Goal: Answer question/provide support: Share knowledge or assist other users

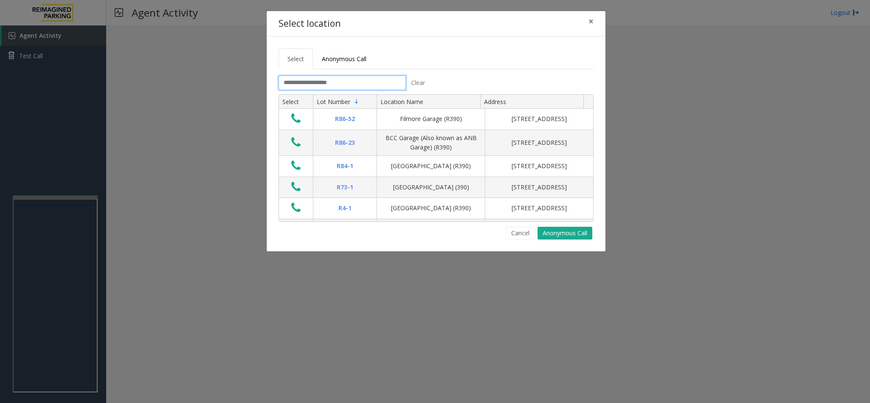
click at [325, 83] on input "text" at bounding box center [341, 83] width 127 height 14
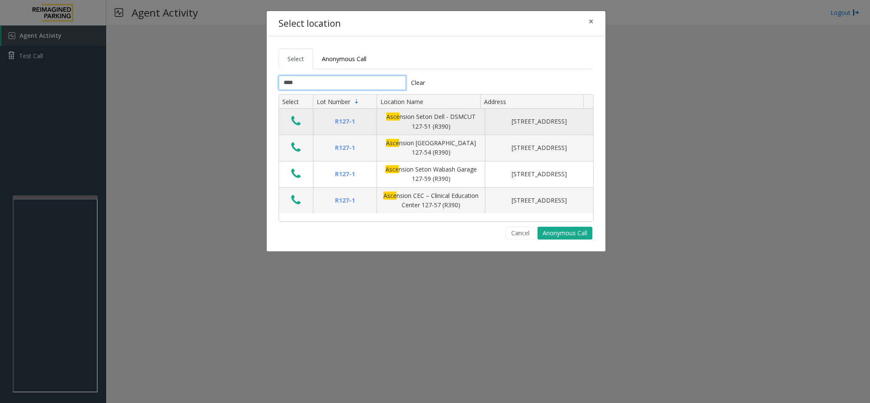
type input "****"
click at [291, 127] on icon "Data table" at bounding box center [295, 121] width 9 height 12
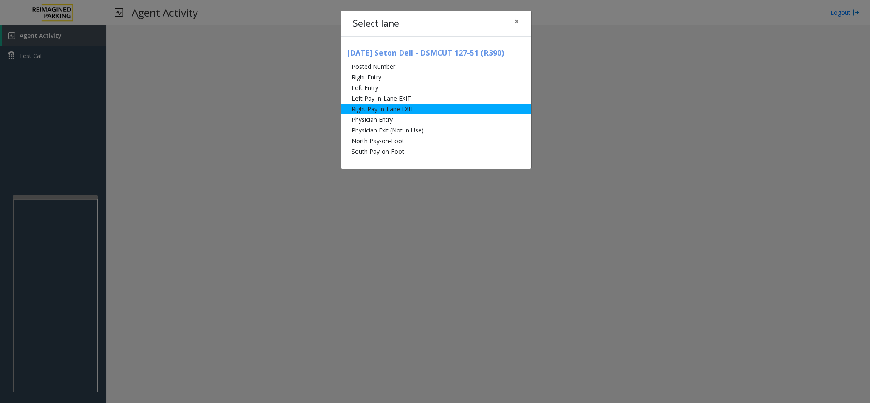
click at [381, 108] on li "Right Pay-in-Lane EXIT" at bounding box center [436, 109] width 190 height 11
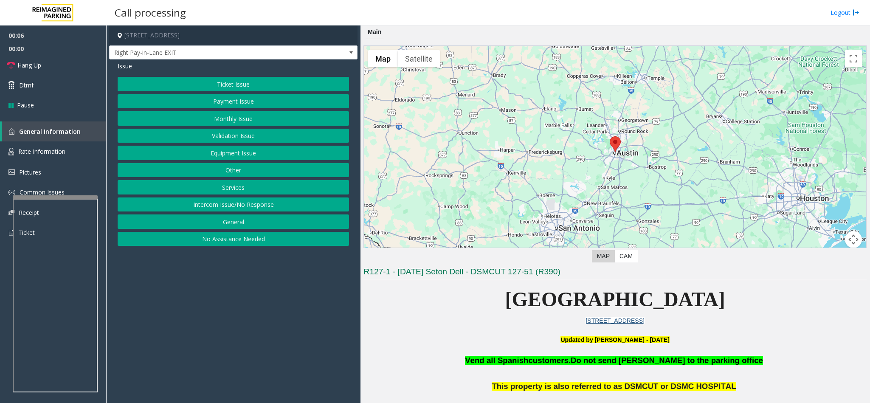
click at [238, 189] on button "Services" at bounding box center [233, 187] width 231 height 14
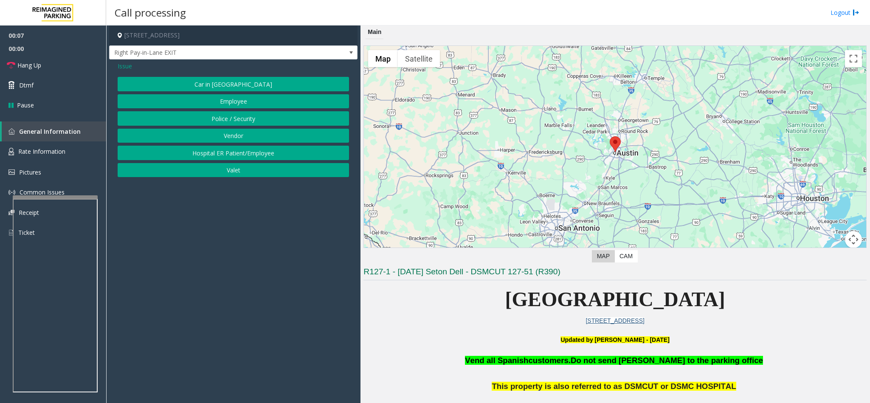
click at [232, 117] on button "Police / Security" at bounding box center [233, 118] width 231 height 14
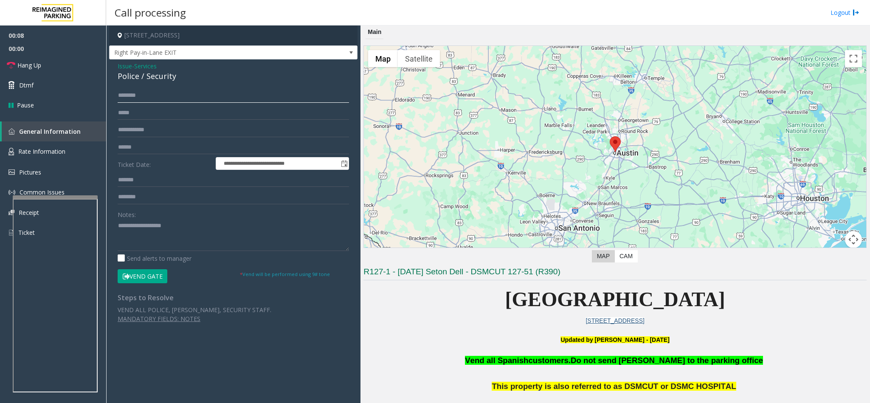
click at [137, 93] on input "text" at bounding box center [233, 95] width 231 height 14
click at [141, 195] on input "text" at bounding box center [233, 197] width 231 height 14
type input "**********"
click at [124, 229] on textarea at bounding box center [233, 235] width 231 height 32
type textarea "**********"
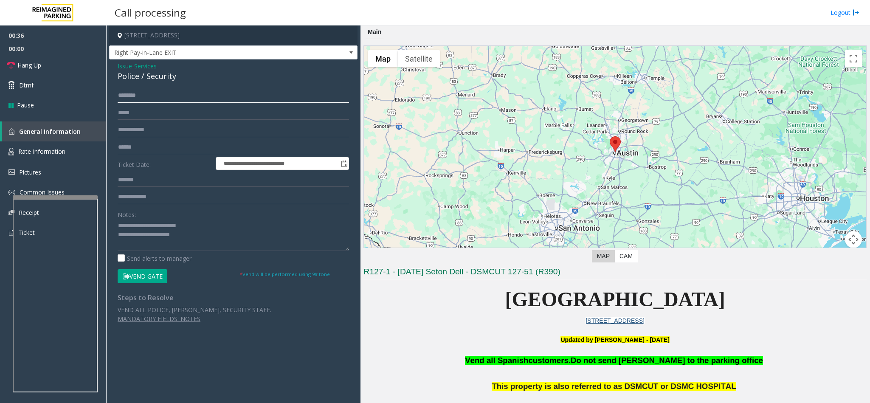
click at [140, 101] on input "text" at bounding box center [233, 95] width 231 height 14
type input "****"
click at [148, 126] on input "text" at bounding box center [233, 130] width 231 height 14
type input "****"
click at [154, 272] on button "Vend Gate" at bounding box center [143, 276] width 50 height 14
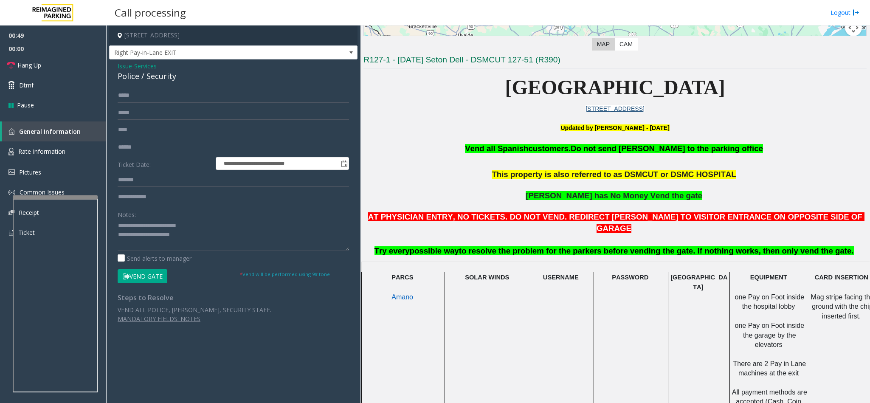
scroll to position [255, 0]
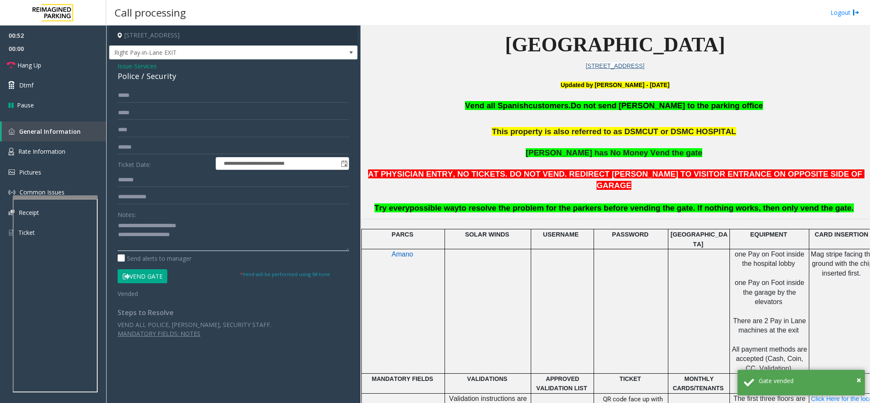
click at [194, 241] on textarea at bounding box center [233, 235] width 231 height 32
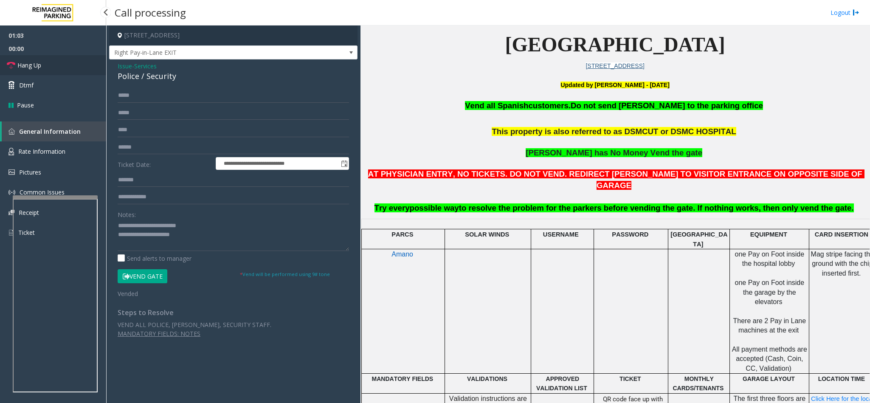
click at [50, 65] on link "Hang Up" at bounding box center [53, 65] width 106 height 20
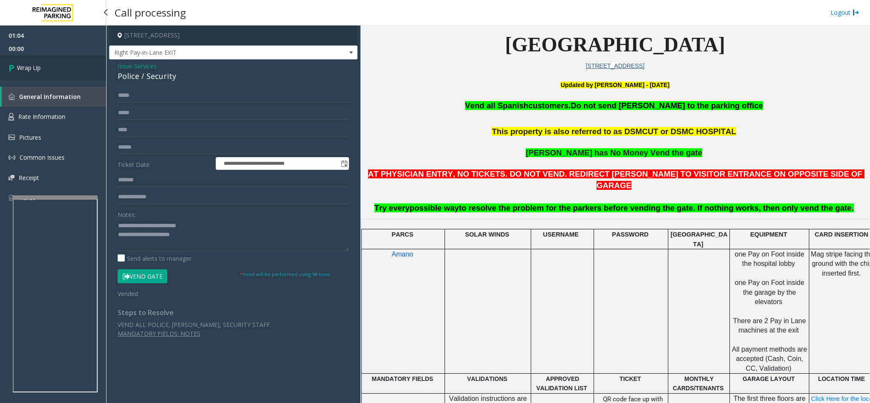
click at [51, 63] on link "Wrap Up" at bounding box center [53, 67] width 106 height 25
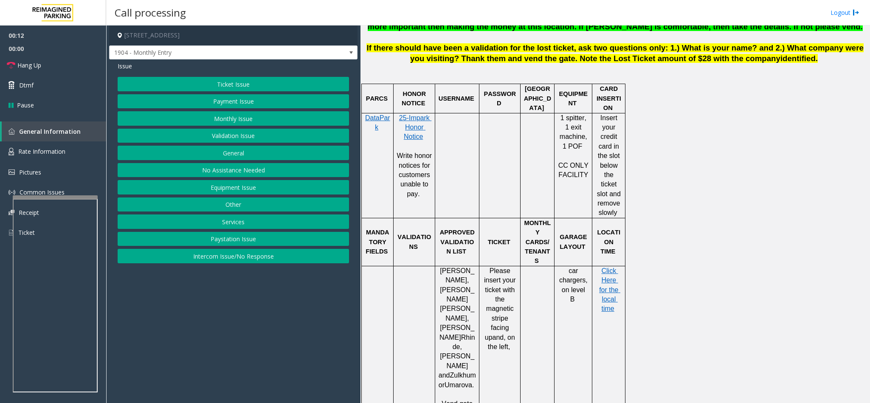
scroll to position [446, 0]
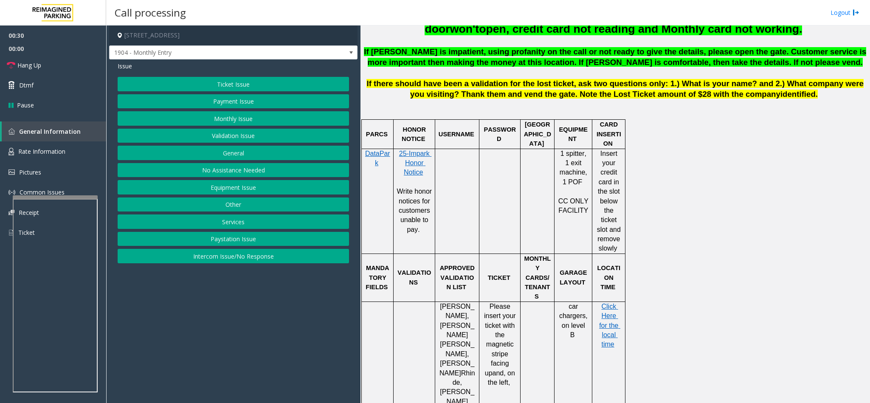
click at [214, 191] on button "Equipment Issue" at bounding box center [233, 187] width 231 height 14
click at [216, 156] on button "Gate / Door Won't Open" at bounding box center [233, 153] width 231 height 14
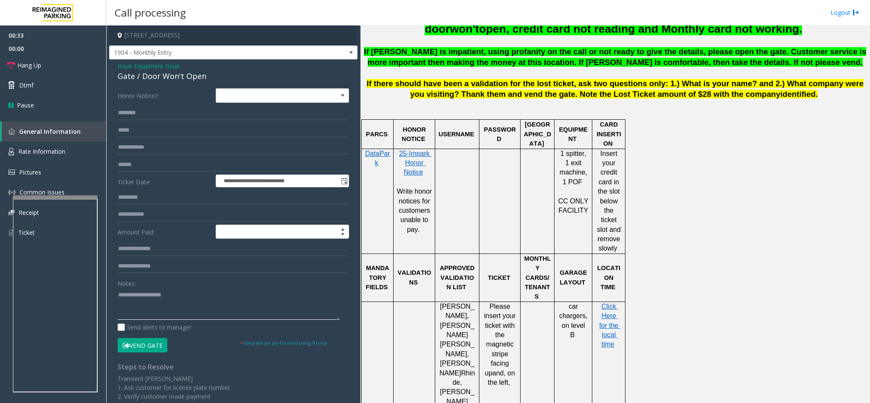
click at [139, 292] on textarea at bounding box center [229, 304] width 222 height 32
click at [74, 72] on link "Hang Up" at bounding box center [53, 65] width 106 height 20
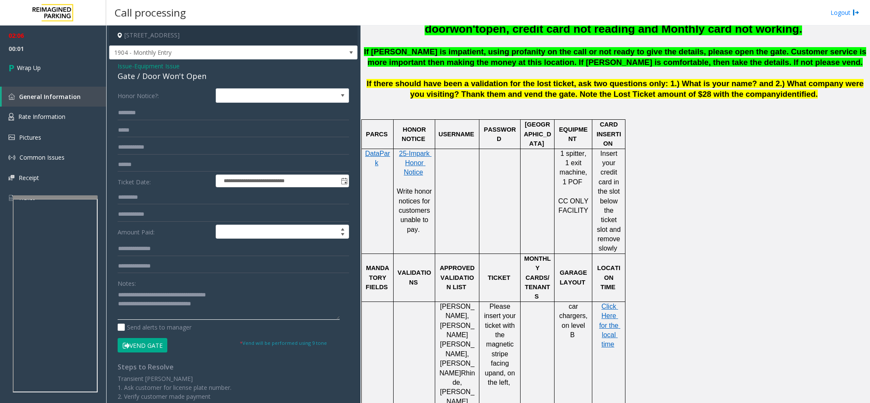
click at [235, 304] on textarea at bounding box center [229, 304] width 222 height 32
type textarea "**********"
click at [71, 64] on link "Wrap Up" at bounding box center [53, 67] width 106 height 25
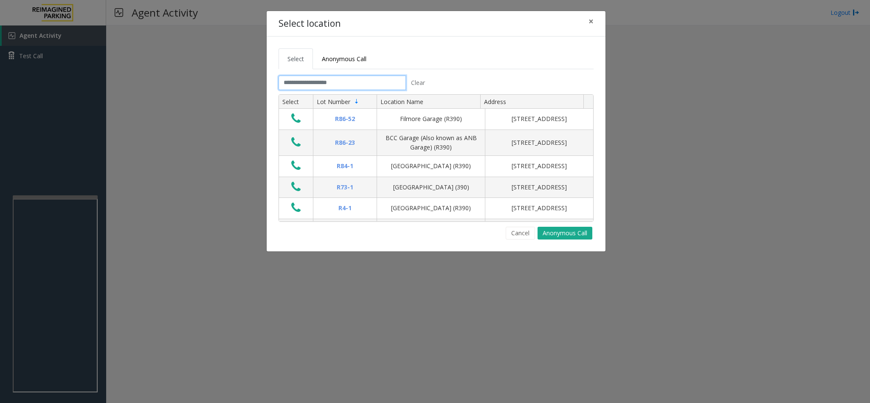
click at [288, 87] on input "text" at bounding box center [341, 83] width 127 height 14
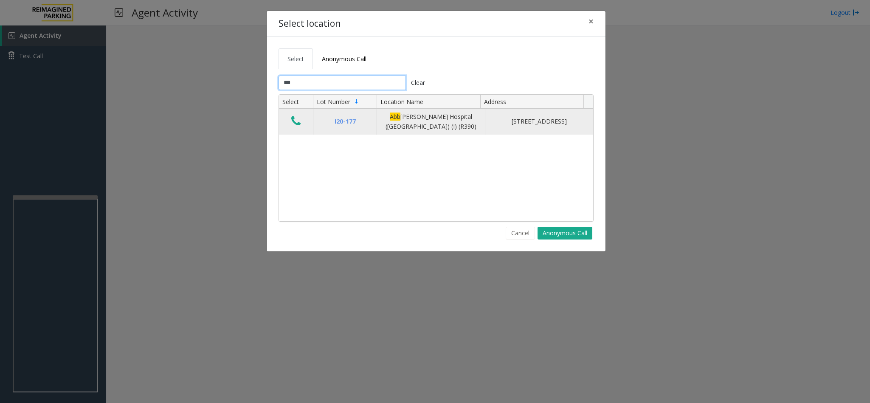
type input "***"
click at [293, 120] on icon "Data table" at bounding box center [295, 121] width 9 height 12
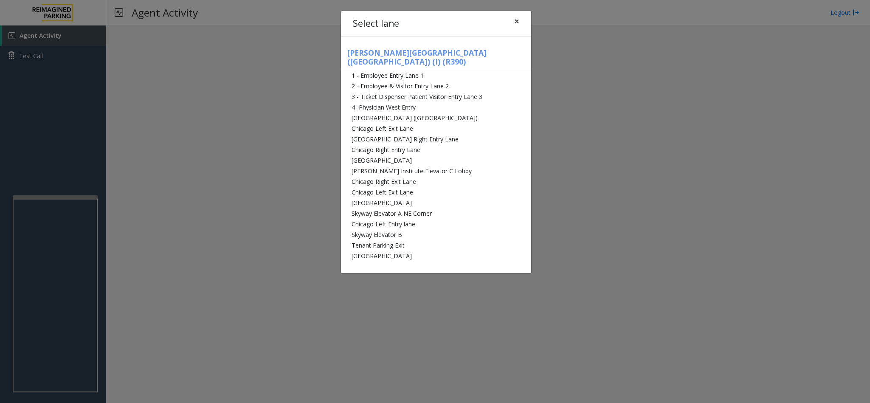
click at [514, 21] on span "×" at bounding box center [516, 21] width 5 height 12
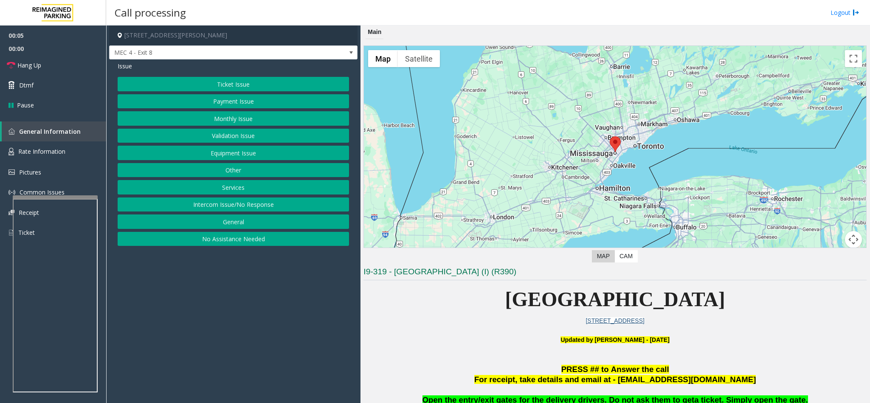
scroll to position [64, 0]
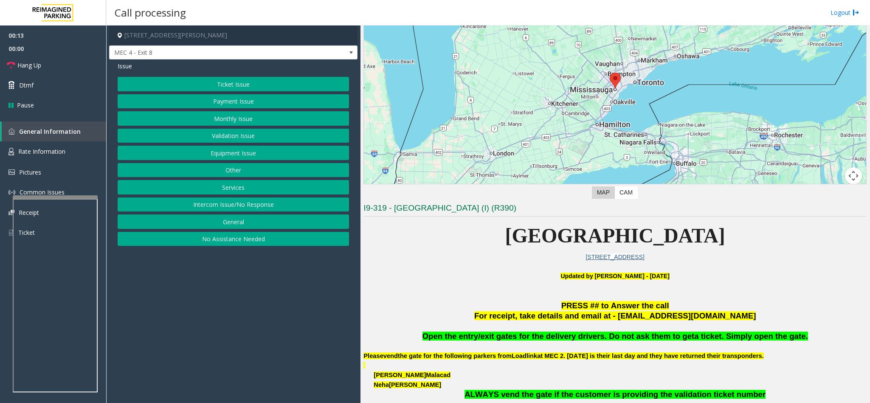
click at [207, 90] on button "Ticket Issue" at bounding box center [233, 84] width 231 height 14
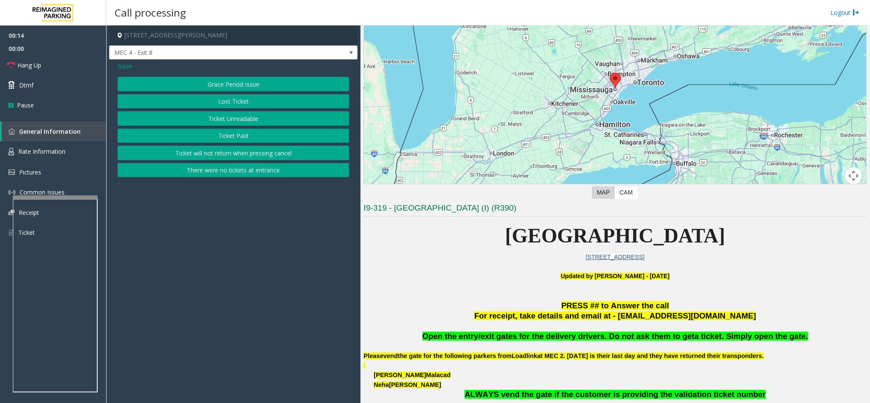
click at [199, 121] on button "Ticket Unreadable" at bounding box center [233, 118] width 231 height 14
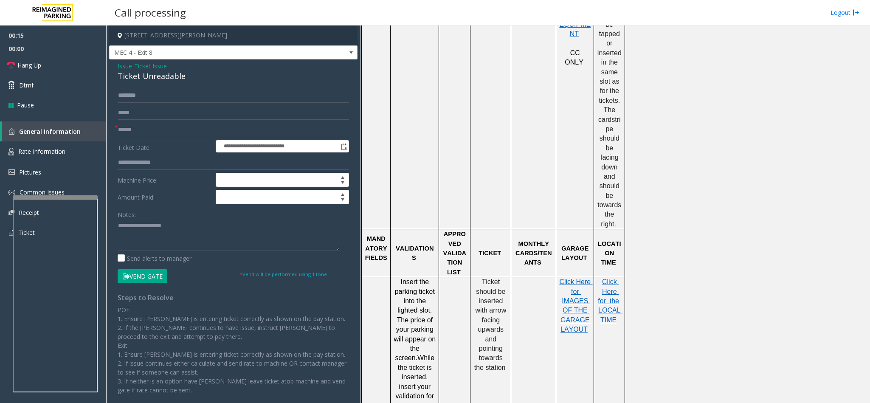
scroll to position [700, 0]
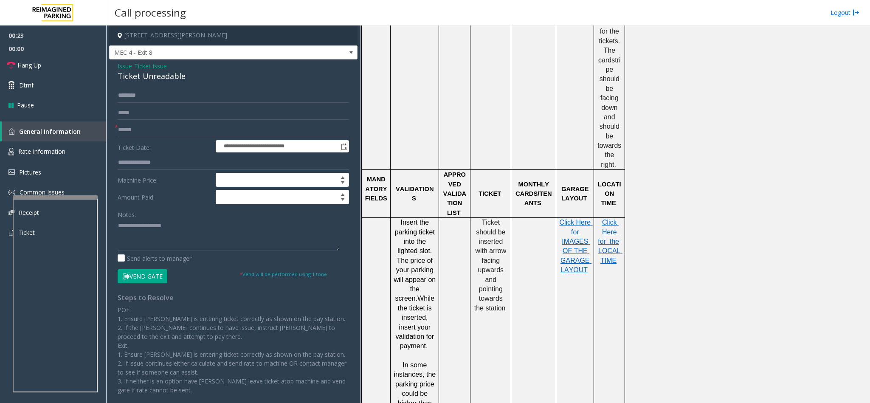
click at [135, 73] on div "Ticket Unreadable" at bounding box center [233, 75] width 231 height 11
click at [119, 228] on textarea at bounding box center [229, 235] width 222 height 32
type textarea "**********"
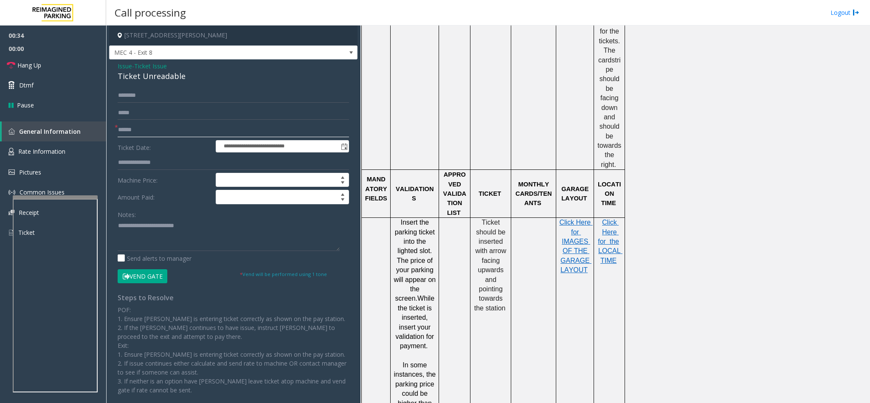
click at [128, 127] on input "text" at bounding box center [233, 130] width 231 height 14
type input "********"
click at [140, 278] on button "Vend Gate" at bounding box center [143, 276] width 50 height 14
click at [194, 227] on textarea at bounding box center [229, 235] width 222 height 32
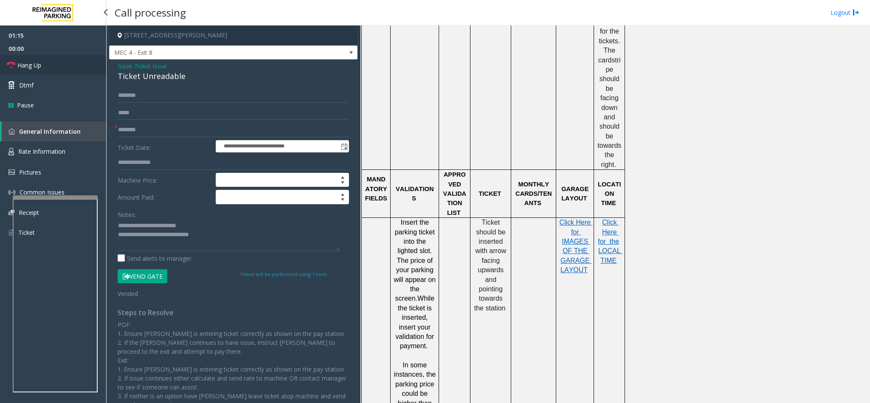
click at [39, 64] on span "Hang Up" at bounding box center [29, 65] width 24 height 9
click at [211, 236] on textarea at bounding box center [229, 235] width 222 height 32
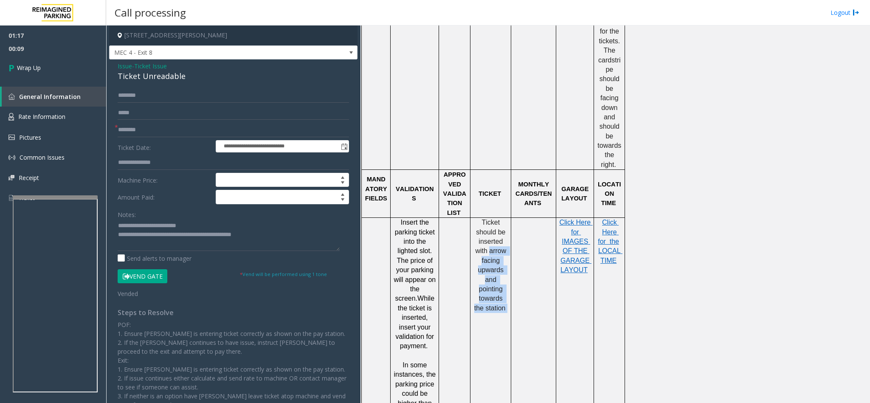
copy p "arrow facing upwards and pointing towards the station"
drag, startPoint x: 489, startPoint y: 237, endPoint x: 504, endPoint y: 286, distance: 52.0
click at [504, 286] on p "Ticket should be inserted with arrow facing upwards and pointing towards the st…" at bounding box center [490, 265] width 34 height 95
click at [267, 233] on textarea at bounding box center [229, 235] width 222 height 32
paste textarea "**********"
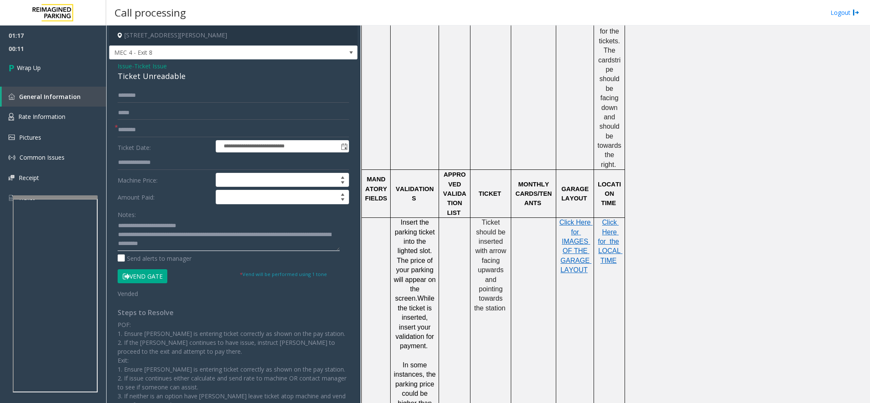
scroll to position [6, 0]
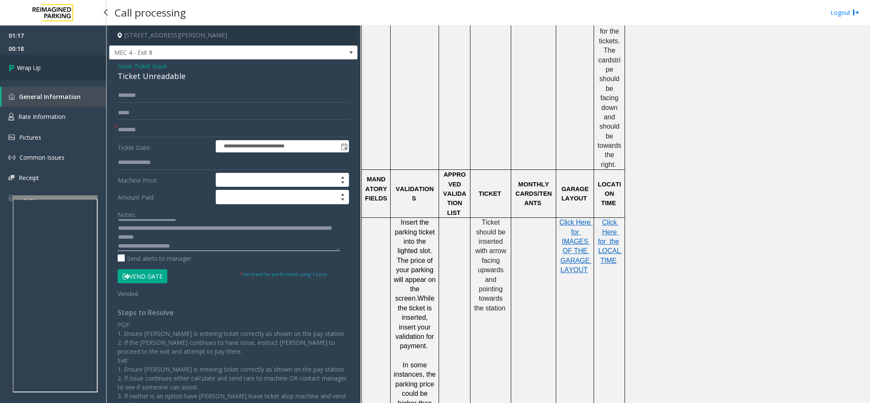
type textarea "**********"
click at [59, 74] on link "Wrap Up" at bounding box center [53, 67] width 106 height 25
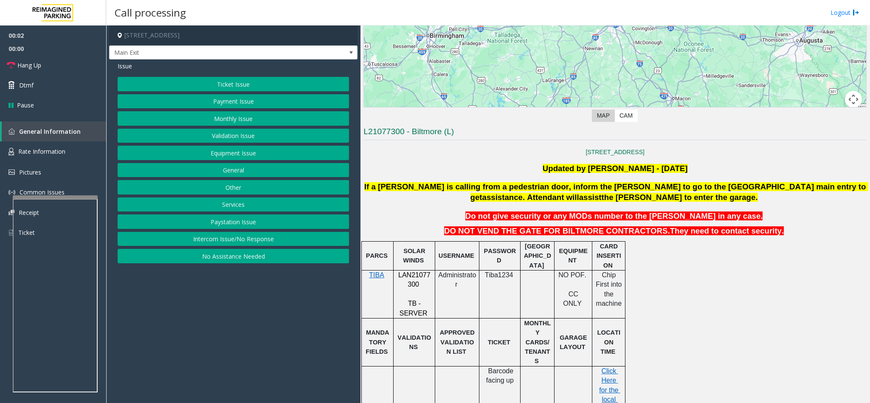
scroll to position [191, 0]
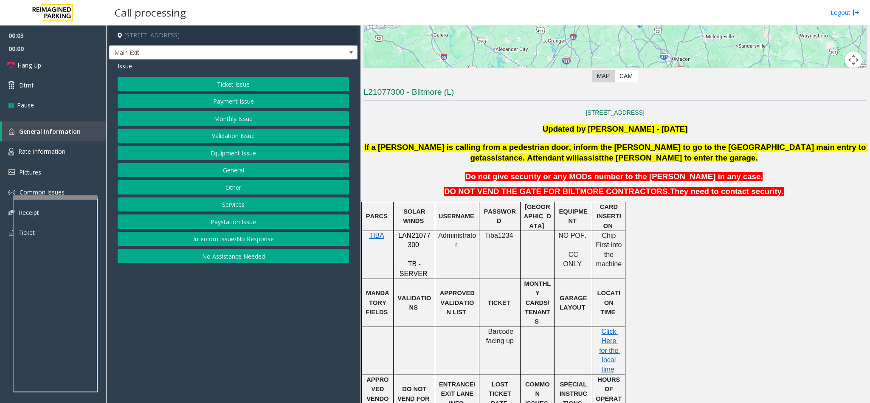
click at [411, 239] on span "LAN21077300" at bounding box center [414, 240] width 32 height 17
copy p "LAN21077300"
click at [200, 85] on button "Ticket Issue" at bounding box center [233, 84] width 231 height 14
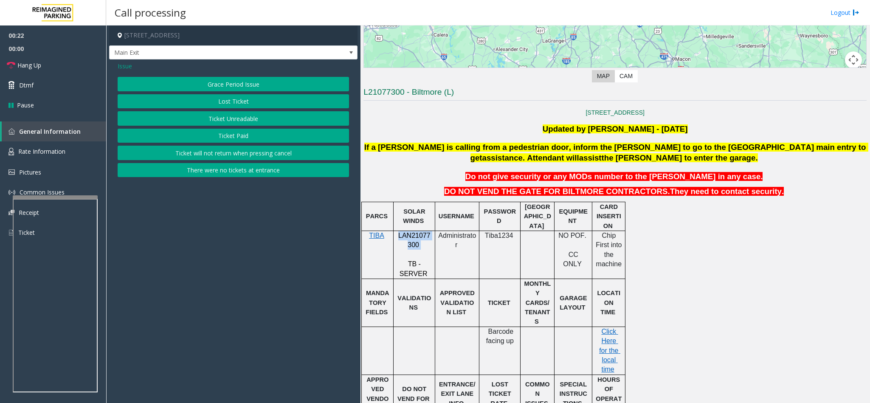
click at [204, 117] on button "Ticket Unreadable" at bounding box center [233, 118] width 231 height 14
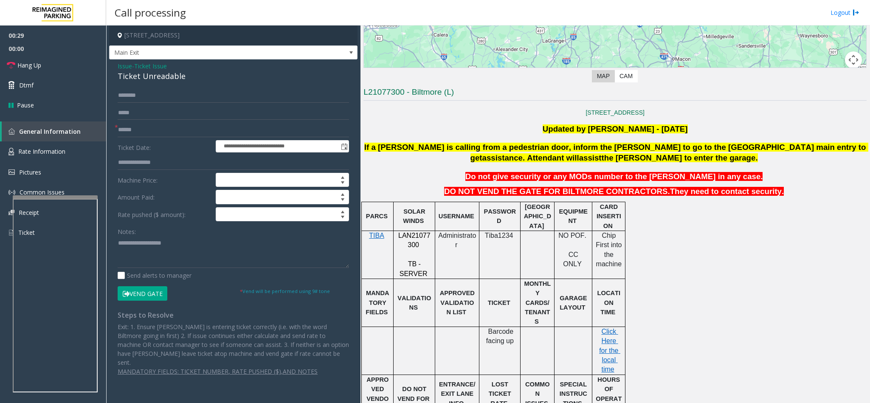
click at [153, 78] on div "Ticket Unreadable" at bounding box center [233, 75] width 231 height 11
click at [118, 246] on textarea at bounding box center [233, 252] width 231 height 32
click at [237, 250] on textarea at bounding box center [233, 252] width 231 height 32
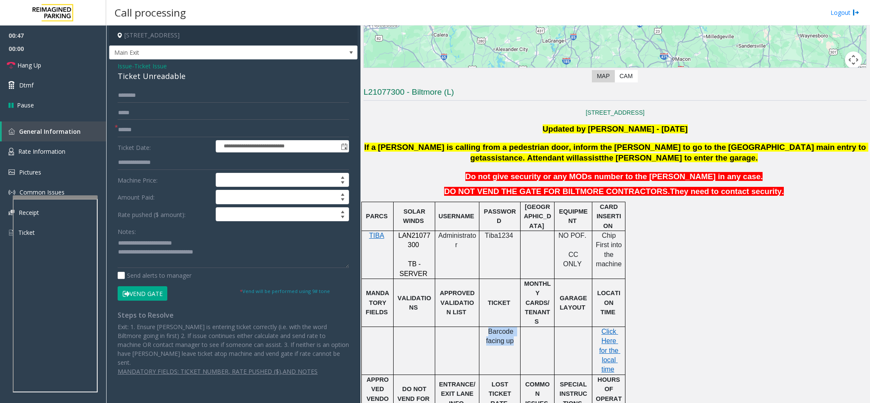
drag, startPoint x: 490, startPoint y: 306, endPoint x: 511, endPoint y: 320, distance: 25.1
click at [511, 327] on p "Barcode facing up" at bounding box center [499, 336] width 35 height 19
copy font "Barcode facing up"
click at [214, 256] on textarea at bounding box center [233, 252] width 231 height 32
paste textarea "**********"
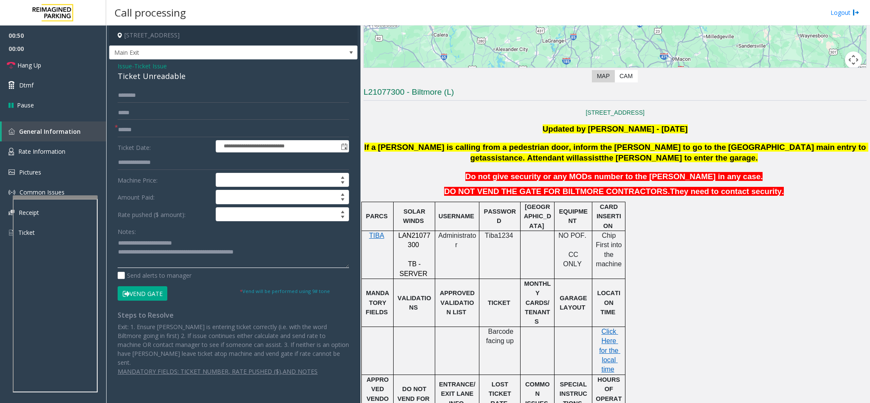
type textarea "**********"
click at [148, 127] on input "text" at bounding box center [233, 130] width 231 height 14
click at [131, 135] on input "text" at bounding box center [233, 130] width 231 height 14
type input "*******"
click at [288, 249] on textarea at bounding box center [233, 252] width 231 height 32
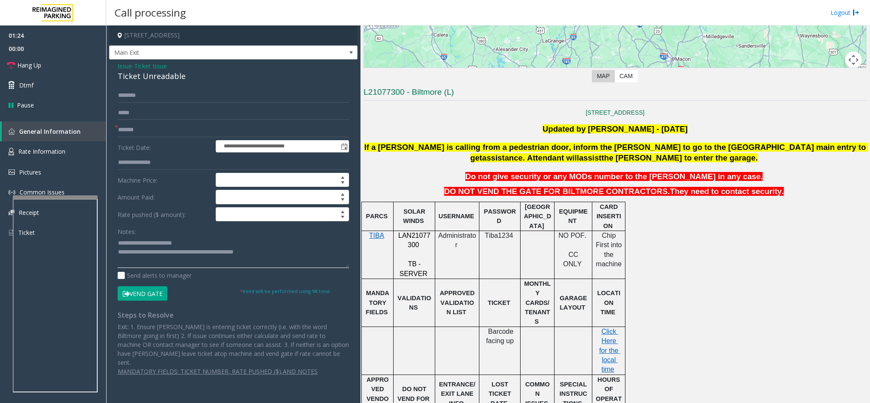
click at [284, 252] on textarea at bounding box center [233, 252] width 231 height 32
click at [610, 331] on span "Click Here for the local time" at bounding box center [609, 350] width 21 height 45
click at [140, 256] on textarea at bounding box center [233, 252] width 231 height 32
click at [136, 293] on button "Vend Gate" at bounding box center [143, 293] width 50 height 14
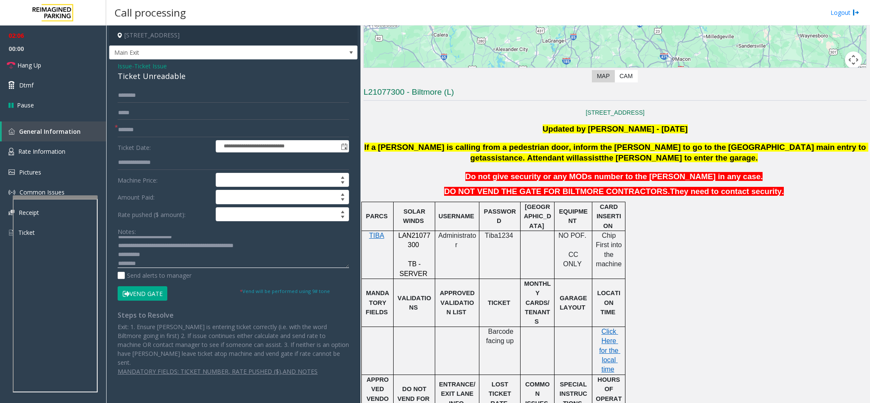
click at [158, 251] on textarea at bounding box center [233, 252] width 231 height 32
click at [148, 256] on textarea at bounding box center [233, 252] width 231 height 32
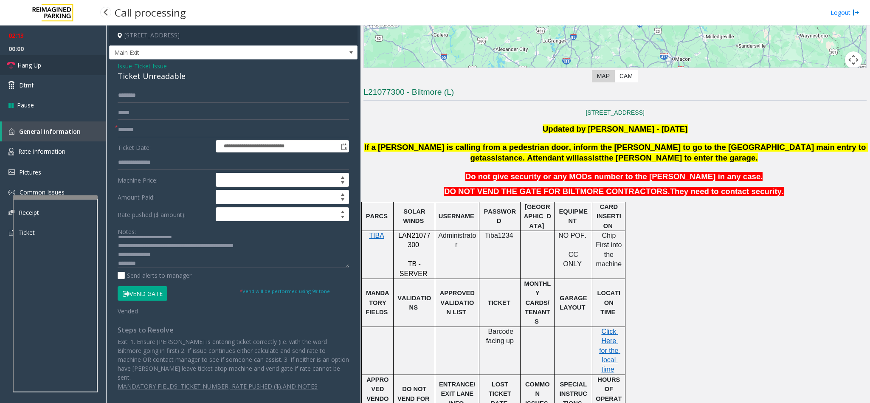
click at [74, 70] on link "Hang Up" at bounding box center [53, 65] width 106 height 20
click at [140, 266] on textarea at bounding box center [233, 252] width 231 height 32
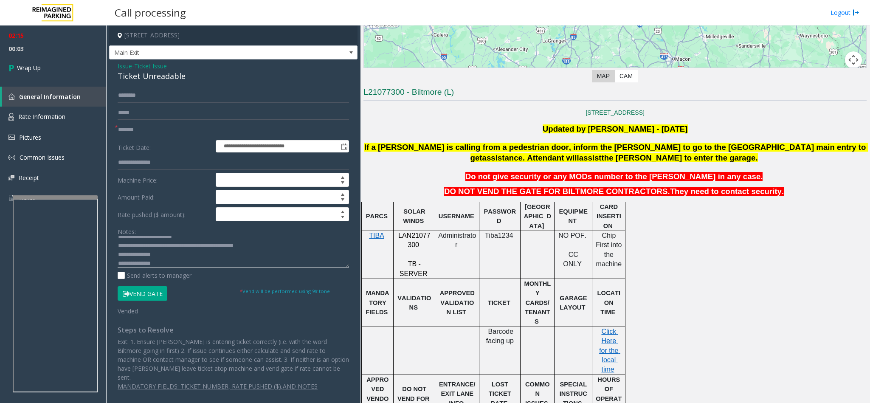
scroll to position [15, 0]
type textarea "**********"
click at [65, 61] on link "Wrap Up" at bounding box center [53, 67] width 106 height 25
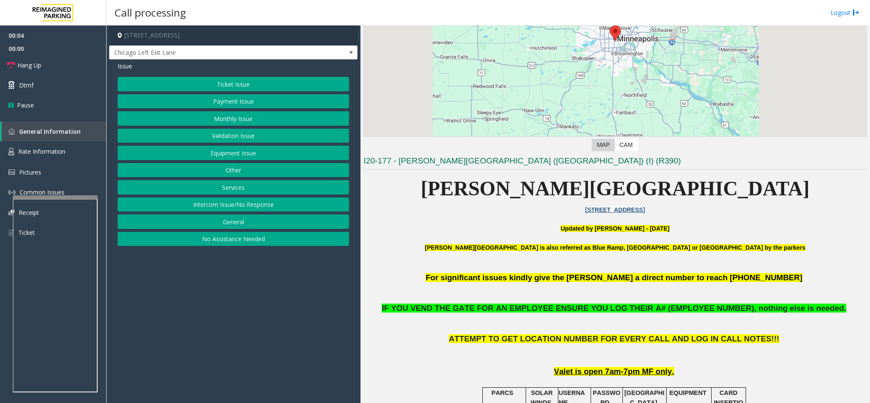
scroll to position [127, 0]
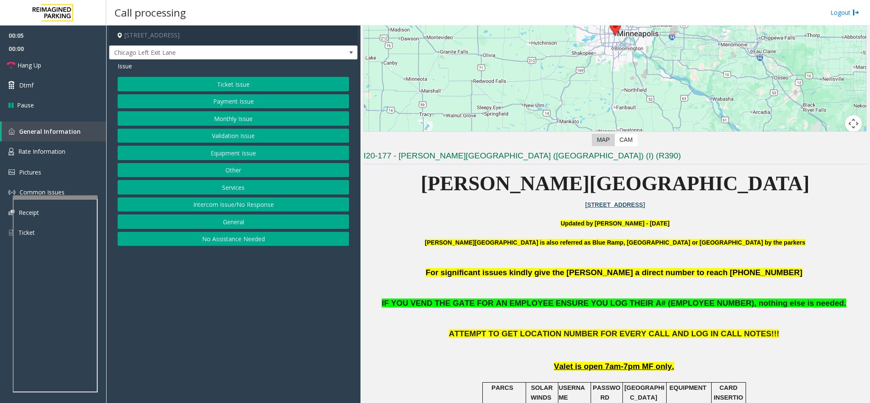
click at [247, 115] on button "Monthly Issue" at bounding box center [233, 118] width 231 height 14
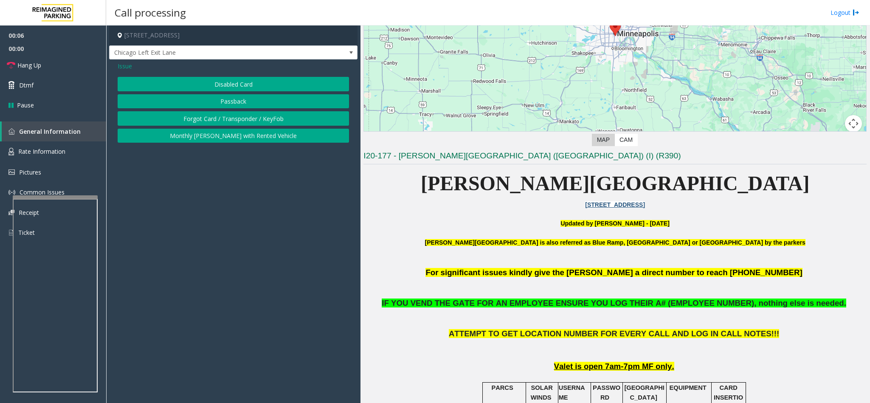
click at [216, 84] on button "Disabled Card" at bounding box center [233, 84] width 231 height 14
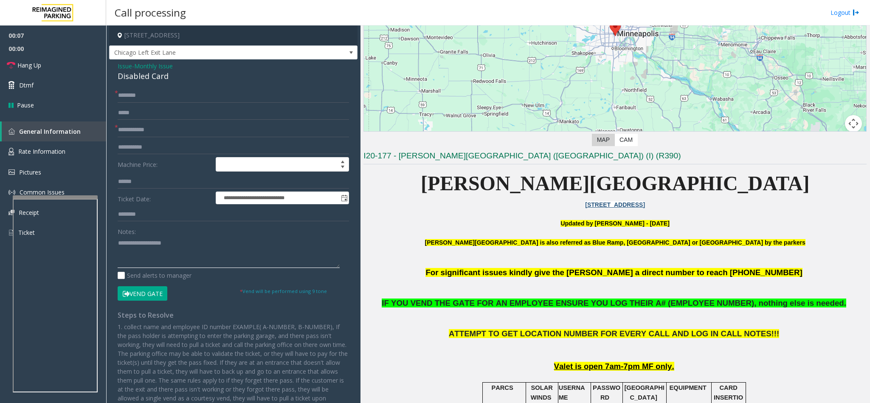
click at [148, 241] on textarea at bounding box center [229, 252] width 222 height 32
type textarea "*"
type textarea "**********"
click at [172, 135] on input "text" at bounding box center [233, 130] width 231 height 14
click at [125, 95] on input "text" at bounding box center [233, 95] width 231 height 14
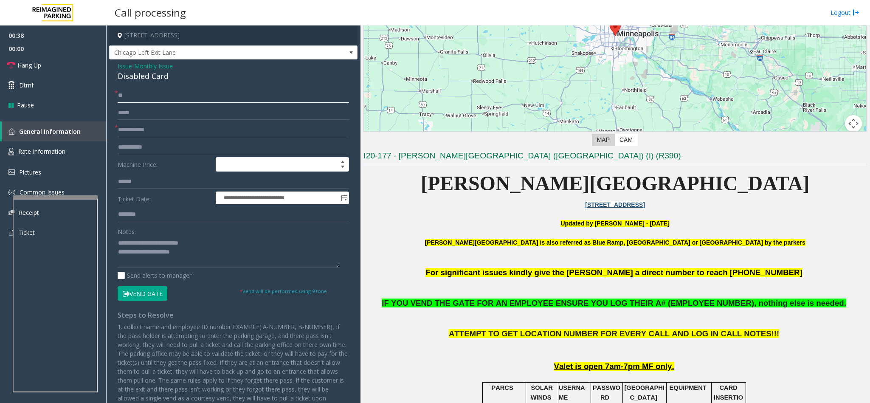
type input "**"
click at [125, 130] on input "text" at bounding box center [233, 130] width 231 height 14
type input "*"
type input "**"
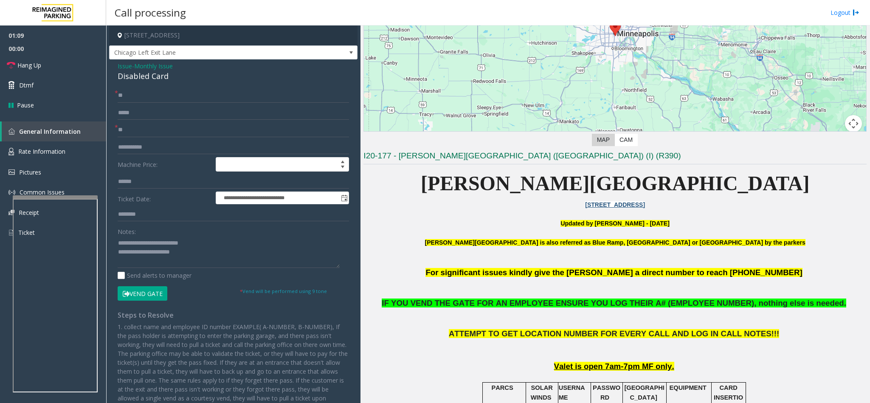
click at [136, 289] on button "Vend Gate" at bounding box center [143, 293] width 50 height 14
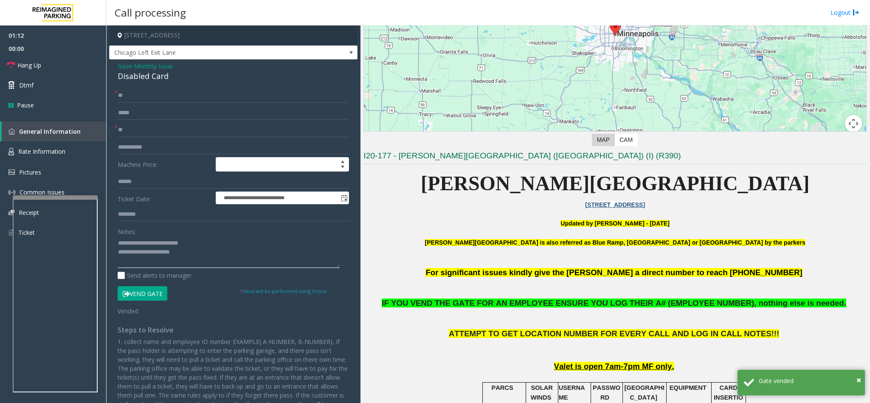
click at [194, 251] on textarea at bounding box center [229, 252] width 222 height 32
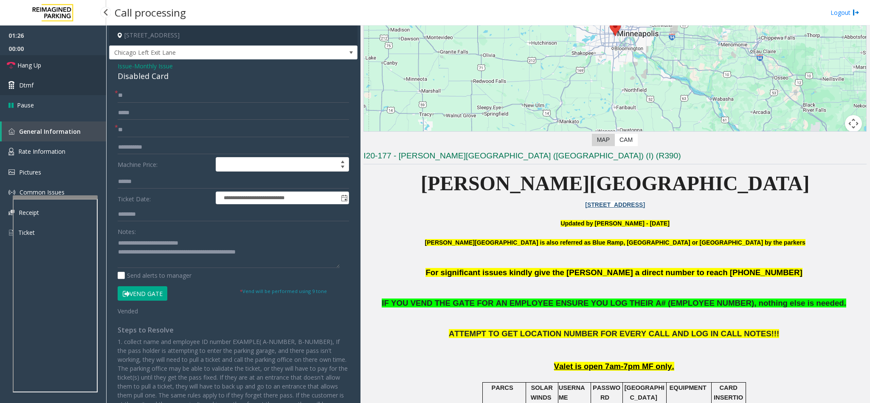
drag, startPoint x: 55, startPoint y: 65, endPoint x: 64, endPoint y: 77, distance: 14.9
click at [55, 65] on link "Hang Up" at bounding box center [53, 65] width 106 height 20
click at [298, 254] on textarea at bounding box center [229, 252] width 222 height 32
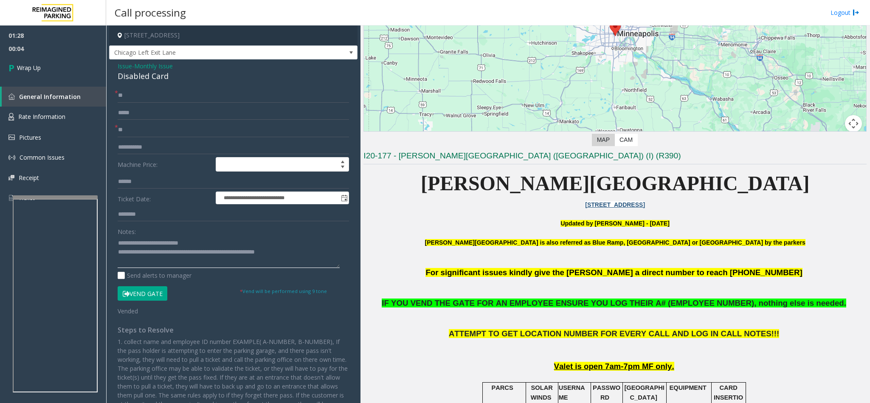
click at [134, 255] on textarea at bounding box center [229, 252] width 222 height 32
drag, startPoint x: 235, startPoint y: 256, endPoint x: 251, endPoint y: 265, distance: 18.8
click at [248, 265] on textarea at bounding box center [229, 252] width 222 height 32
type textarea "**********"
click at [42, 65] on link "Wrap Up" at bounding box center [53, 67] width 106 height 25
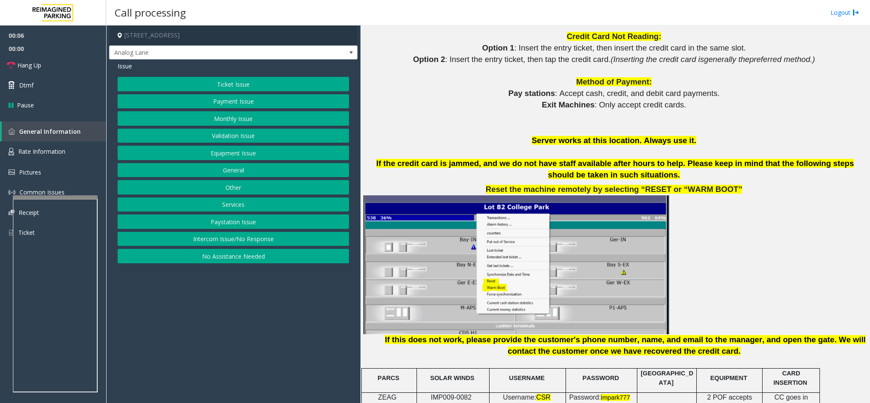
scroll to position [764, 0]
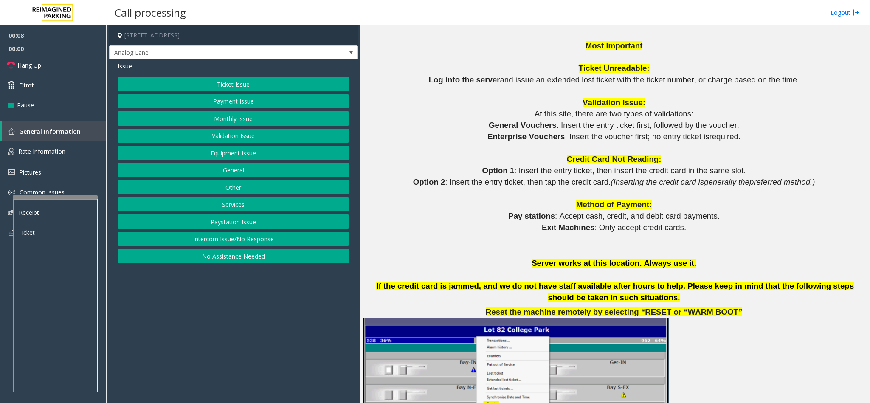
click at [255, 134] on button "Validation Issue" at bounding box center [233, 136] width 231 height 14
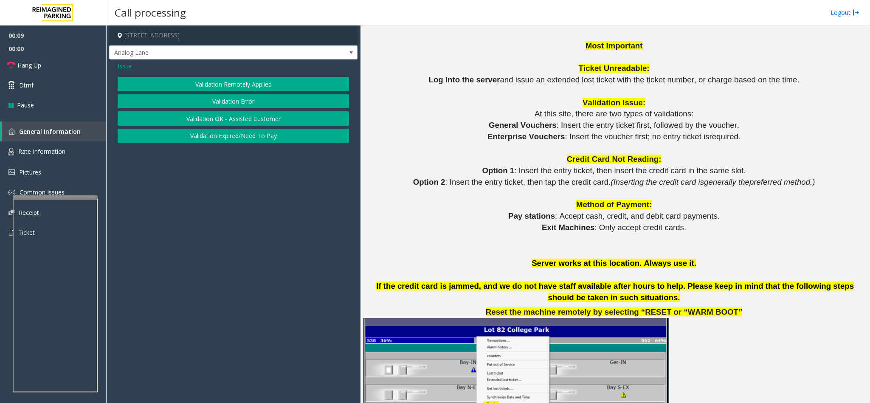
click at [225, 100] on button "Validation Error" at bounding box center [233, 101] width 231 height 14
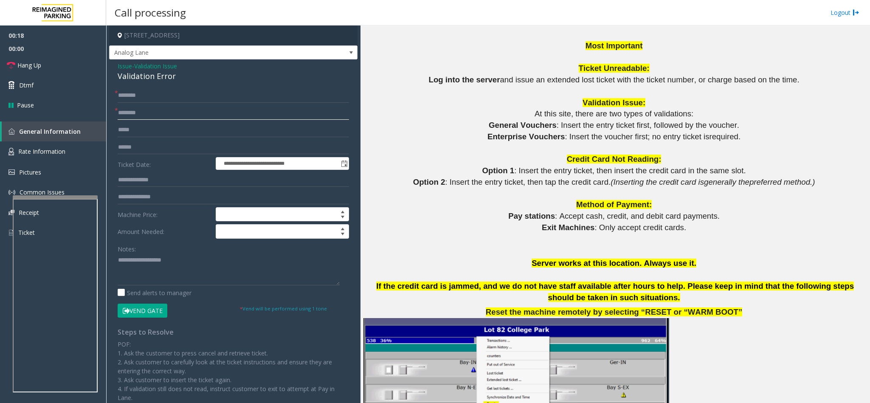
click at [177, 113] on input "text" at bounding box center [233, 113] width 231 height 14
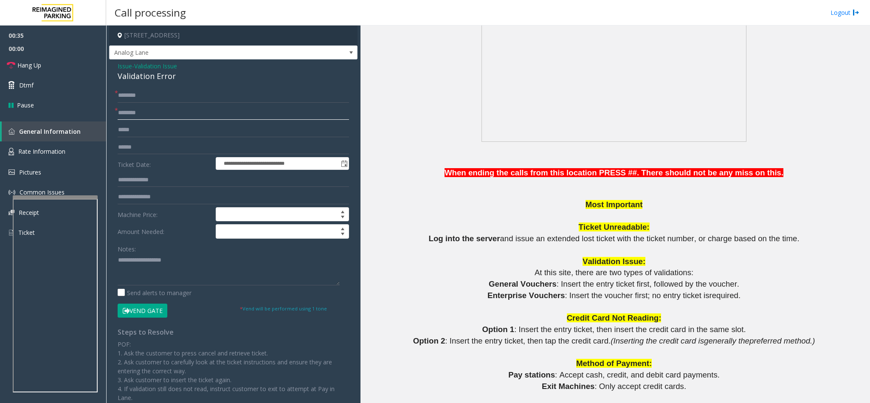
scroll to position [637, 0]
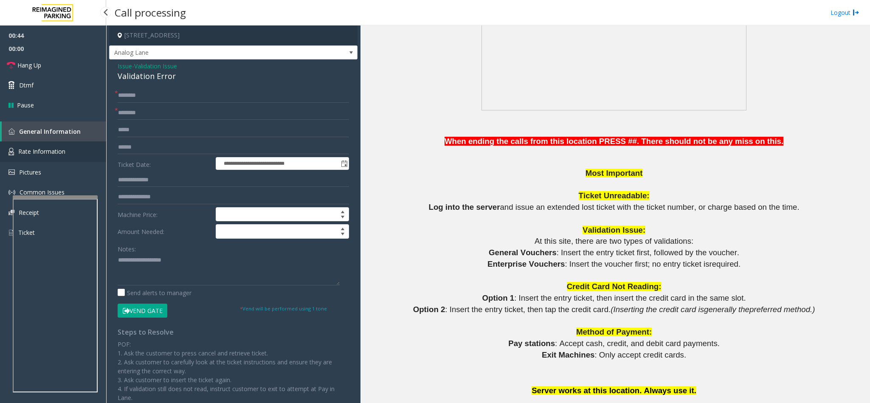
click at [67, 151] on link "Rate Information" at bounding box center [53, 151] width 106 height 21
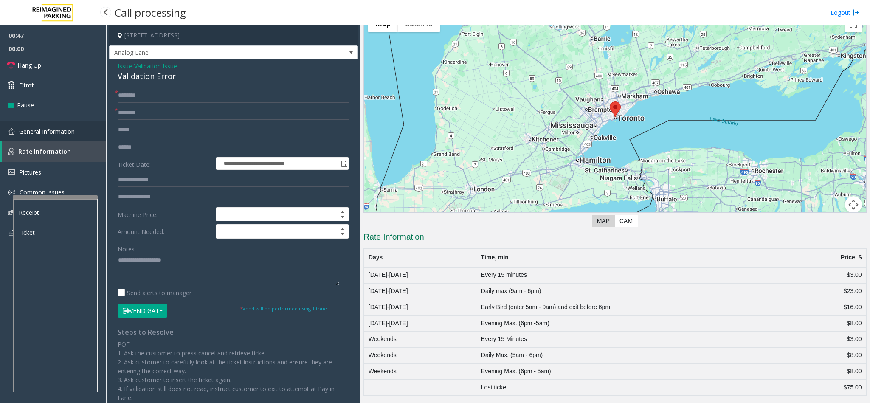
click at [75, 136] on link "General Information" at bounding box center [53, 131] width 106 height 20
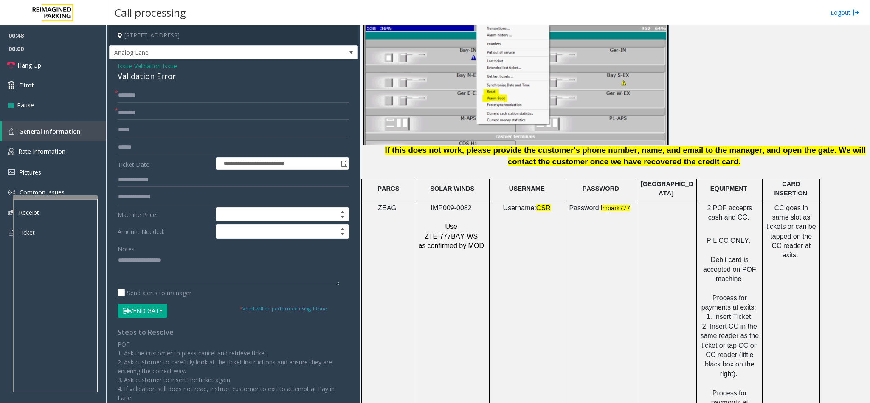
scroll to position [1146, 0]
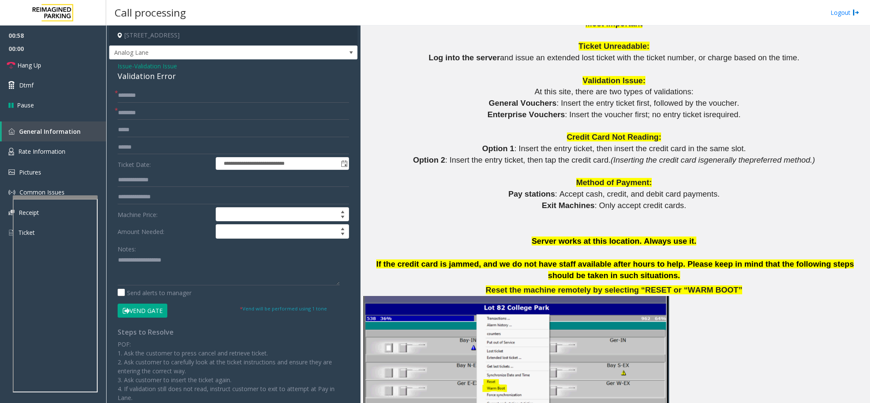
scroll to position [764, 0]
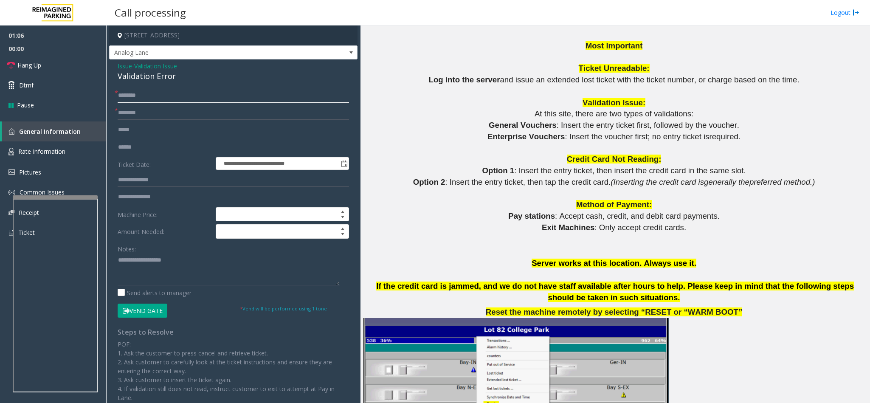
click at [134, 98] on input "text" at bounding box center [233, 95] width 231 height 14
type input "**"
drag, startPoint x: 130, startPoint y: 110, endPoint x: 88, endPoint y: 112, distance: 42.1
click at [89, 112] on app-root "**********" at bounding box center [435, 201] width 870 height 403
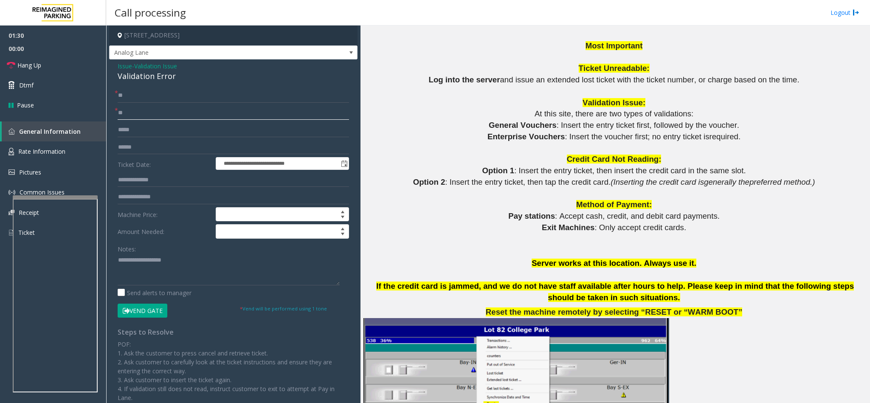
type input "*"
type input "**"
click at [140, 79] on div "Validation Error" at bounding box center [233, 75] width 231 height 11
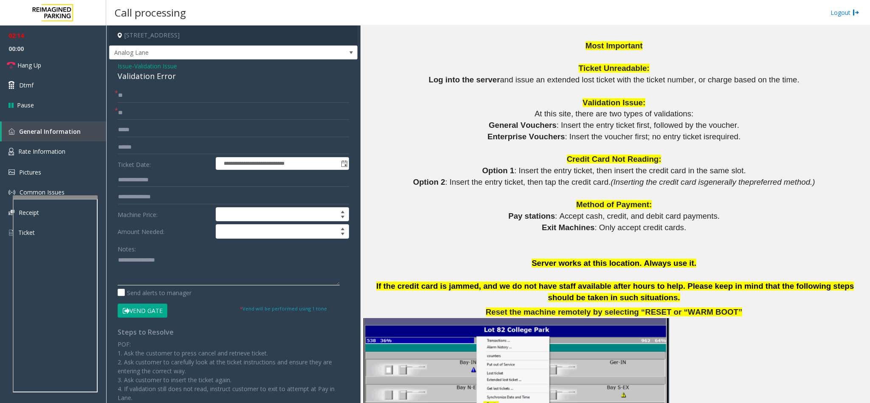
click at [118, 258] on textarea at bounding box center [229, 269] width 222 height 32
click at [56, 70] on link "Hang Up" at bounding box center [53, 65] width 106 height 20
click at [195, 256] on textarea at bounding box center [229, 269] width 222 height 32
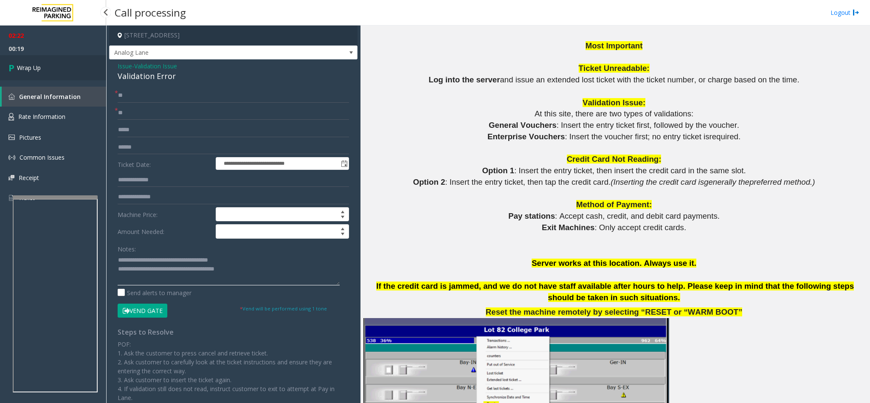
type textarea "**********"
click at [73, 73] on link "Wrap Up" at bounding box center [53, 67] width 106 height 25
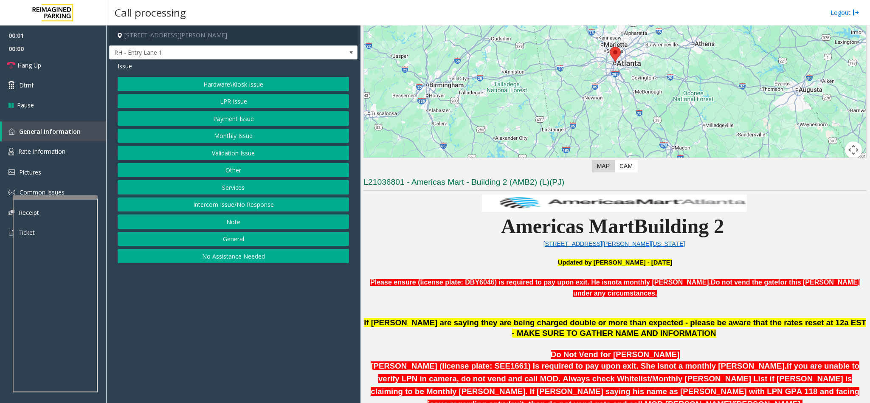
scroll to position [255, 0]
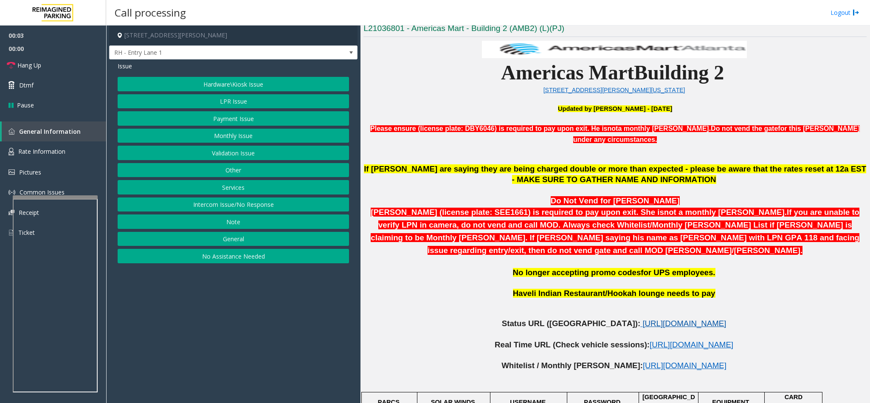
click at [642, 319] on span "[URL][DOMAIN_NAME]" at bounding box center [684, 323] width 84 height 9
click at [649, 340] on span "[URL][DOMAIN_NAME]" at bounding box center [691, 344] width 84 height 9
click at [230, 104] on button "LPR Issue" at bounding box center [233, 101] width 231 height 14
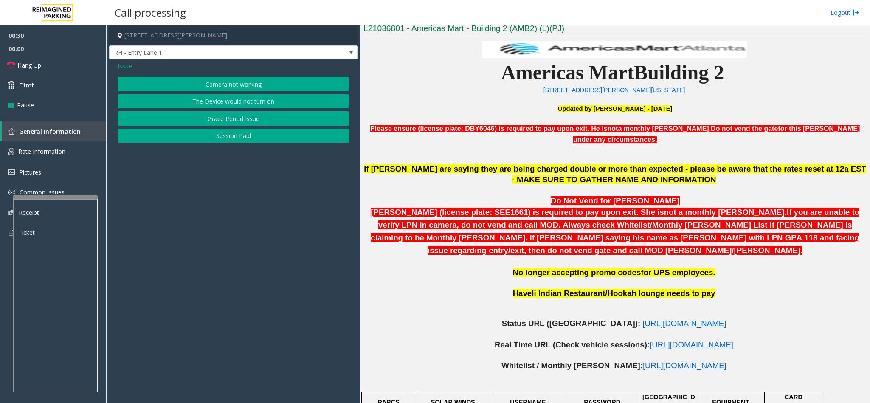
click at [218, 86] on button "Camera not working" at bounding box center [233, 84] width 231 height 14
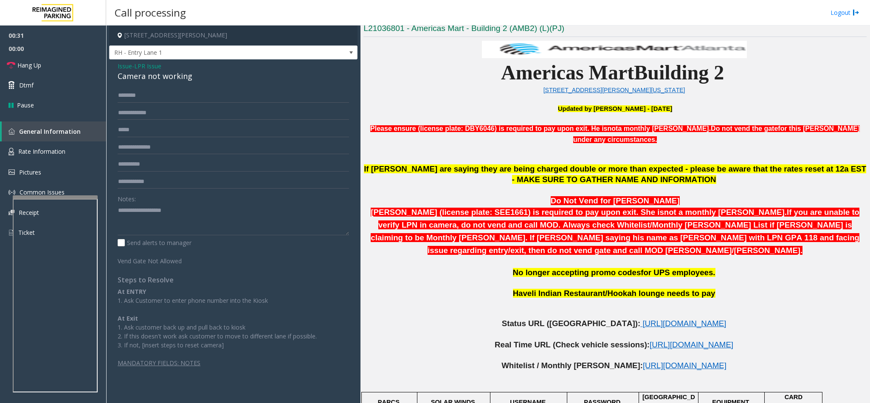
click at [177, 81] on div "Camera not working" at bounding box center [233, 75] width 231 height 11
click at [176, 81] on div "Camera not working" at bounding box center [233, 75] width 231 height 11
type input "**********"
click at [146, 76] on div "Camera not working" at bounding box center [233, 75] width 231 height 11
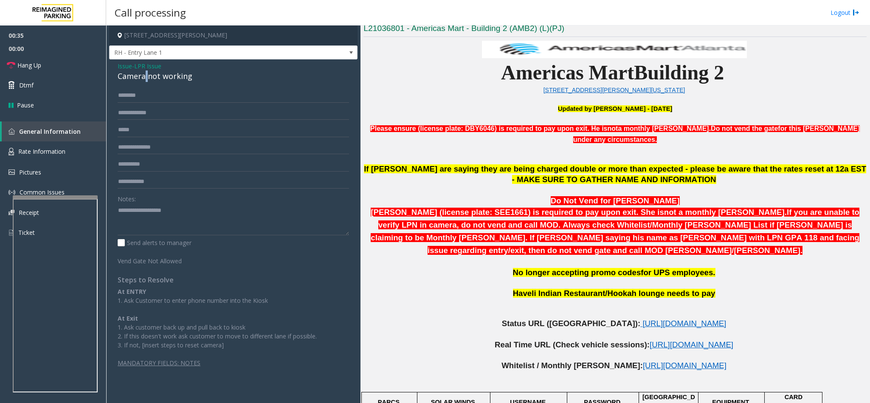
click at [146, 76] on div "Camera not working" at bounding box center [233, 75] width 231 height 11
click at [118, 208] on textarea at bounding box center [233, 219] width 231 height 32
click at [244, 215] on textarea at bounding box center [233, 219] width 231 height 32
type textarea "**********"
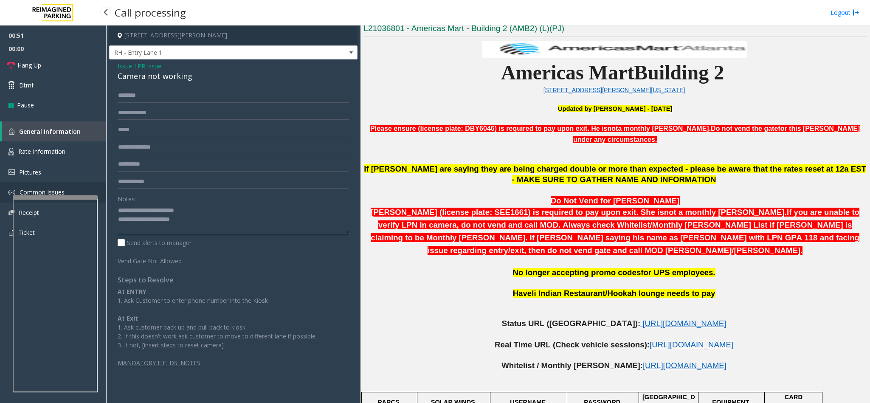
drag, startPoint x: 136, startPoint y: 200, endPoint x: 90, endPoint y: 186, distance: 48.9
click at [90, 186] on app-root "00:51 00:00 Hang Up Dtmf Pause General Information Rate Information Pictures Co…" at bounding box center [435, 201] width 870 height 403
click at [124, 67] on span "Issue" at bounding box center [125, 66] width 14 height 9
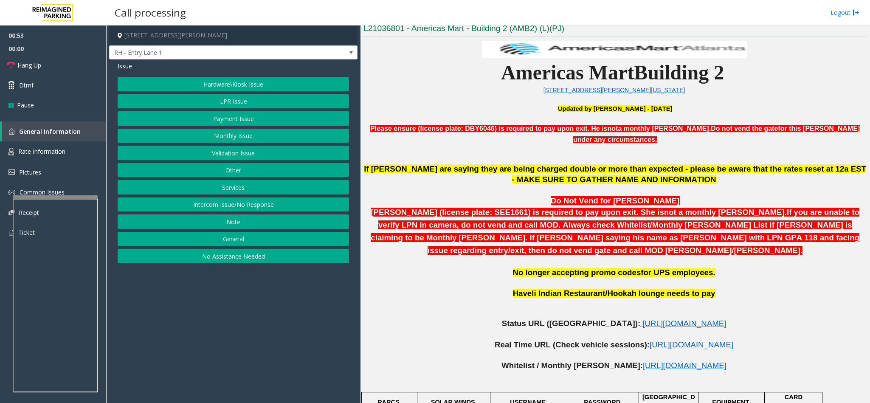
click at [227, 188] on button "Services" at bounding box center [233, 187] width 231 height 14
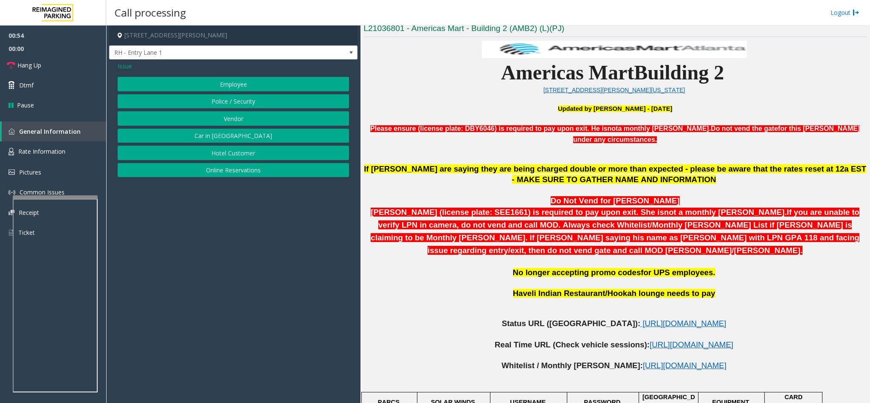
click at [230, 171] on button "Online Reservations" at bounding box center [233, 170] width 231 height 14
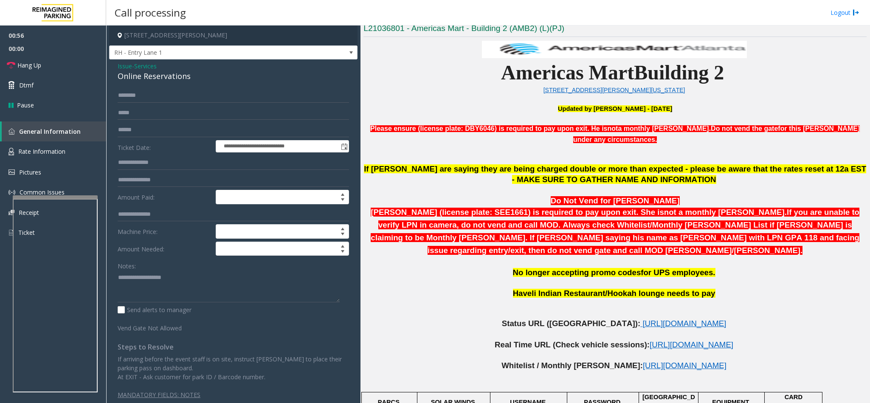
click at [165, 76] on div "Online Reservations" at bounding box center [233, 75] width 231 height 11
click at [118, 278] on textarea at bounding box center [229, 286] width 222 height 32
click at [209, 285] on textarea at bounding box center [229, 286] width 222 height 32
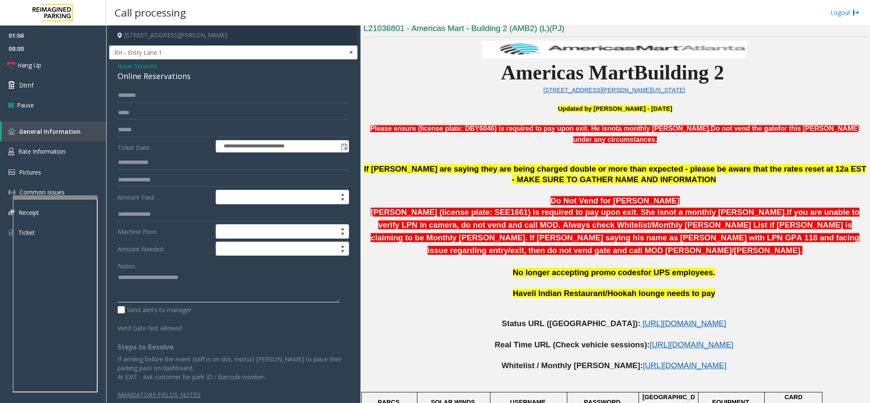
type textarea "**********"
click at [160, 93] on input "text" at bounding box center [233, 95] width 231 height 14
type input "******"
click at [208, 279] on textarea at bounding box center [229, 286] width 222 height 32
click at [642, 319] on span "[URL][DOMAIN_NAME]" at bounding box center [684, 323] width 84 height 9
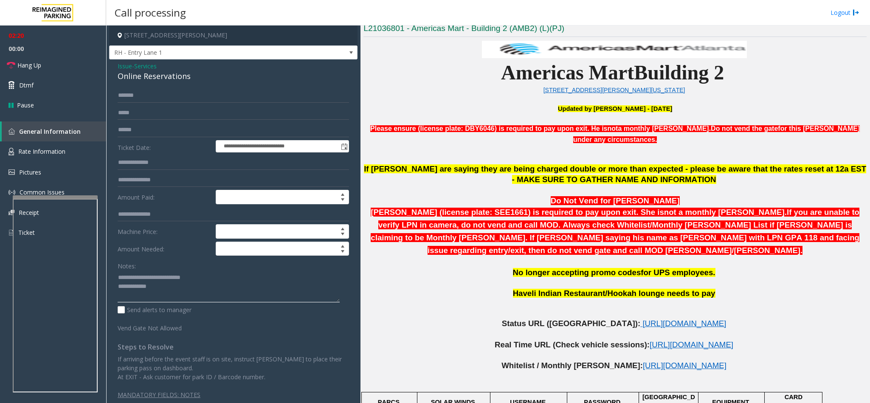
click at [188, 295] on textarea at bounding box center [229, 286] width 222 height 32
click at [167, 290] on textarea at bounding box center [229, 286] width 222 height 32
click at [65, 62] on link "Hang Up" at bounding box center [53, 65] width 106 height 20
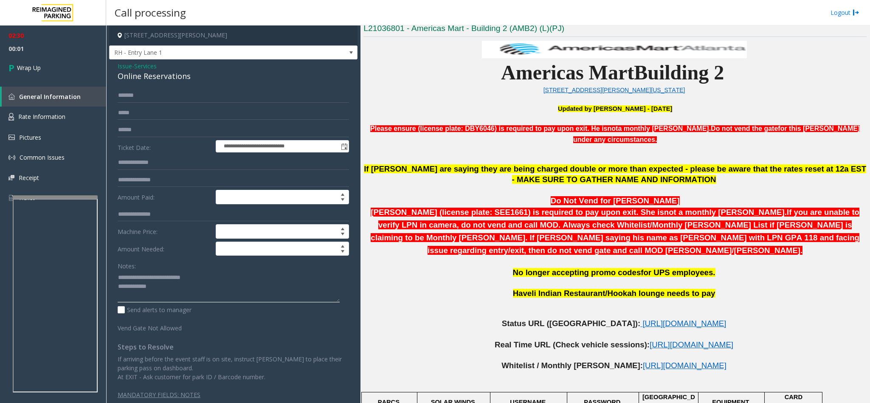
click at [172, 297] on textarea at bounding box center [229, 286] width 222 height 32
type textarea "**********"
click at [56, 70] on link "Wrap Up" at bounding box center [53, 67] width 106 height 25
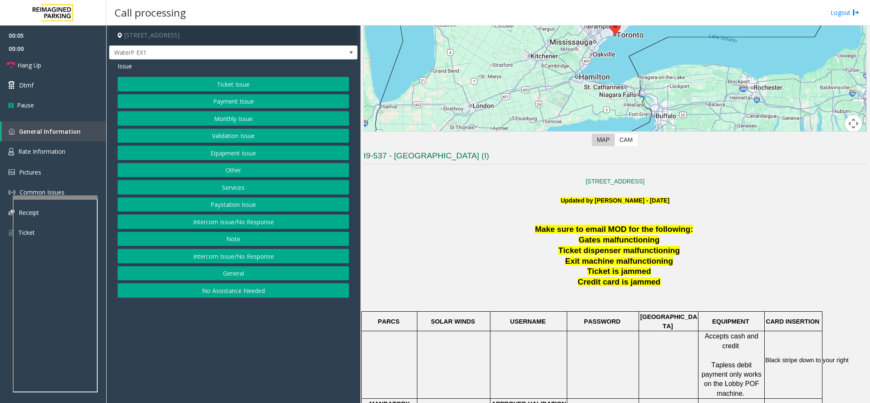
scroll to position [191, 0]
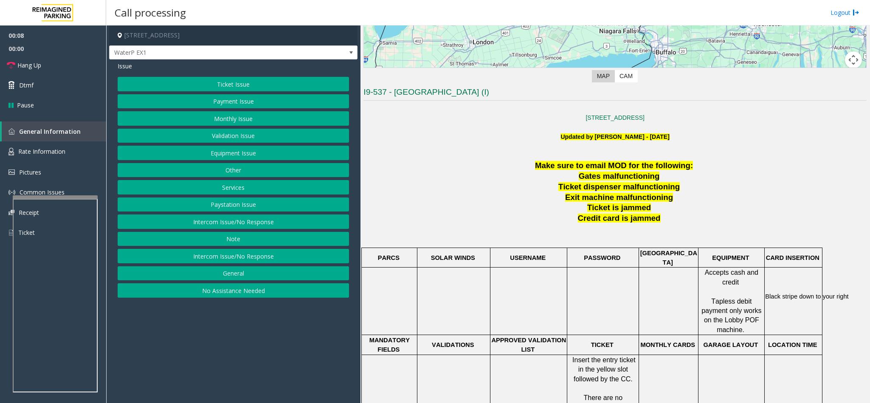
click at [209, 295] on button "No Assistance Needed" at bounding box center [233, 290] width 231 height 14
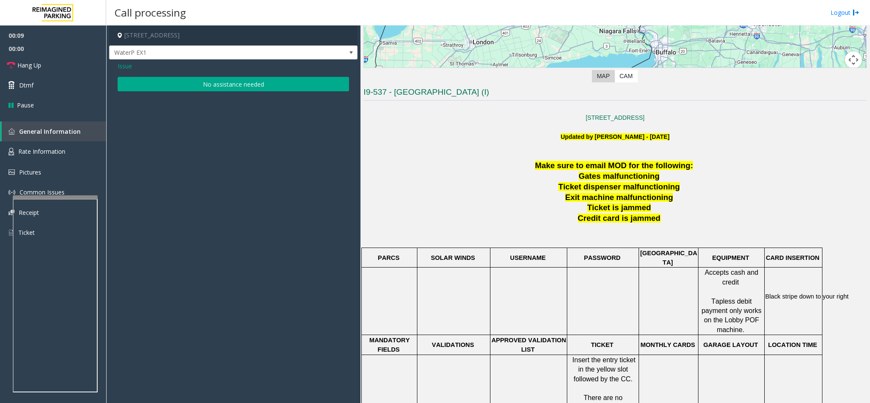
click at [182, 82] on button "No assistance needed" at bounding box center [233, 84] width 231 height 14
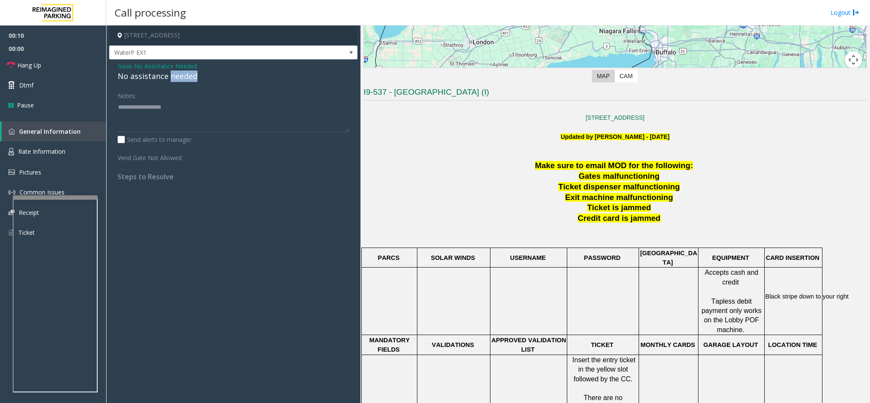
click at [181, 81] on div "No assistance needed" at bounding box center [233, 75] width 231 height 11
type textarea "**********"
click at [69, 67] on link "Hang Up" at bounding box center [53, 65] width 106 height 20
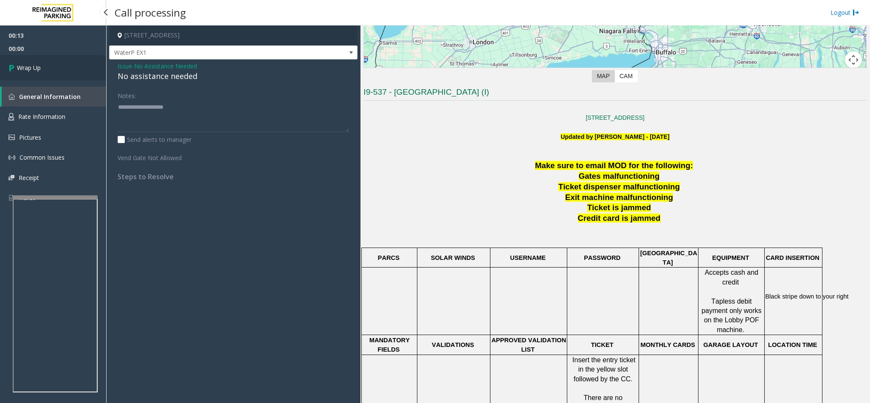
click at [74, 58] on link "Wrap Up" at bounding box center [53, 67] width 106 height 25
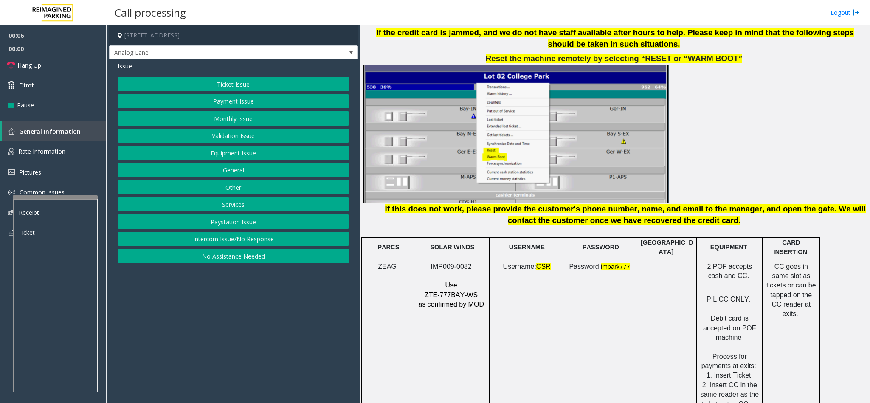
scroll to position [1019, 0]
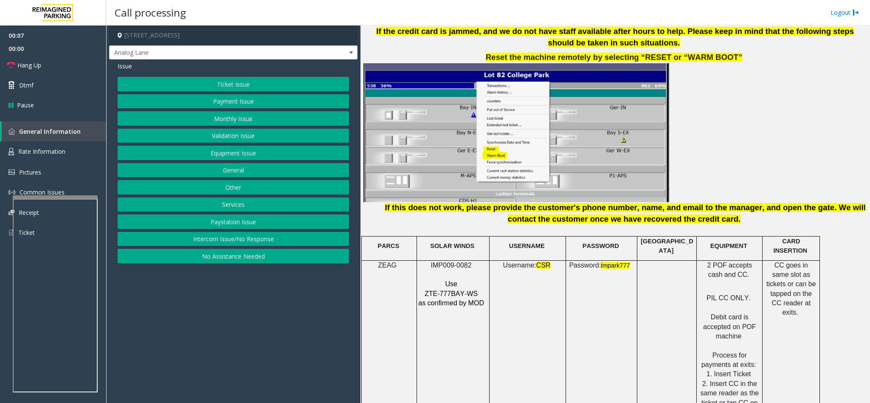
click at [447, 261] on span "IMP009-0082" at bounding box center [451, 264] width 41 height 7
copy p "IMP009-0082"
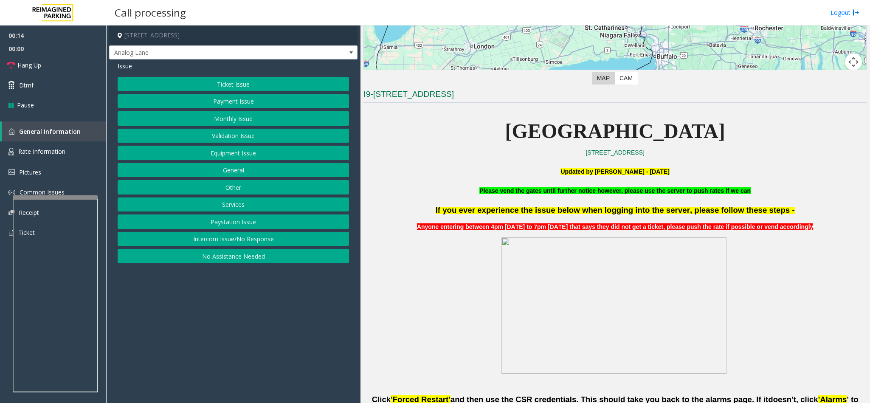
scroll to position [127, 0]
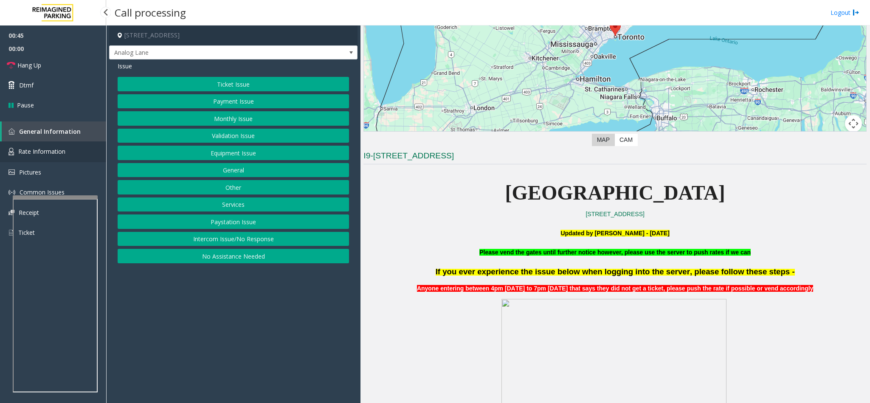
click at [17, 150] on link "Rate Information" at bounding box center [53, 151] width 106 height 21
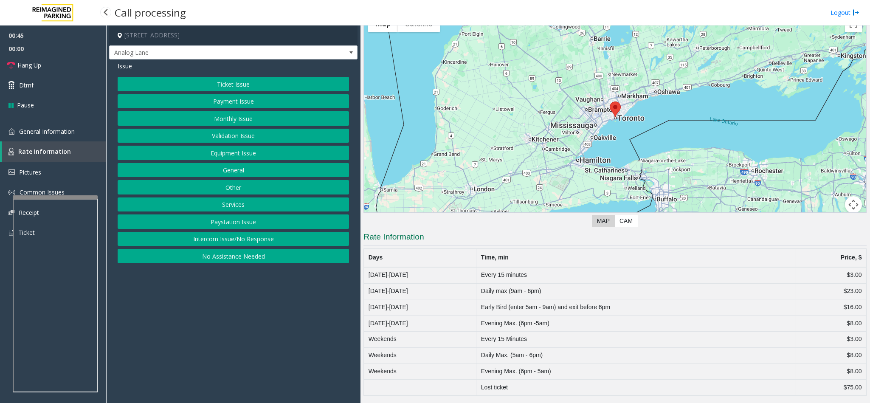
scroll to position [49, 0]
click at [84, 126] on link "General Information" at bounding box center [53, 131] width 106 height 20
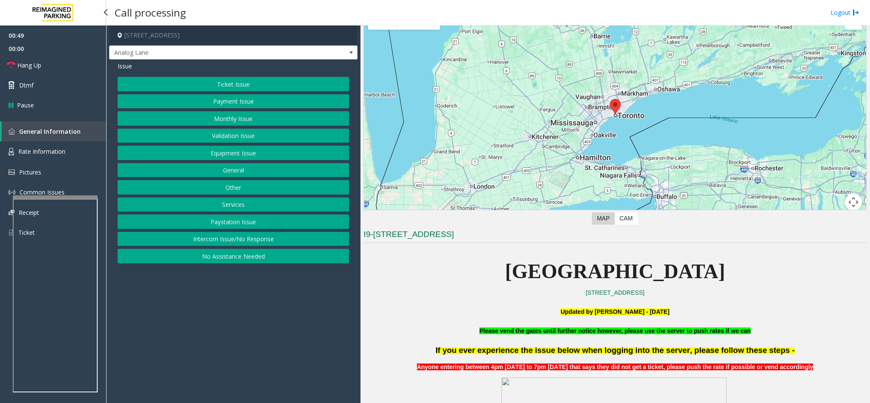
scroll to position [127, 0]
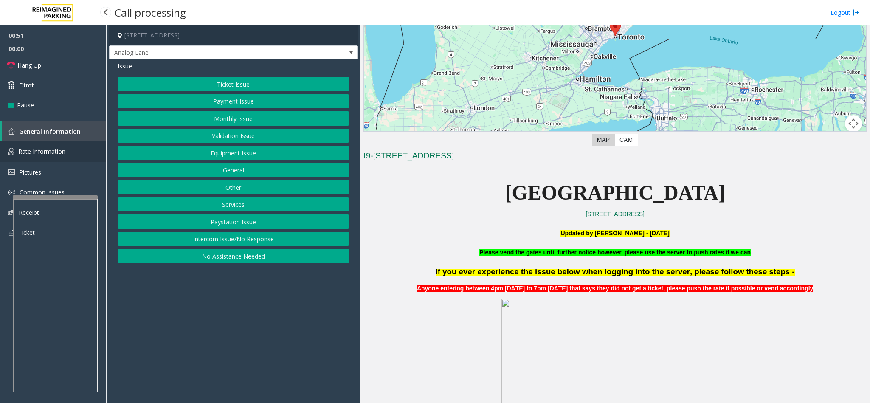
click at [73, 153] on link "Rate Information" at bounding box center [53, 151] width 106 height 21
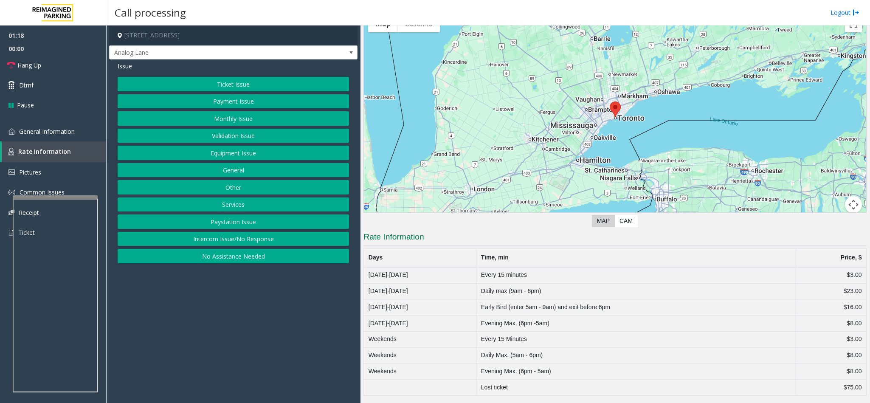
click at [209, 157] on button "Equipment Issue" at bounding box center [233, 153] width 231 height 14
click at [209, 158] on button "Gate / Door Won't Open" at bounding box center [233, 153] width 231 height 14
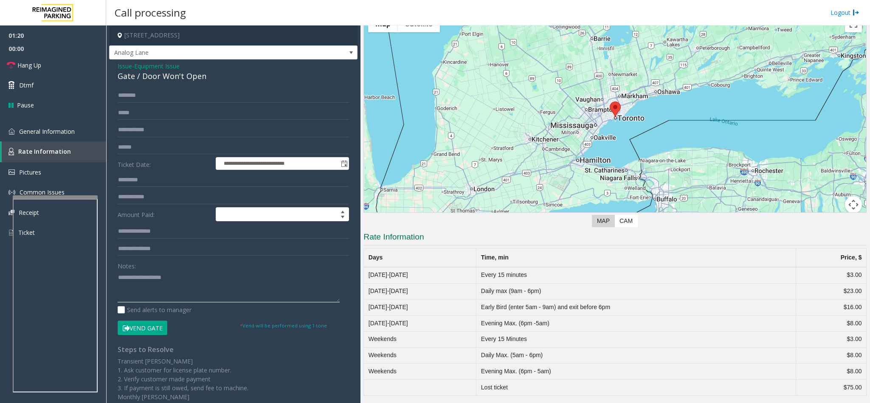
click at [151, 285] on textarea at bounding box center [229, 286] width 222 height 32
click at [65, 61] on link "Hang Up" at bounding box center [53, 65] width 106 height 20
click at [184, 275] on textarea at bounding box center [229, 286] width 222 height 32
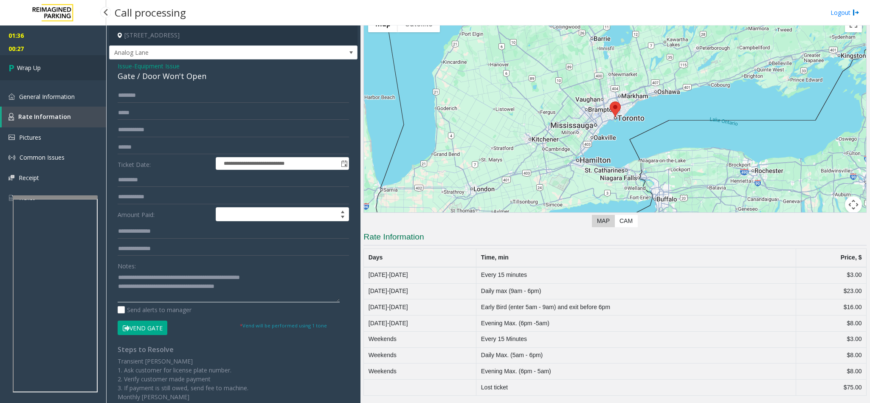
type textarea "**********"
click at [47, 78] on link "Wrap Up" at bounding box center [53, 67] width 106 height 25
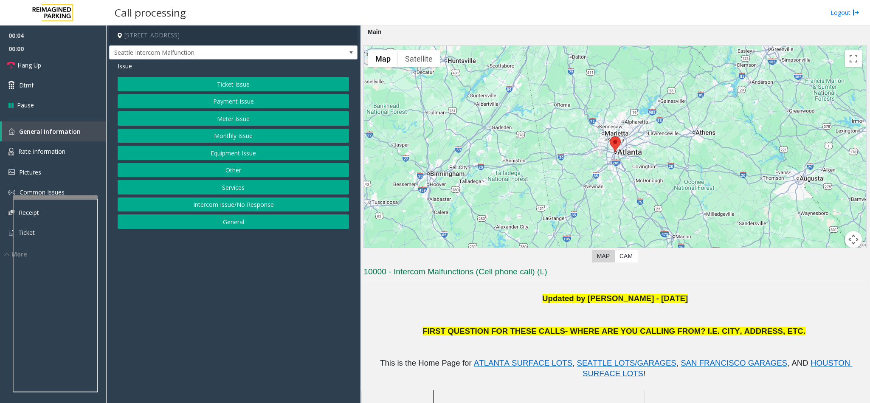
scroll to position [64, 0]
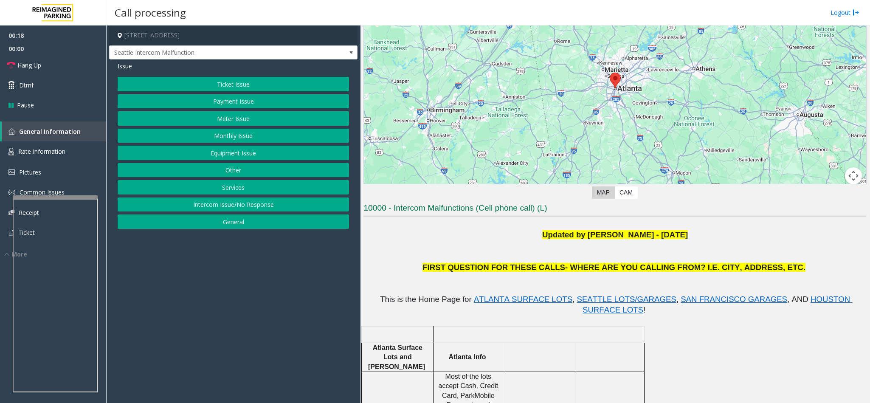
click at [246, 103] on button "Payment Issue" at bounding box center [233, 101] width 231 height 14
click at [205, 99] on button "Credit Card Not Reading" at bounding box center [233, 101] width 231 height 14
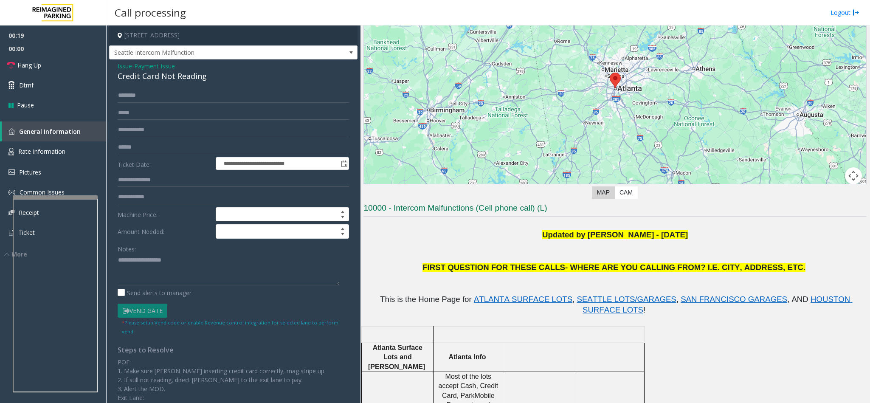
click at [146, 77] on div "Credit Card Not Reading" at bounding box center [233, 75] width 231 height 11
click at [118, 261] on textarea at bounding box center [229, 269] width 222 height 32
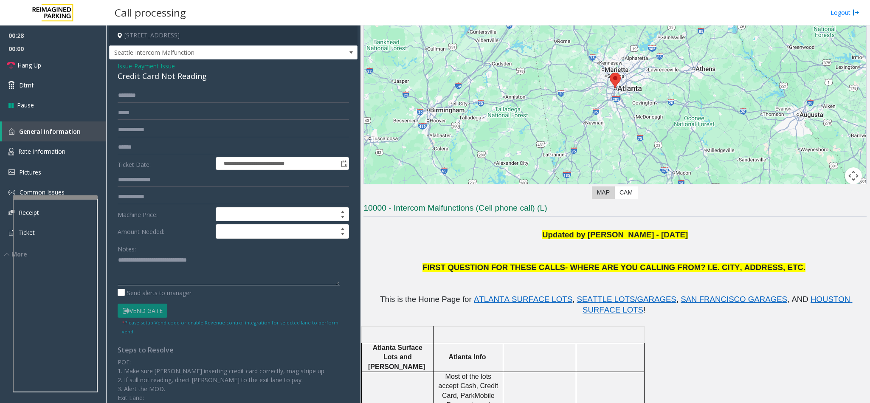
click at [219, 260] on textarea at bounding box center [229, 269] width 222 height 32
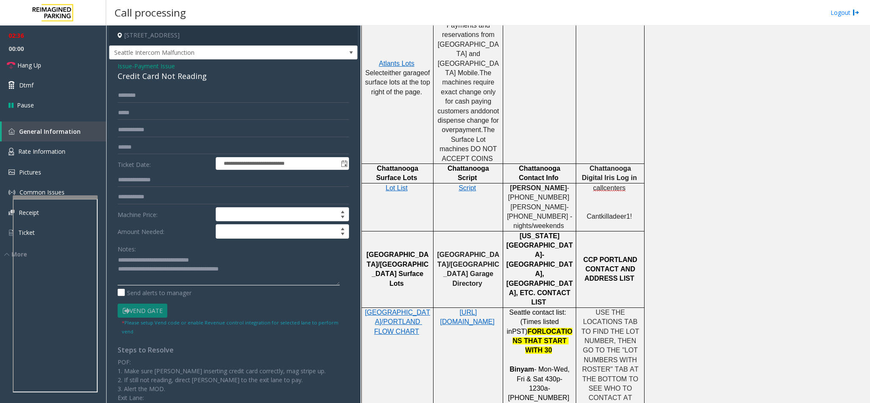
scroll to position [446, 0]
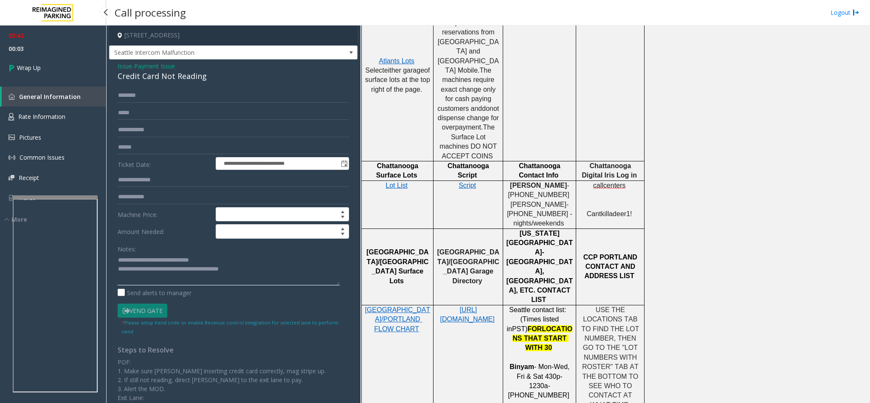
type textarea "**********"
click at [58, 61] on link "Wrap Up" at bounding box center [53, 67] width 106 height 25
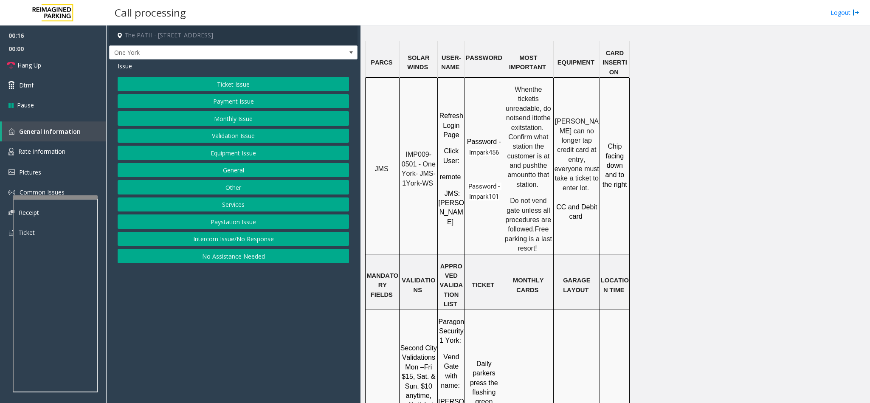
scroll to position [764, 0]
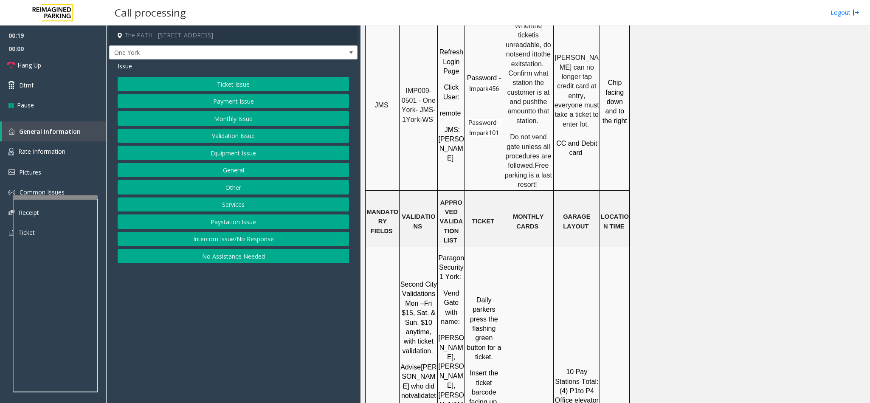
click at [227, 84] on button "Ticket Issue" at bounding box center [233, 84] width 231 height 14
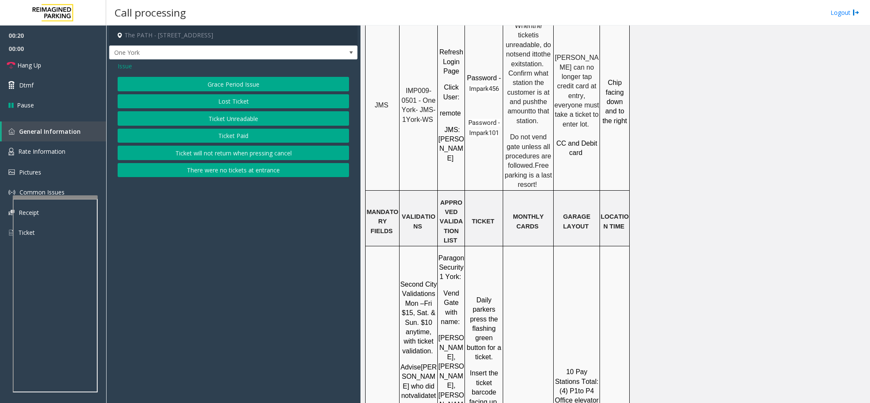
click at [177, 121] on button "Ticket Unreadable" at bounding box center [233, 118] width 231 height 14
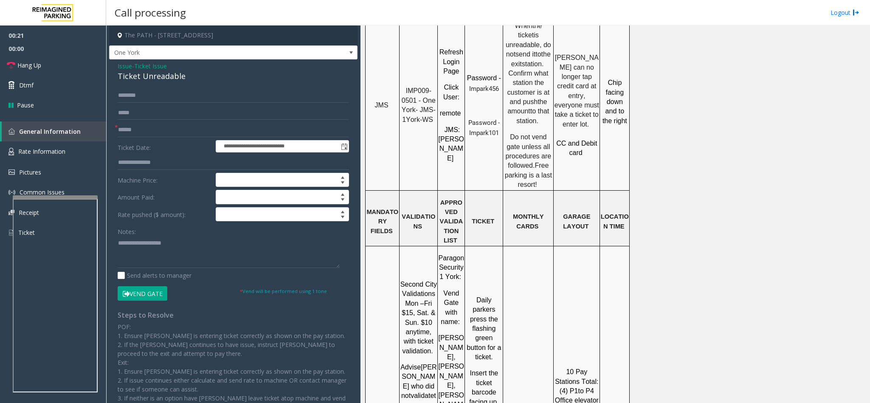
click at [145, 74] on div "Ticket Unreadable" at bounding box center [233, 75] width 231 height 11
click at [120, 244] on textarea at bounding box center [229, 252] width 222 height 32
click at [199, 250] on textarea at bounding box center [229, 252] width 222 height 32
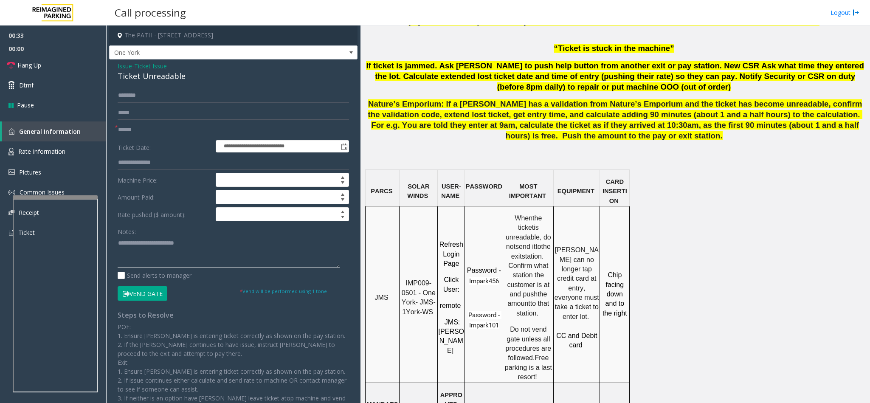
scroll to position [573, 0]
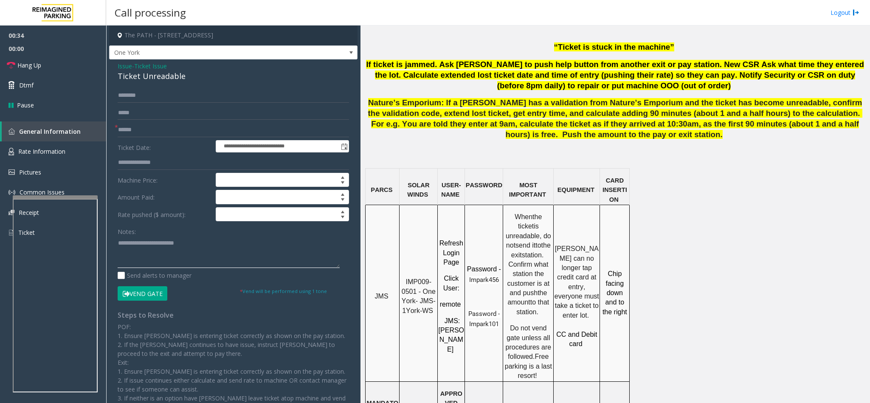
type textarea "**********"
drag, startPoint x: 405, startPoint y: 249, endPoint x: 417, endPoint y: 260, distance: 16.2
click at [417, 277] on p "IMP009-0501 - One York- JMS-1York-WS" at bounding box center [418, 296] width 37 height 38
copy span "IMP009-0501"
click at [151, 131] on input "text" at bounding box center [233, 130] width 231 height 14
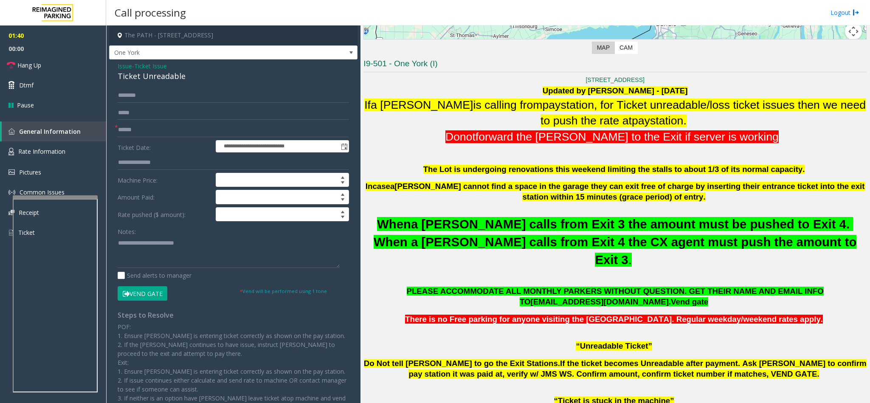
scroll to position [191, 0]
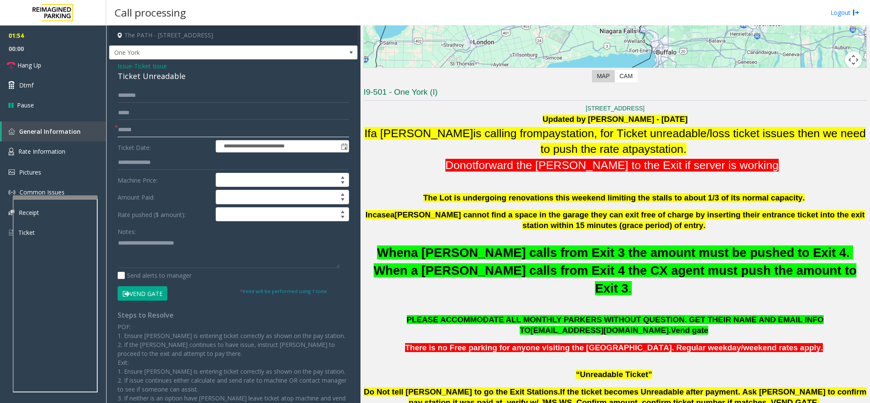
click at [165, 134] on input "******" at bounding box center [233, 130] width 231 height 14
type input "*"
type input "********"
click at [155, 128] on input "********" at bounding box center [233, 130] width 231 height 14
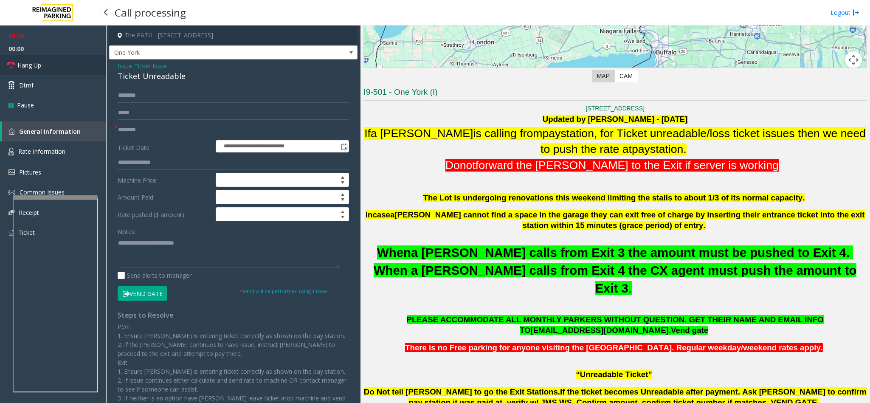
click at [60, 60] on link "Hang Up" at bounding box center [53, 65] width 106 height 20
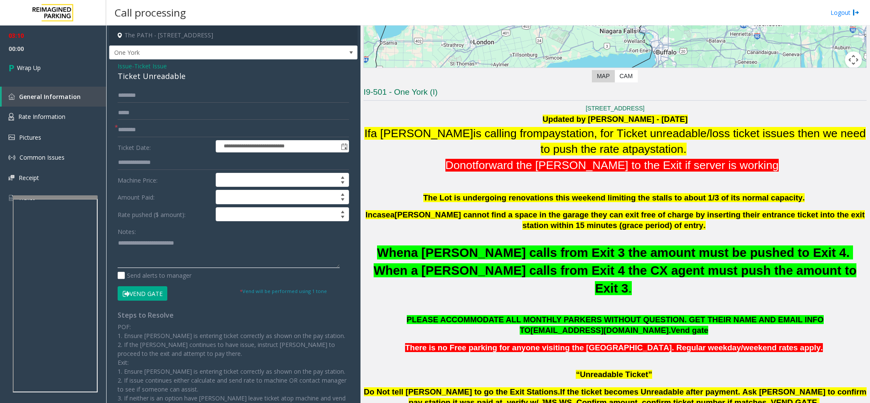
click at [200, 247] on textarea at bounding box center [229, 252] width 222 height 32
type textarea "**********"
click at [90, 63] on link "Wrap Up" at bounding box center [53, 67] width 106 height 25
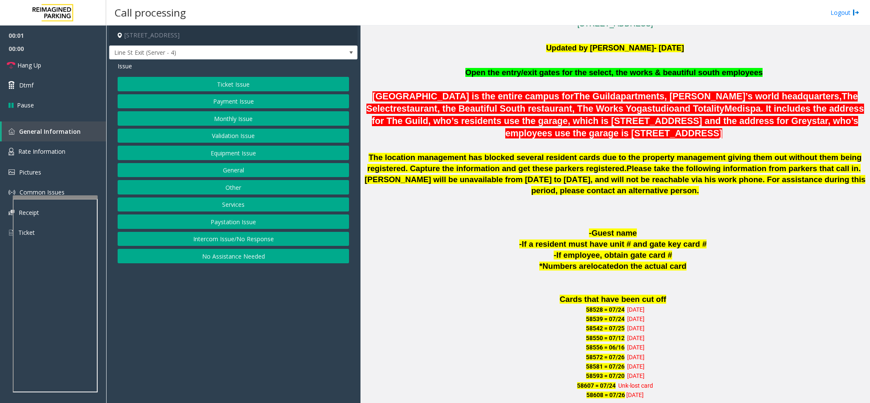
scroll to position [509, 0]
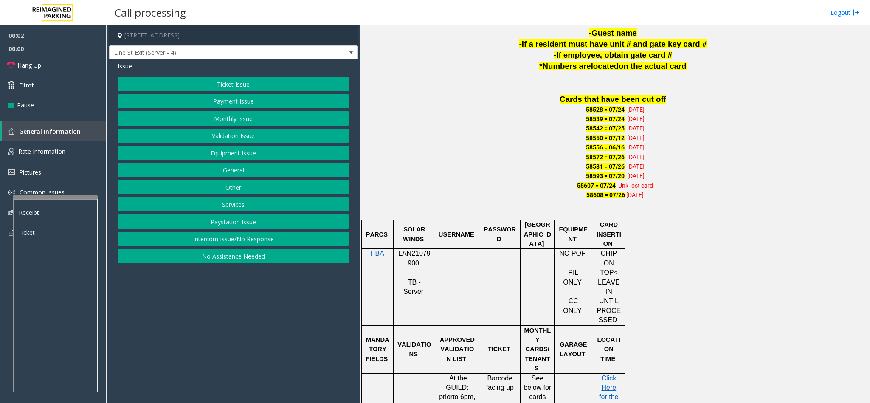
click at [413, 254] on span "LAN21079900" at bounding box center [414, 258] width 32 height 17
copy p "LAN21079900"
click at [250, 116] on button "Monthly Issue" at bounding box center [233, 118] width 231 height 14
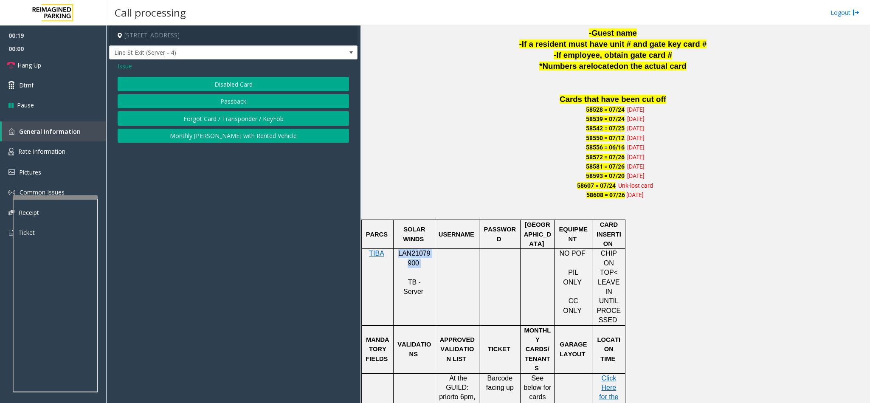
drag, startPoint x: 250, startPoint y: 116, endPoint x: 244, endPoint y: 115, distance: 5.8
click at [244, 115] on button "Forgot Card / Transponder / KeyFob" at bounding box center [233, 118] width 231 height 14
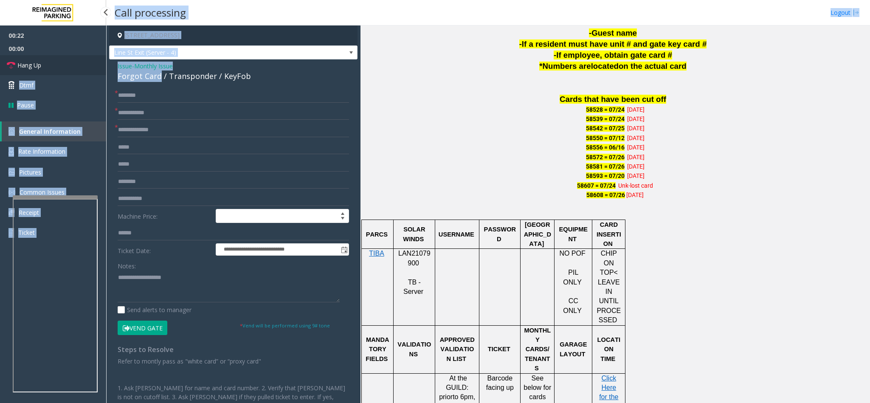
drag, startPoint x: 160, startPoint y: 74, endPoint x: 103, endPoint y: 73, distance: 57.3
click at [103, 73] on app-root "**********" at bounding box center [435, 201] width 870 height 403
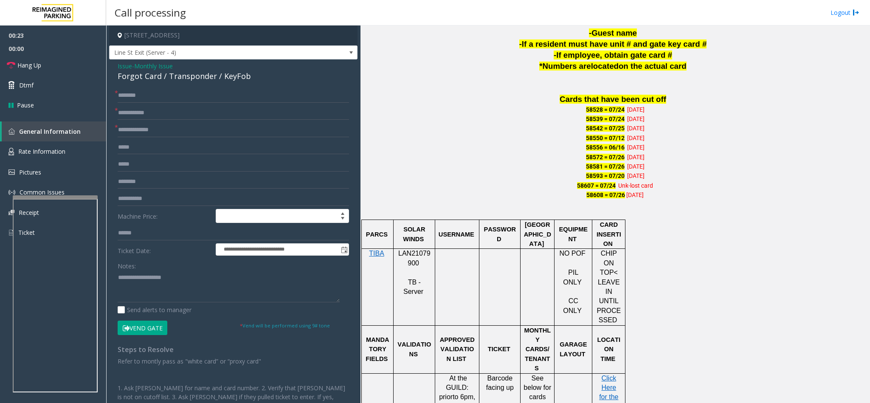
click at [153, 83] on div "**********" at bounding box center [233, 256] width 248 height 395
drag, startPoint x: 144, startPoint y: 132, endPoint x: 156, endPoint y: 121, distance: 15.6
click at [153, 124] on input "text" at bounding box center [233, 130] width 231 height 14
type input "***"
drag, startPoint x: 162, startPoint y: 78, endPoint x: 111, endPoint y: 71, distance: 51.3
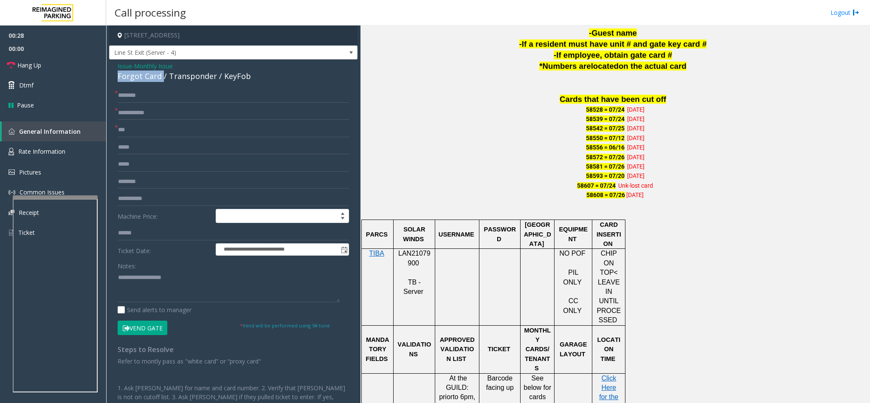
click at [111, 71] on div "**********" at bounding box center [233, 256] width 248 height 395
type textarea "**********"
click at [148, 92] on input "text" at bounding box center [233, 95] width 231 height 14
type input "**********"
click at [119, 275] on textarea at bounding box center [229, 286] width 222 height 32
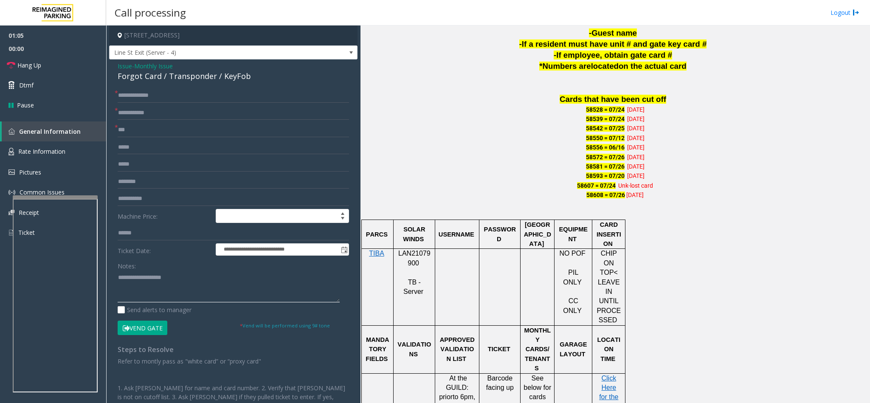
click at [191, 277] on textarea at bounding box center [229, 286] width 222 height 32
type textarea "**********"
click at [141, 329] on button "Vend Gate" at bounding box center [143, 327] width 50 height 14
click at [237, 293] on textarea at bounding box center [229, 286] width 222 height 32
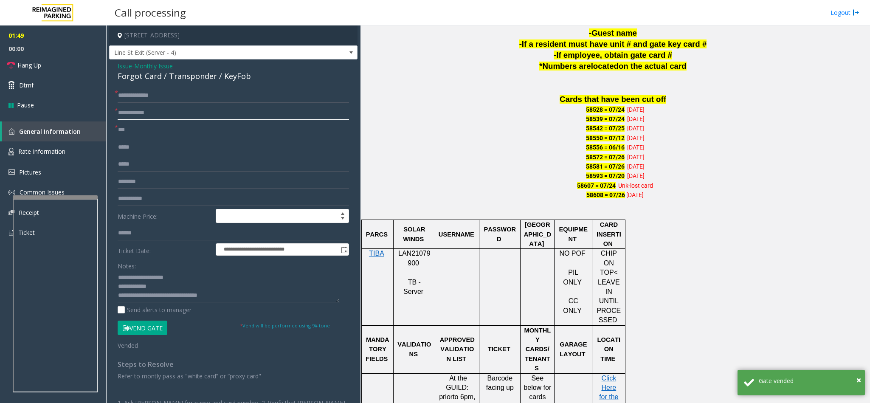
click at [135, 112] on input "text" at bounding box center [233, 113] width 231 height 14
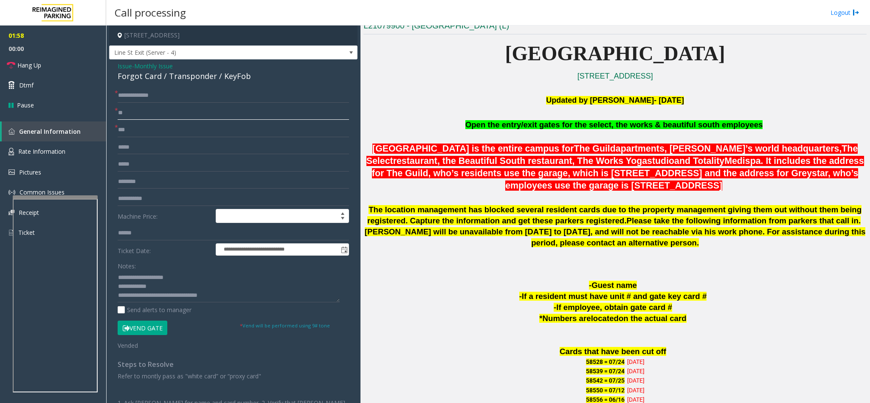
scroll to position [318, 0]
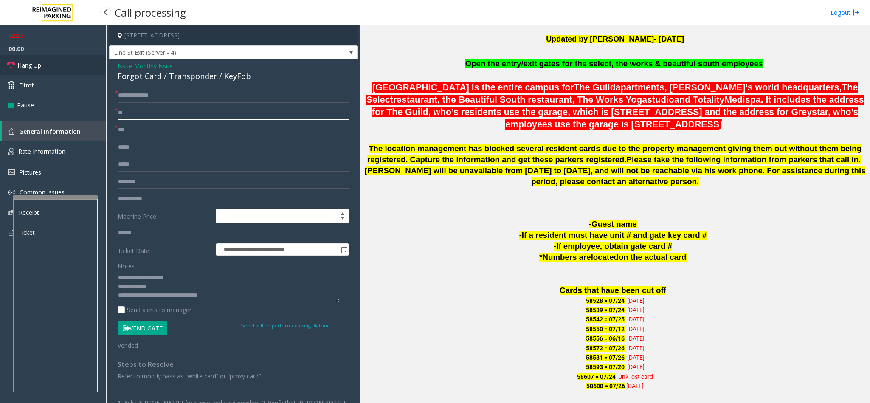
type input "**"
click at [27, 64] on span "Hang Up" at bounding box center [29, 65] width 24 height 9
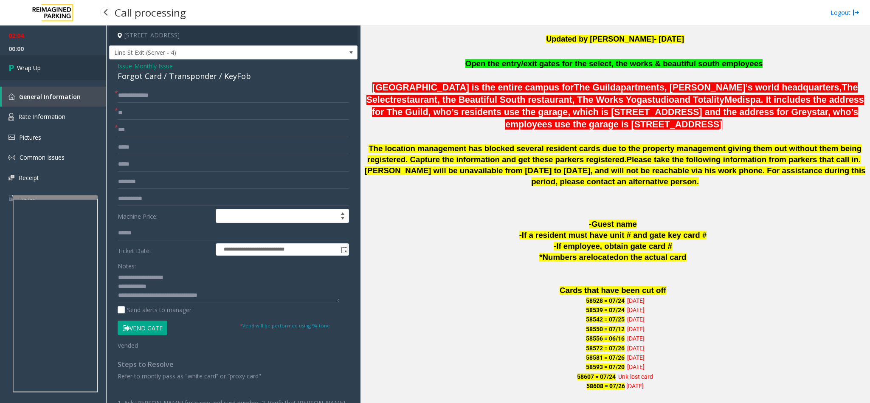
click at [82, 75] on link "Wrap Up" at bounding box center [53, 67] width 106 height 25
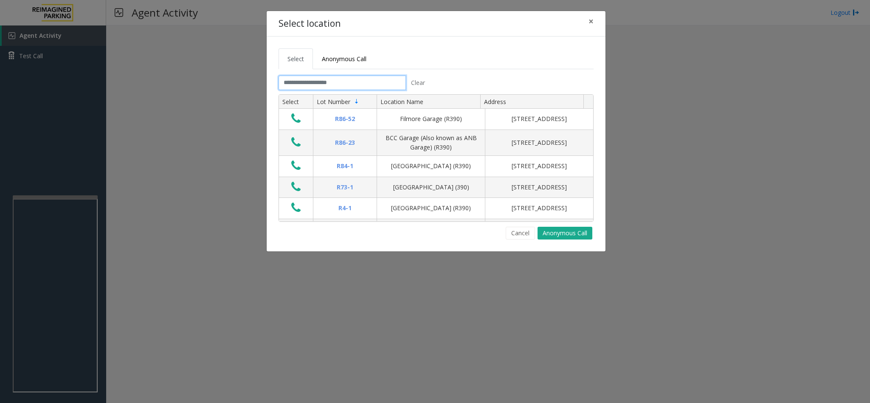
click at [294, 83] on input "text" at bounding box center [341, 83] width 127 height 14
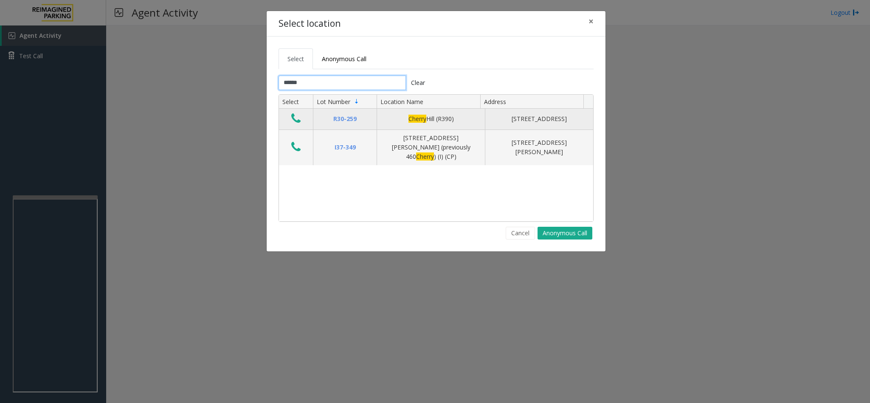
type input "******"
click at [295, 123] on icon "Data table" at bounding box center [295, 118] width 9 height 12
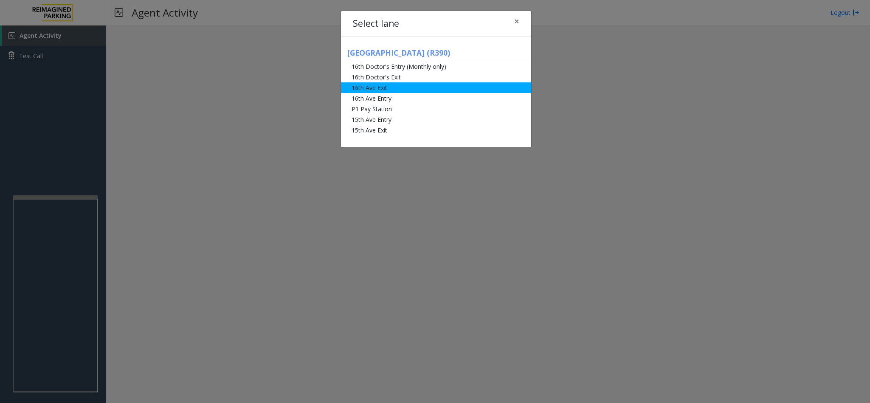
click at [390, 87] on li "16th Ave Exit" at bounding box center [436, 87] width 190 height 11
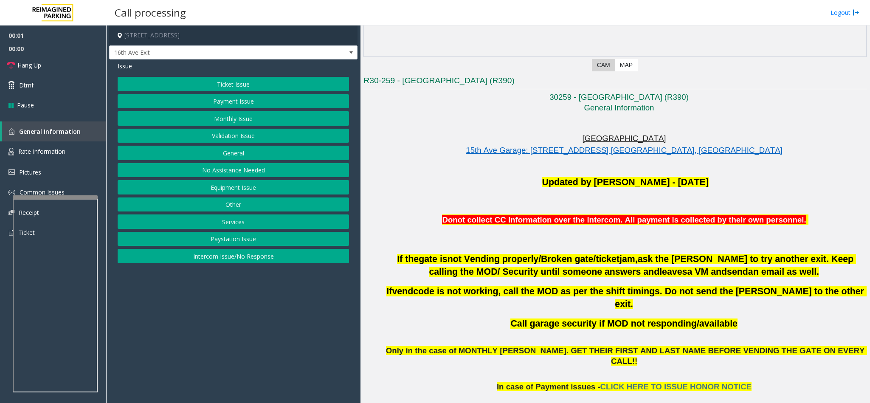
scroll to position [255, 0]
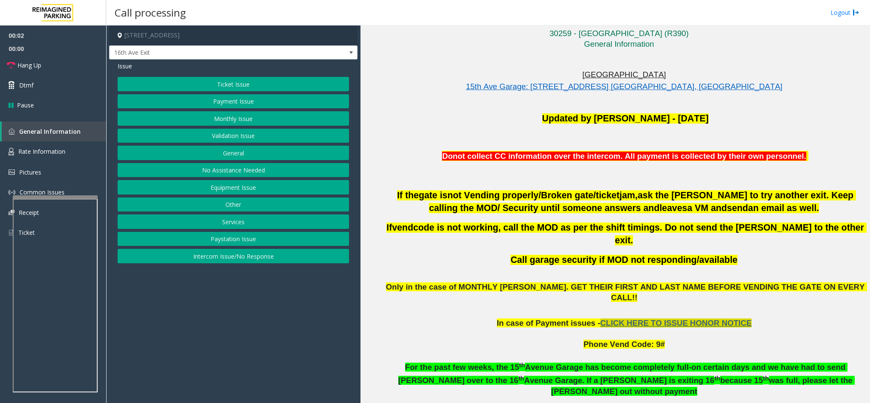
click at [649, 318] on span "CLICK HERE TO ISSUE HONOR NOTICE" at bounding box center [676, 322] width 152 height 9
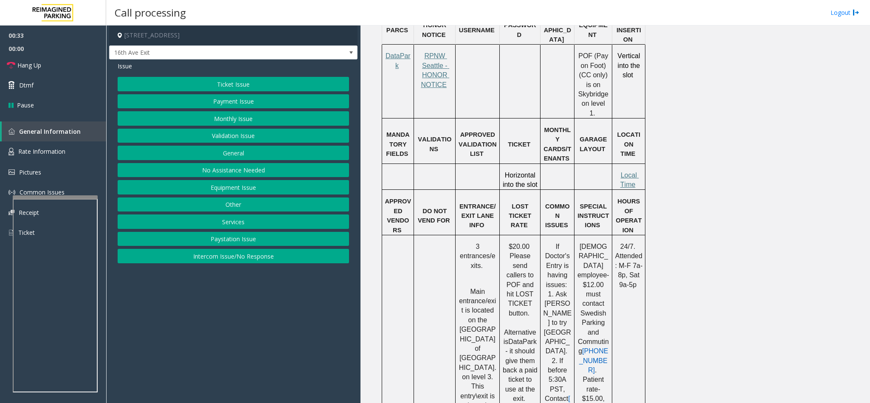
scroll to position [700, 0]
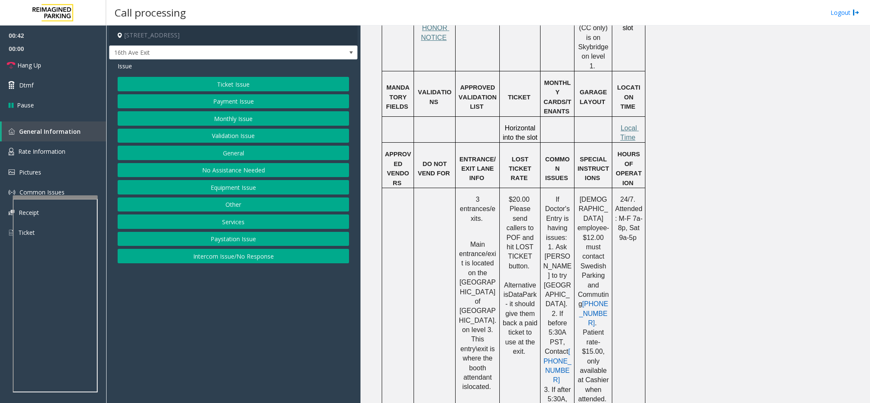
click at [228, 87] on button "Ticket Issue" at bounding box center [233, 84] width 231 height 14
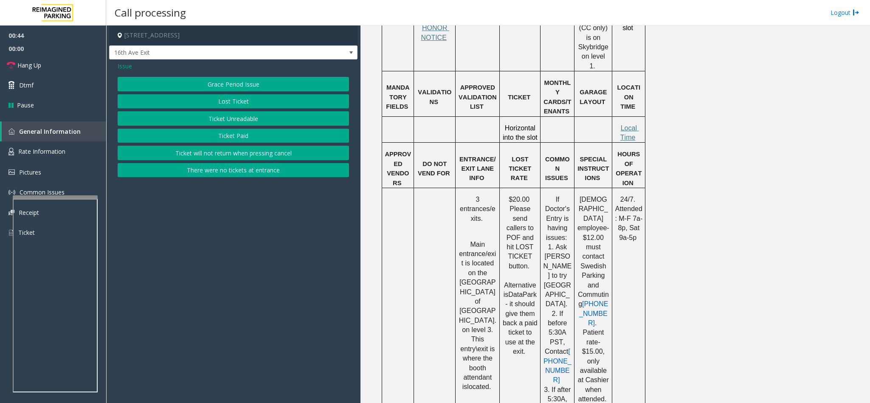
click at [235, 104] on button "Lost Ticket" at bounding box center [233, 101] width 231 height 14
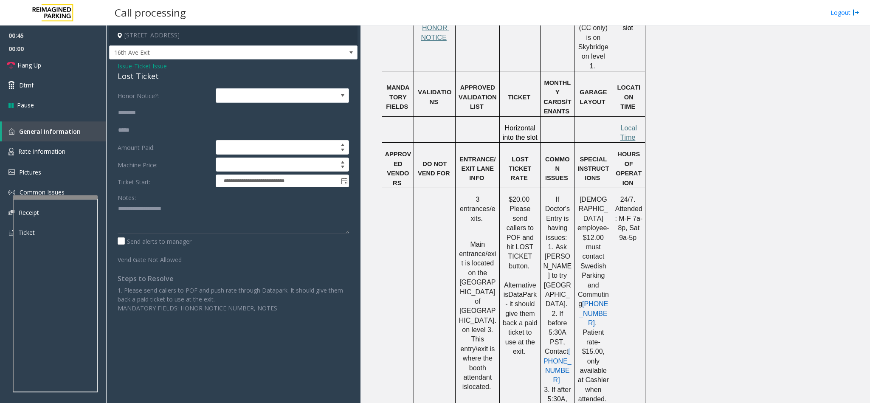
click at [124, 73] on div "Lost Ticket" at bounding box center [233, 75] width 231 height 11
click at [119, 214] on textarea at bounding box center [233, 218] width 231 height 32
click at [180, 210] on textarea at bounding box center [233, 218] width 231 height 32
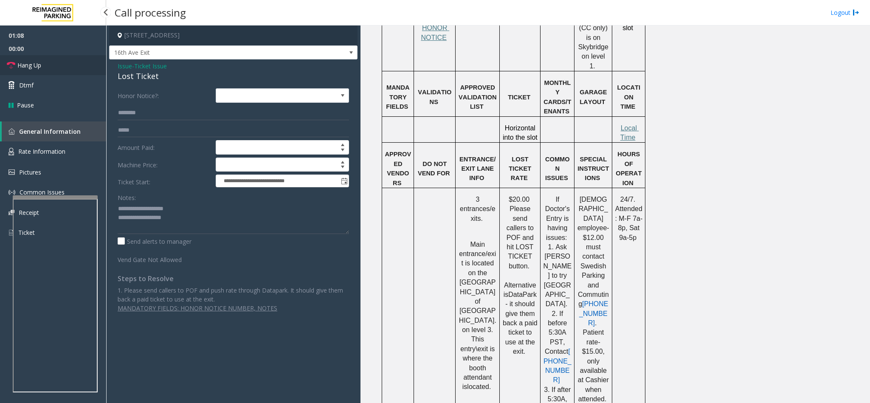
click at [70, 62] on link "Hang Up" at bounding box center [53, 65] width 106 height 20
click at [189, 222] on textarea at bounding box center [233, 218] width 231 height 32
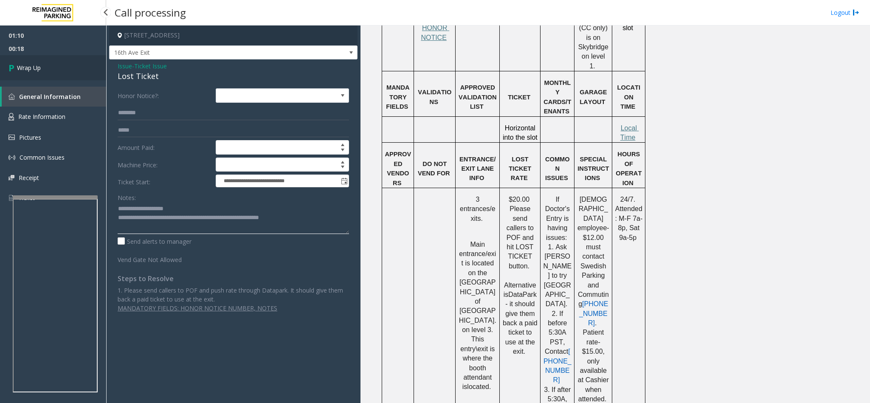
type textarea "**********"
click at [35, 72] on span "Wrap Up" at bounding box center [29, 67] width 24 height 9
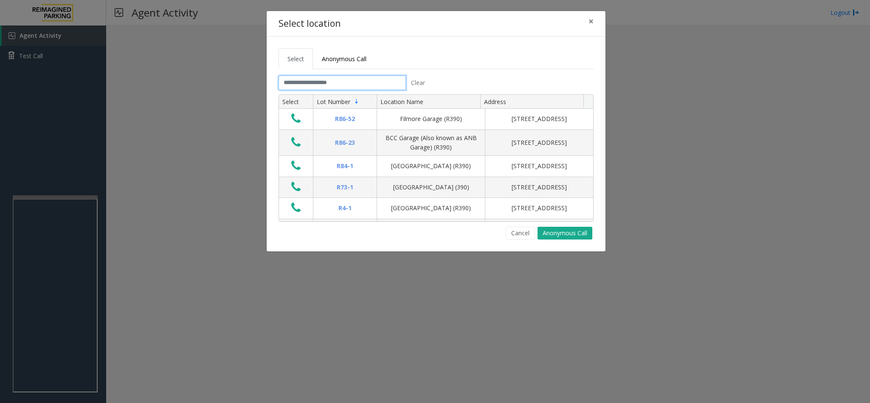
click at [297, 86] on input "text" at bounding box center [341, 83] width 127 height 14
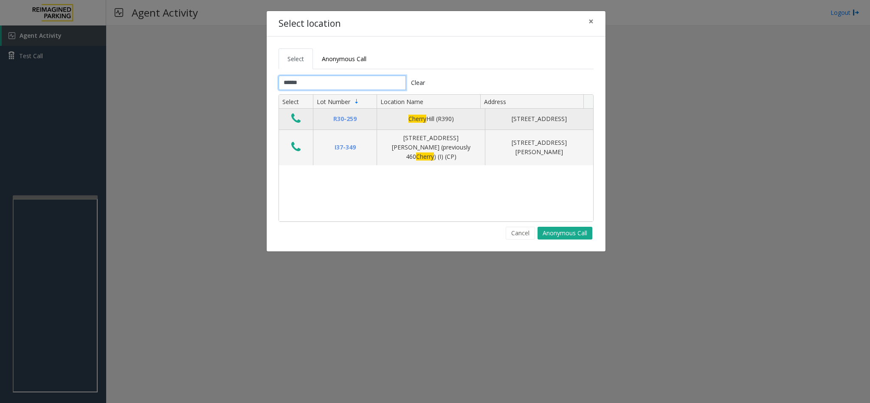
type input "******"
click at [294, 120] on icon "Data table" at bounding box center [295, 118] width 9 height 12
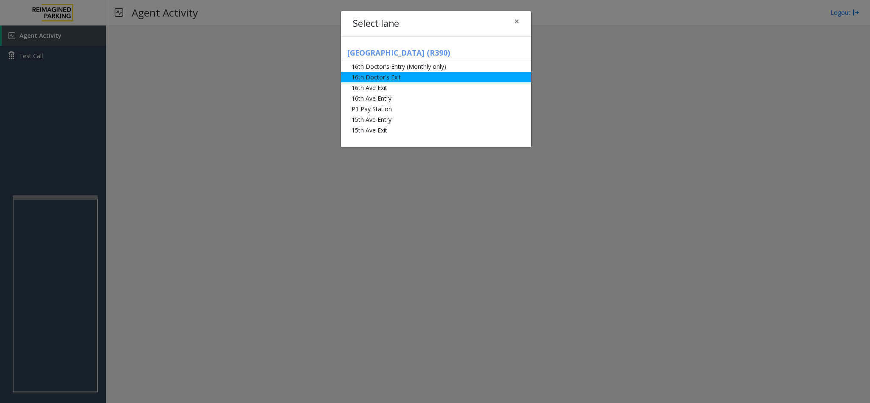
click at [372, 79] on li "16th Doctor's Exit" at bounding box center [436, 77] width 190 height 11
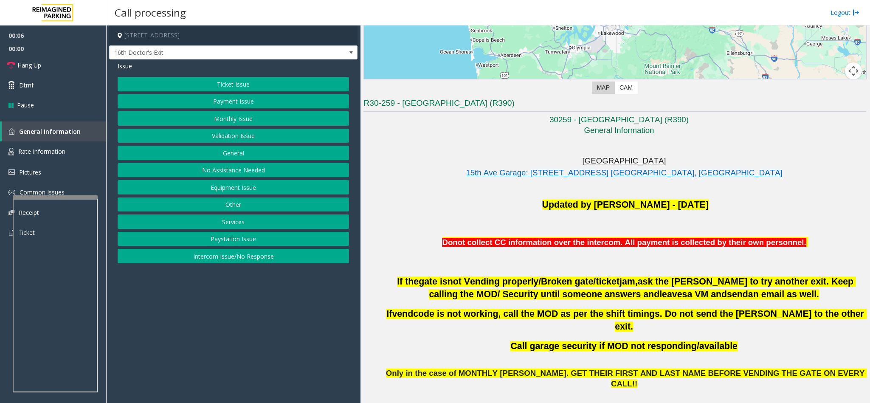
scroll to position [191, 0]
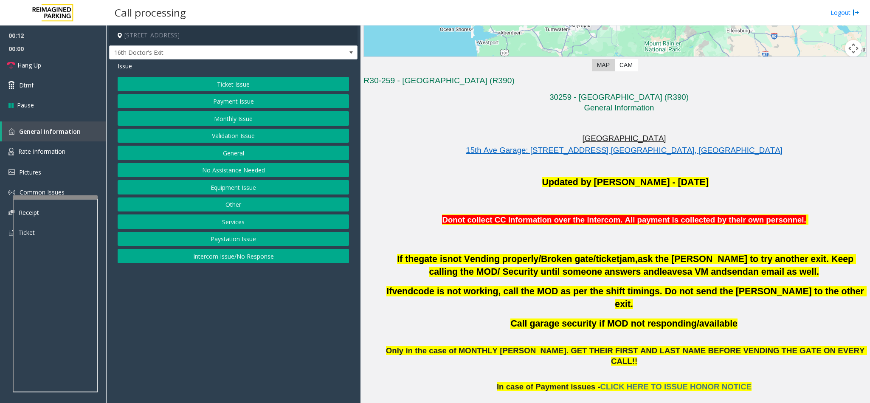
click at [232, 83] on button "Ticket Issue" at bounding box center [233, 84] width 231 height 14
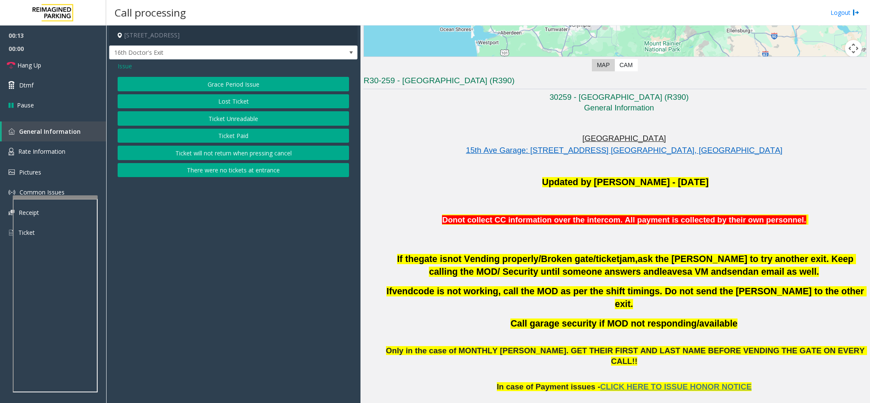
click at [227, 120] on button "Ticket Unreadable" at bounding box center [233, 118] width 231 height 14
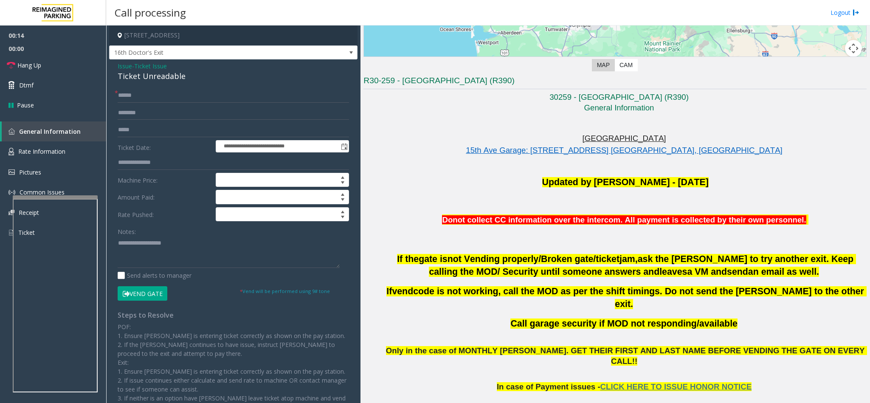
click at [143, 77] on div "Ticket Unreadable" at bounding box center [233, 75] width 231 height 11
click at [119, 242] on textarea at bounding box center [229, 252] width 222 height 32
click at [228, 241] on textarea at bounding box center [229, 252] width 222 height 32
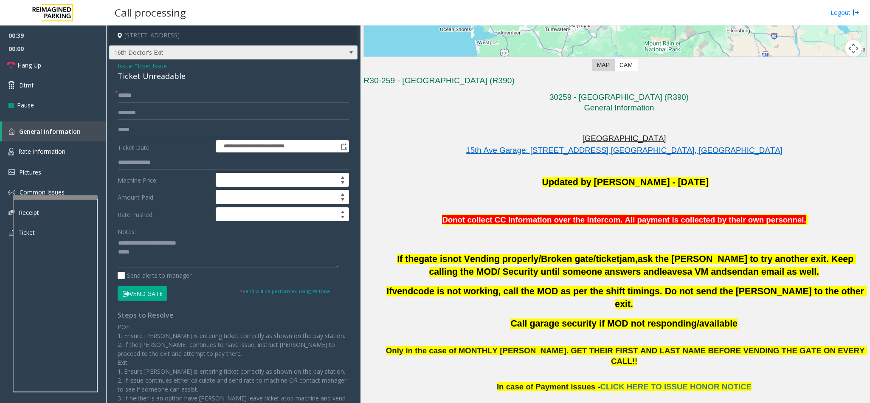
click at [205, 57] on span "16th Doctor's Exit" at bounding box center [208, 53] width 198 height 14
click at [132, 254] on textarea at bounding box center [229, 252] width 222 height 32
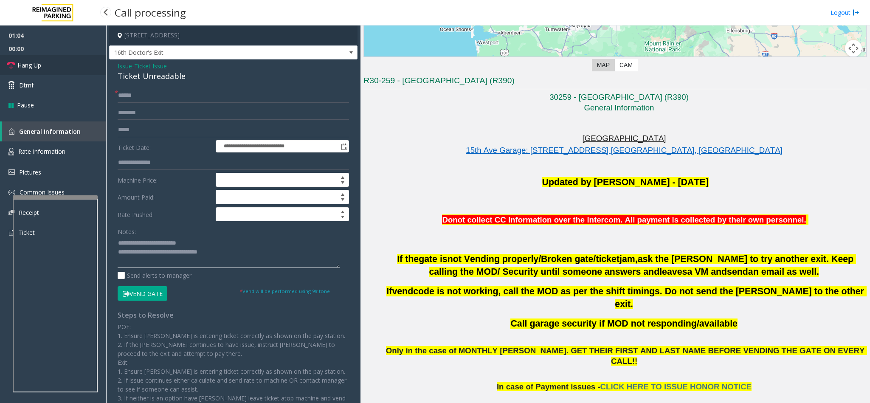
type textarea "**********"
click at [48, 59] on link "Hang Up" at bounding box center [53, 65] width 106 height 20
click at [131, 92] on input "text" at bounding box center [233, 95] width 231 height 14
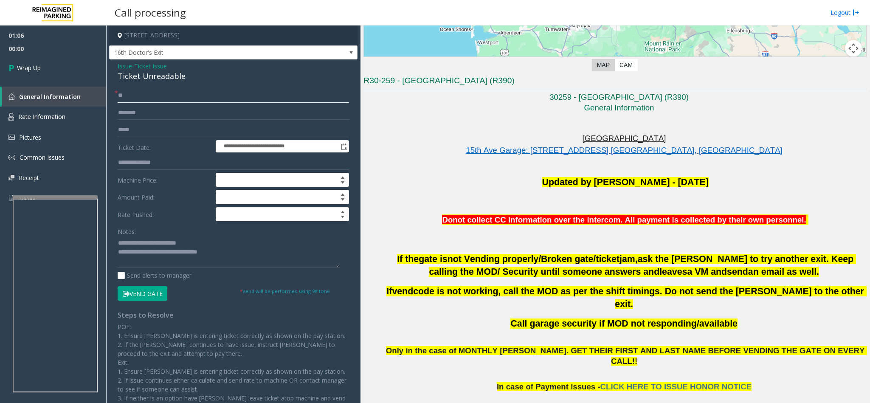
type input "**"
click at [217, 253] on textarea at bounding box center [229, 252] width 222 height 32
type textarea "**********"
click at [75, 63] on link "Wrap Up" at bounding box center [53, 67] width 106 height 25
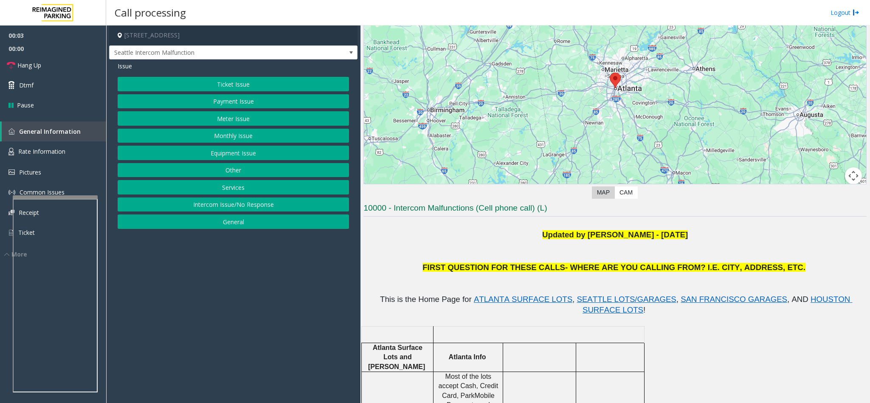
scroll to position [127, 0]
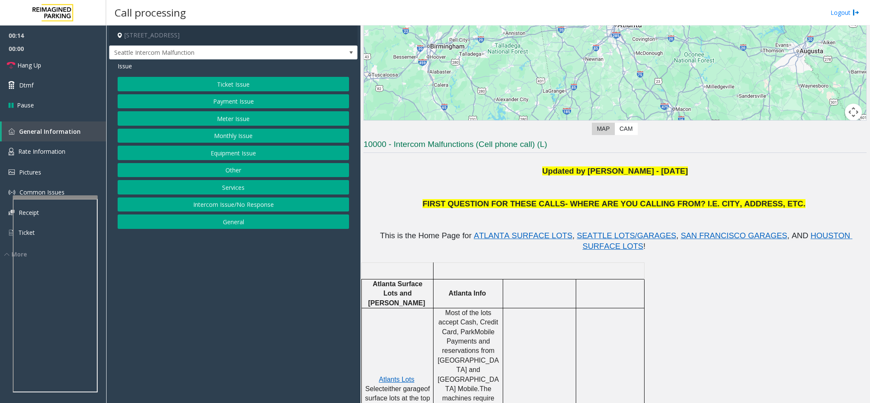
click at [235, 138] on button "Monthly Issue" at bounding box center [233, 136] width 231 height 14
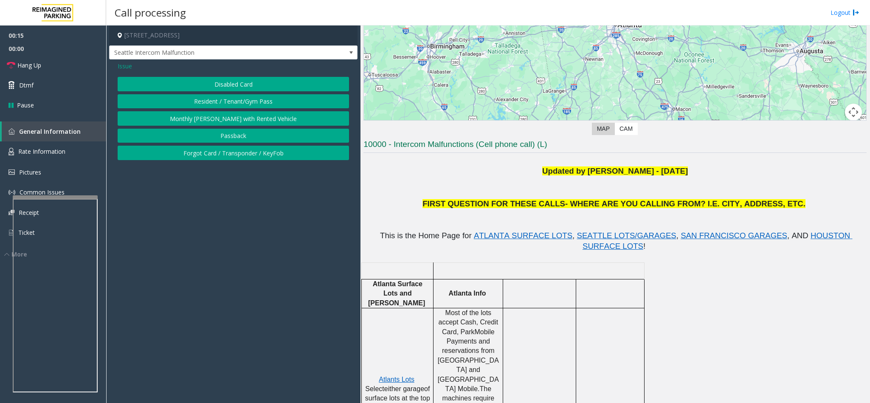
click at [225, 87] on button "Disabled Card" at bounding box center [233, 84] width 231 height 14
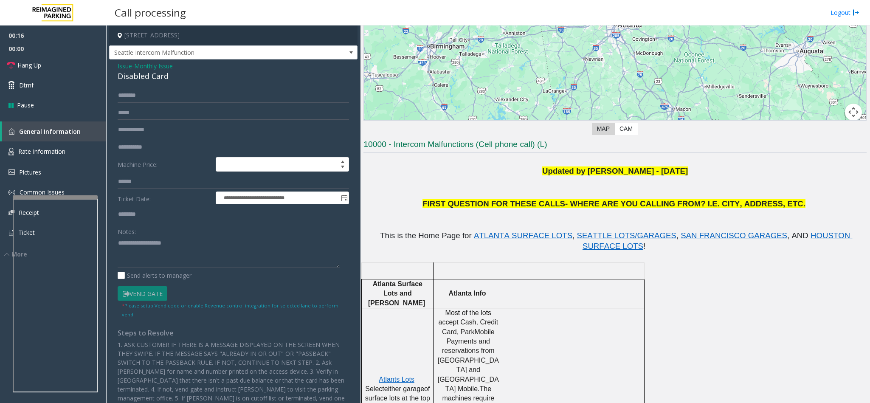
click at [125, 71] on div "Disabled Card" at bounding box center [233, 75] width 231 height 11
click at [120, 241] on textarea at bounding box center [229, 252] width 222 height 32
click at [197, 245] on textarea at bounding box center [229, 252] width 222 height 32
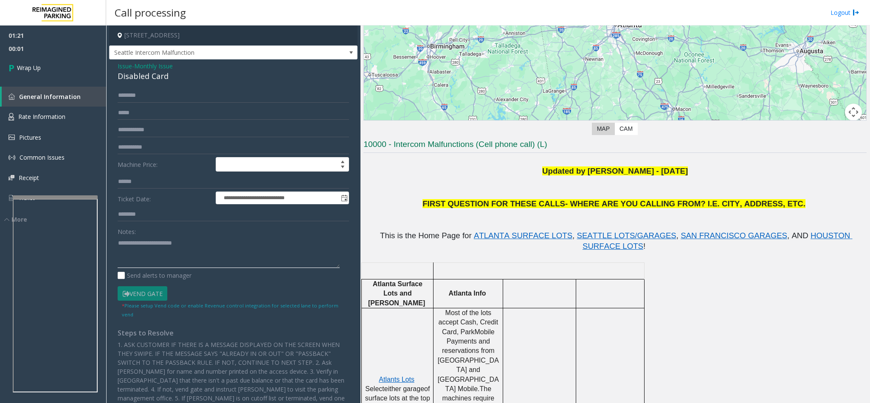
click at [143, 252] on textarea at bounding box center [229, 252] width 222 height 32
click at [213, 253] on textarea at bounding box center [229, 252] width 222 height 32
click at [251, 251] on textarea at bounding box center [229, 252] width 222 height 32
type textarea "**********"
click at [64, 63] on link "Wrap Up" at bounding box center [53, 67] width 106 height 25
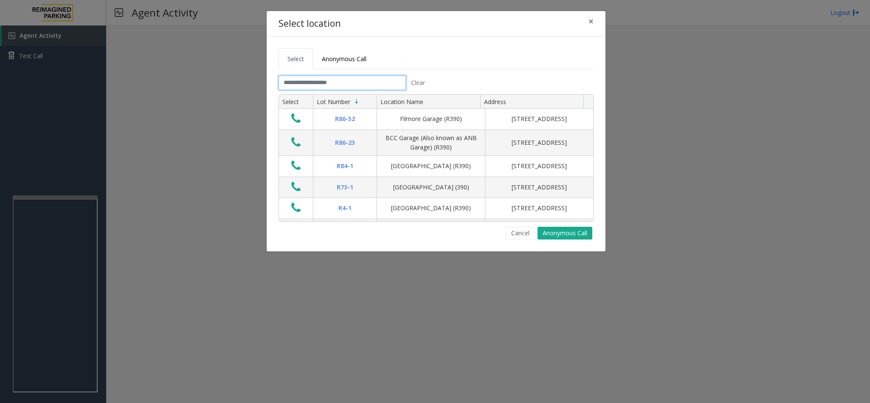
click at [358, 86] on input "text" at bounding box center [341, 83] width 127 height 14
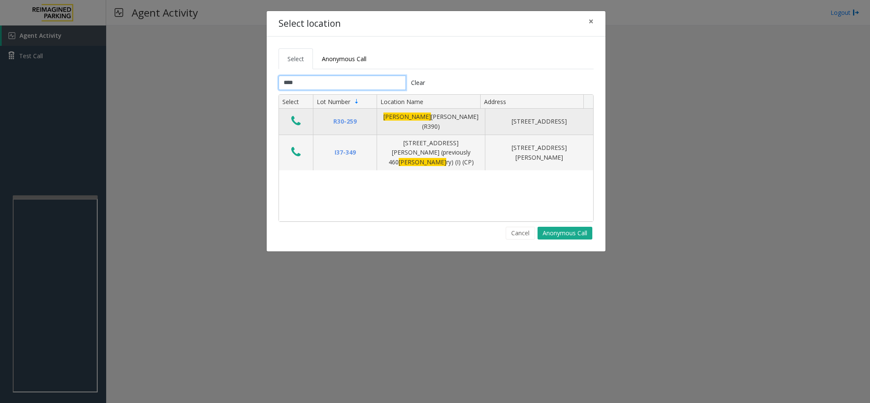
type input "****"
click at [298, 123] on icon "Data table" at bounding box center [295, 121] width 9 height 12
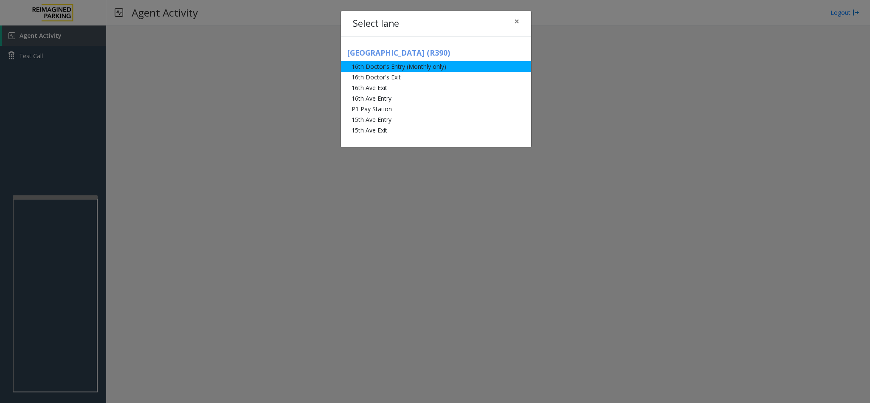
click at [368, 68] on li "16th Doctor's Entry (Monthly only)" at bounding box center [436, 66] width 190 height 11
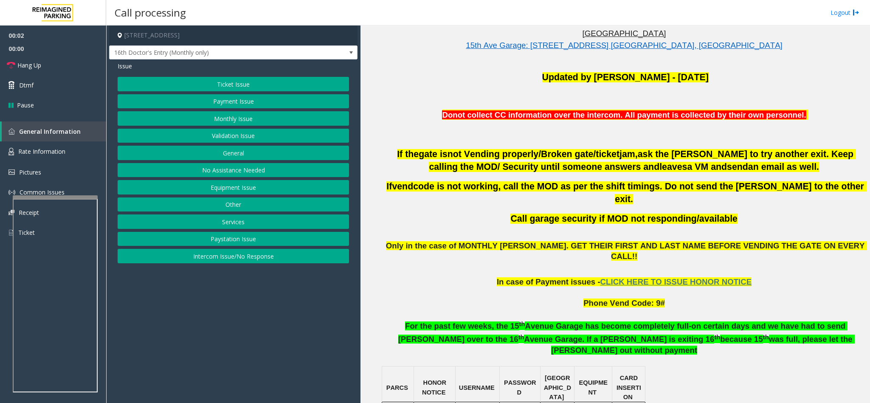
scroll to position [318, 0]
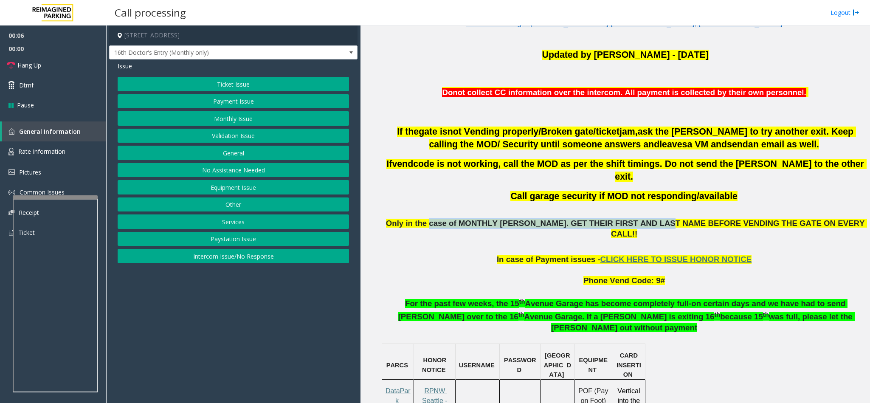
drag, startPoint x: 545, startPoint y: 207, endPoint x: 665, endPoint y: 207, distance: 119.7
click at [665, 219] on span "Only in the case of MONTHLY [PERSON_NAME]. GET THEIR FIRST AND LAST NAME BEFORE…" at bounding box center [626, 229] width 481 height 20
click at [223, 124] on button "Monthly Issue" at bounding box center [233, 118] width 231 height 14
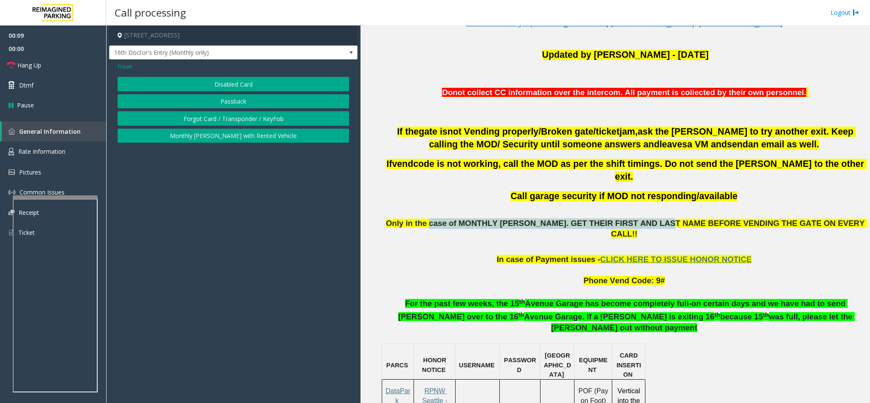
drag, startPoint x: 203, startPoint y: 87, endPoint x: 196, endPoint y: 87, distance: 6.8
click at [203, 86] on button "Disabled Card" at bounding box center [233, 84] width 231 height 14
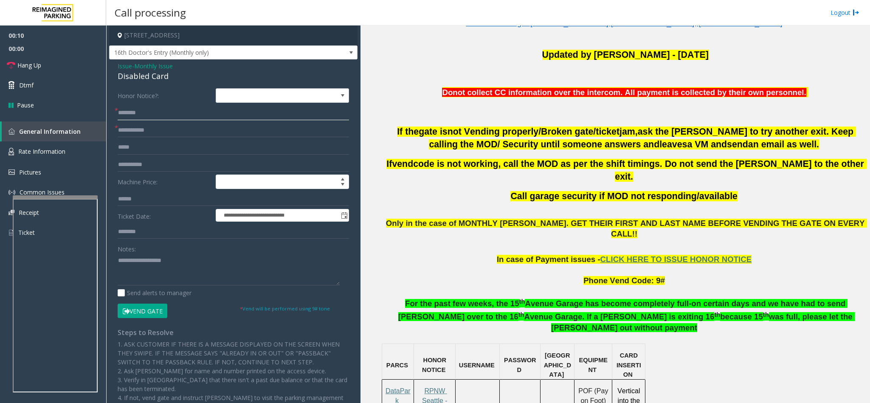
click at [146, 111] on input "text" at bounding box center [233, 113] width 231 height 14
type input "**********"
type input "******"
click at [143, 307] on button "Vend Gate" at bounding box center [143, 310] width 50 height 14
click at [142, 265] on textarea at bounding box center [229, 269] width 222 height 32
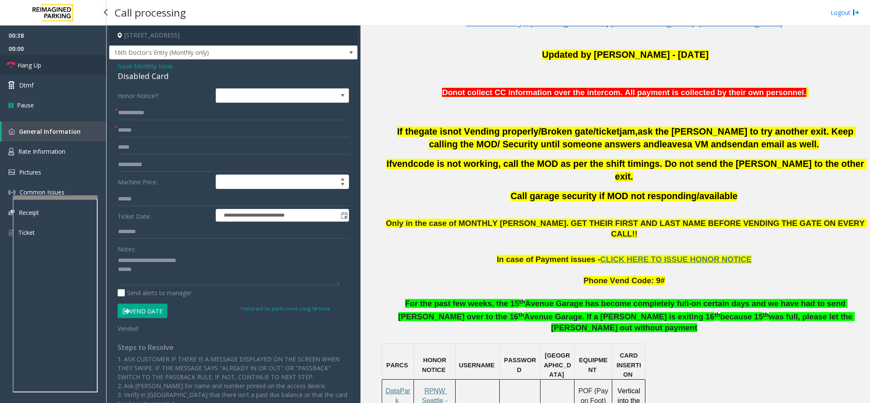
drag, startPoint x: 54, startPoint y: 64, endPoint x: 118, endPoint y: 187, distance: 138.6
click at [54, 64] on link "Hang Up" at bounding box center [53, 65] width 106 height 20
click at [136, 270] on textarea at bounding box center [229, 269] width 222 height 32
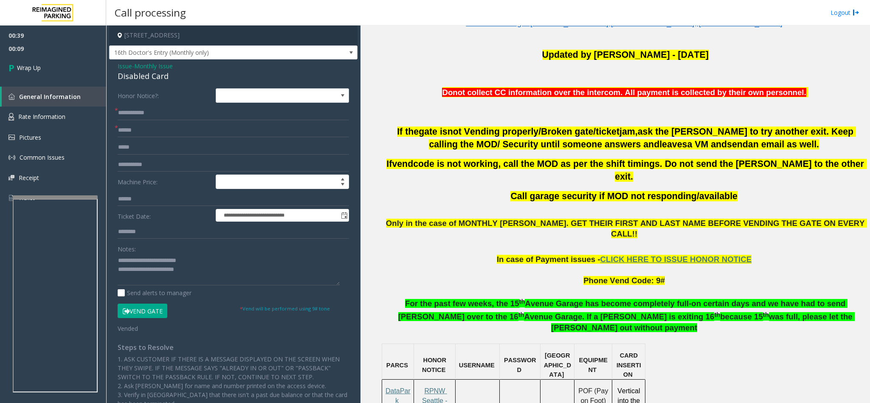
click at [515, 219] on span "Only in the case of MONTHLY [PERSON_NAME]. GET THEIR FIRST AND LAST NAME BEFORE…" at bounding box center [626, 229] width 481 height 20
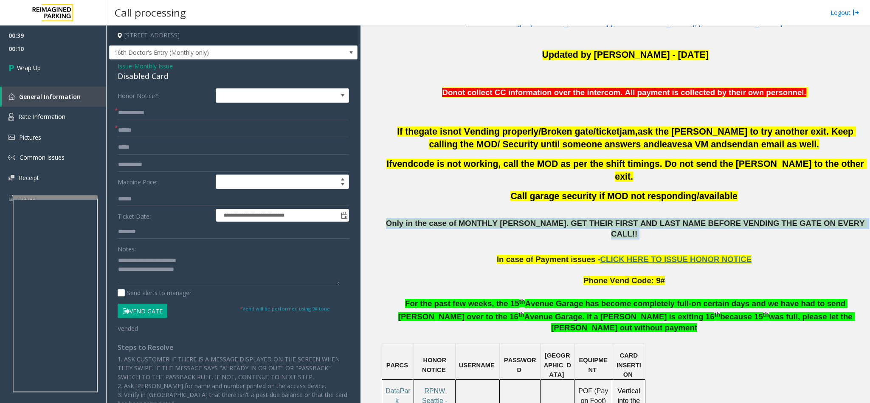
click at [515, 219] on span "Only in the case of MONTHLY [PERSON_NAME]. GET THEIR FIRST AND LAST NAME BEFORE…" at bounding box center [626, 229] width 481 height 20
copy p "Only in the case of MONTHLY [PERSON_NAME]. GET THEIR FIRST AND LAST NAME BEFORE…"
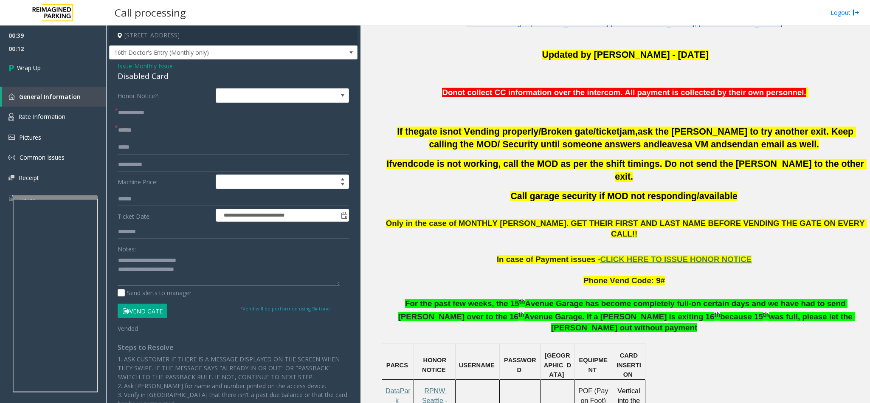
click at [190, 269] on textarea at bounding box center [229, 269] width 222 height 32
paste textarea "**********"
type textarea "**********"
click at [81, 62] on link "Wrap Up" at bounding box center [53, 67] width 106 height 25
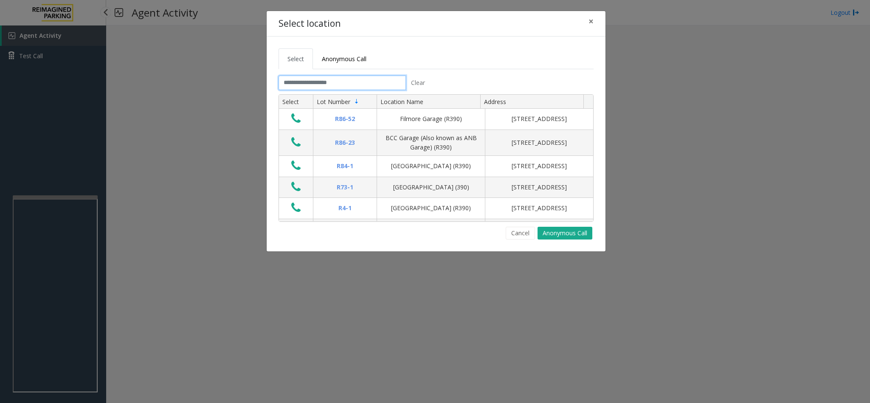
click at [306, 79] on input "text" at bounding box center [341, 83] width 127 height 14
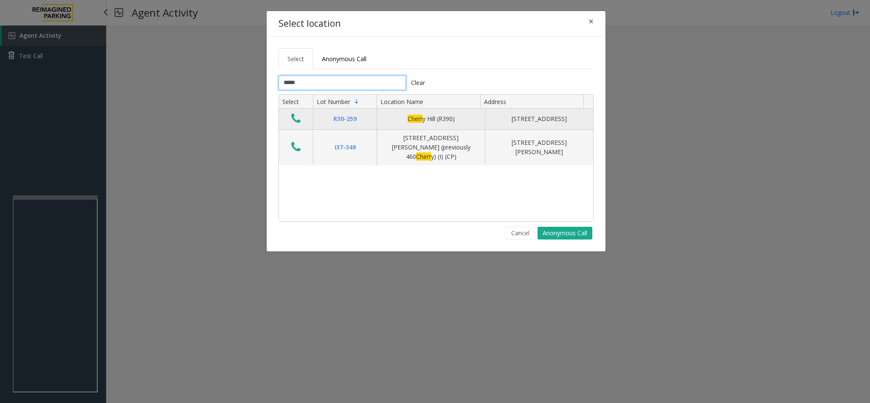
type input "*****"
click at [293, 123] on icon "Data table" at bounding box center [295, 118] width 9 height 12
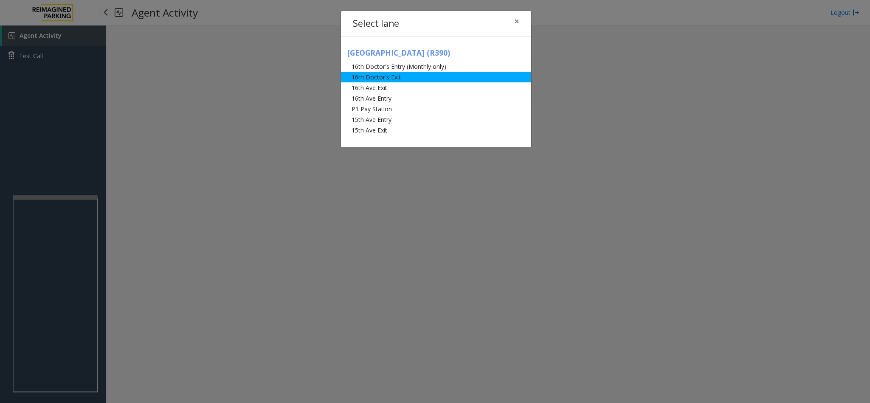
click at [364, 81] on li "16th Doctor's Exit" at bounding box center [436, 77] width 190 height 11
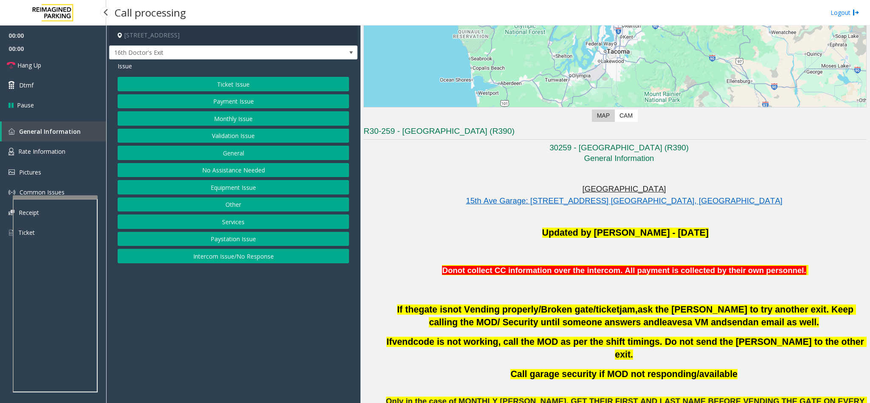
scroll to position [191, 0]
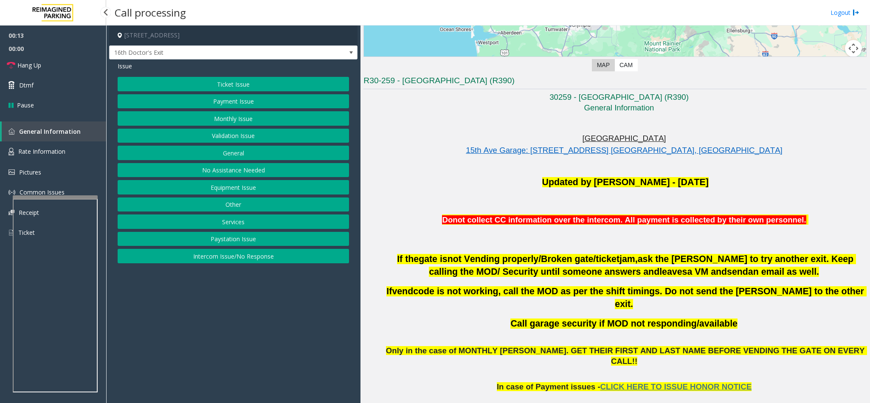
click at [239, 121] on button "Monthly Issue" at bounding box center [233, 118] width 231 height 14
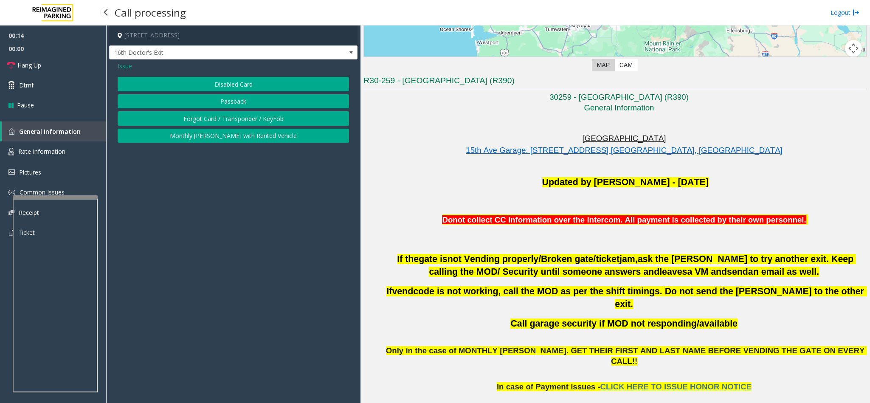
click at [236, 88] on button "Disabled Card" at bounding box center [233, 84] width 231 height 14
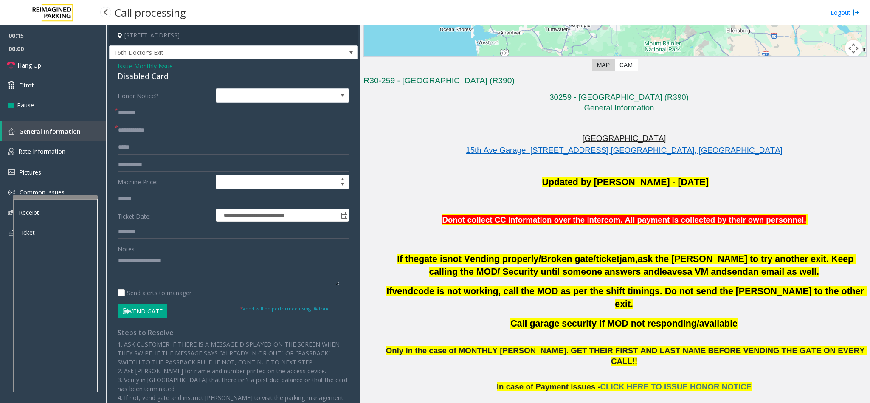
click at [136, 78] on div "Disabled Card" at bounding box center [233, 75] width 231 height 11
click at [138, 274] on textarea at bounding box center [229, 269] width 222 height 32
type textarea "**********"
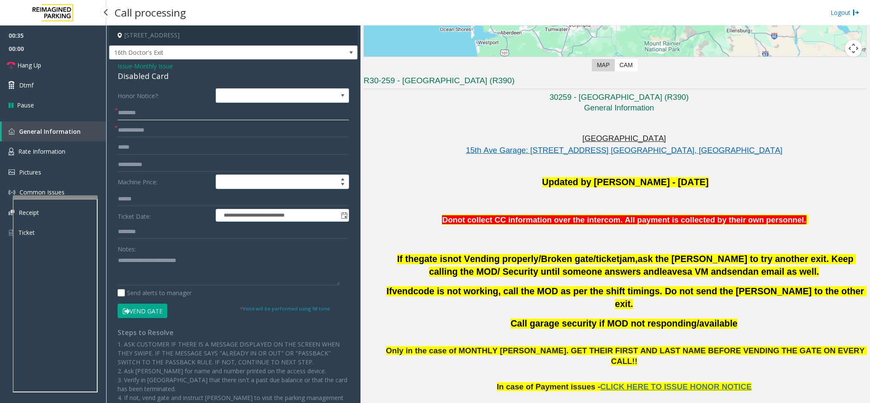
click at [137, 116] on input "text" at bounding box center [233, 113] width 231 height 14
type input "**"
click at [74, 60] on link "Hang Up" at bounding box center [53, 65] width 106 height 20
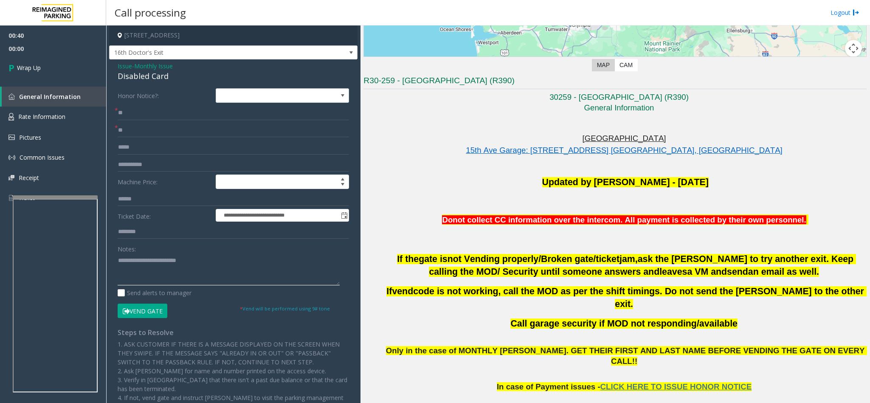
click at [233, 265] on textarea at bounding box center [229, 269] width 222 height 32
type textarea "**********"
click at [76, 60] on link "Wrap Up" at bounding box center [53, 67] width 106 height 25
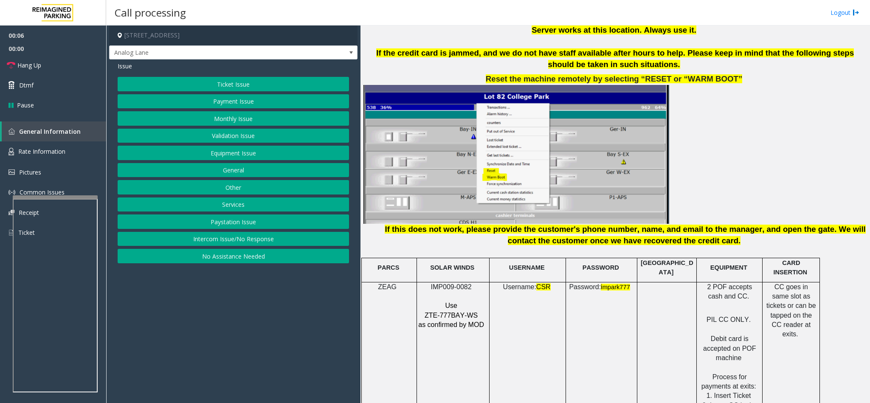
scroll to position [1019, 0]
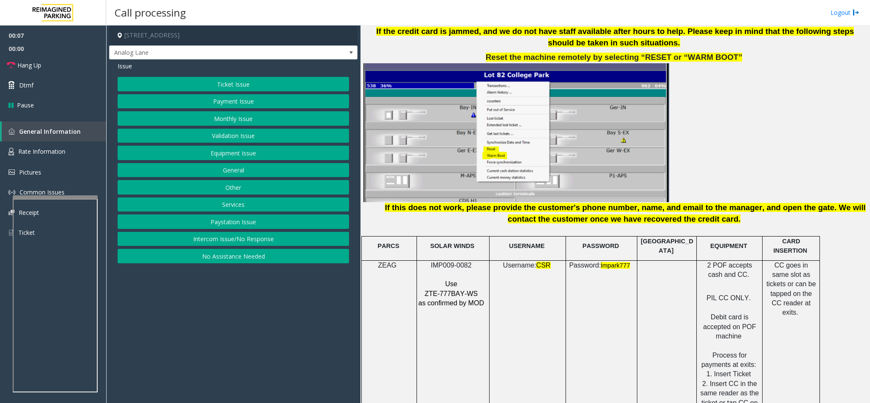
click at [446, 261] on span "IMP009-0082" at bounding box center [451, 264] width 41 height 7
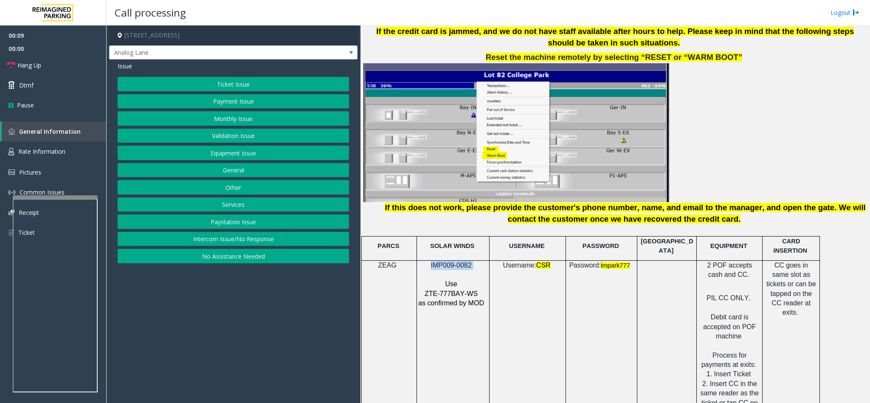
click at [446, 261] on span "IMP009-0082" at bounding box center [451, 264] width 41 height 7
click at [228, 83] on button "Ticket Issue" at bounding box center [233, 84] width 231 height 14
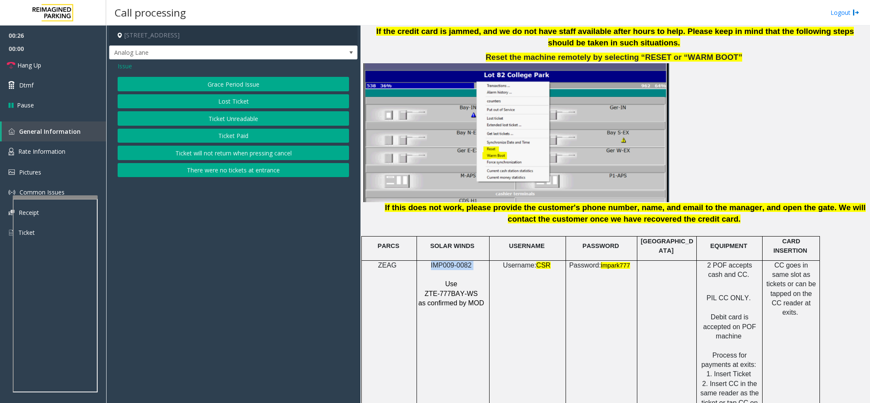
click at [215, 122] on button "Ticket Unreadable" at bounding box center [233, 118] width 231 height 14
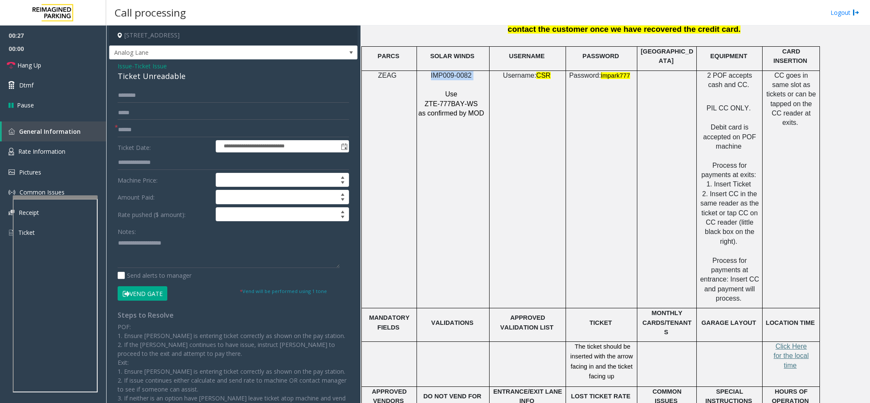
scroll to position [1337, 0]
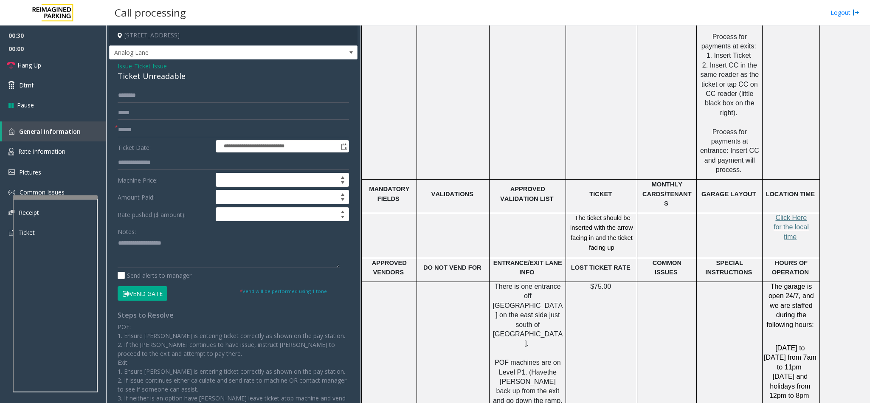
click at [133, 78] on div "Ticket Unreadable" at bounding box center [233, 75] width 231 height 11
click at [120, 244] on textarea at bounding box center [229, 252] width 222 height 32
click at [218, 240] on textarea at bounding box center [229, 252] width 222 height 32
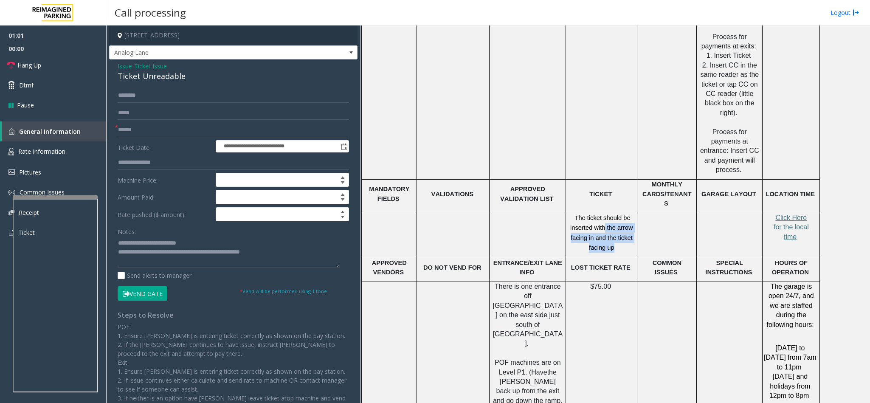
drag, startPoint x: 605, startPoint y: 194, endPoint x: 617, endPoint y: 219, distance: 27.9
click at [617, 219] on p "The ticket should be inserted with the arrow facing in and the ticket facing up" at bounding box center [601, 233] width 65 height 40
copy span "the arrow facing in and the ticket facing up"
paste textarea "**********"
click at [284, 253] on textarea at bounding box center [229, 252] width 222 height 32
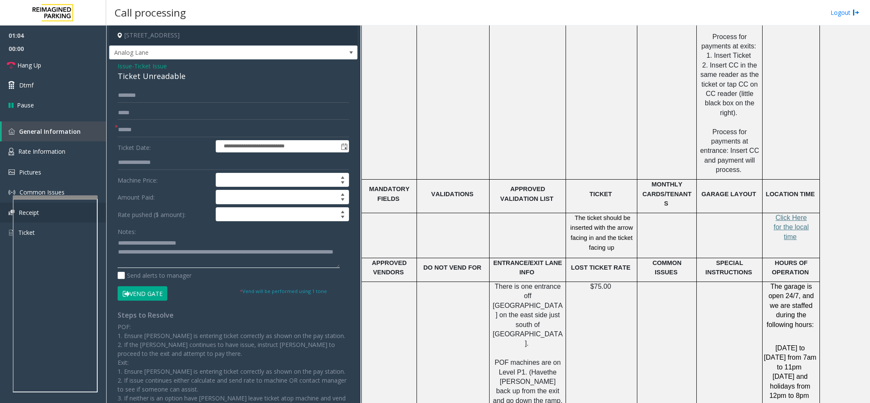
type textarea "**********"
click at [137, 132] on input "text" at bounding box center [233, 130] width 231 height 14
type input "********"
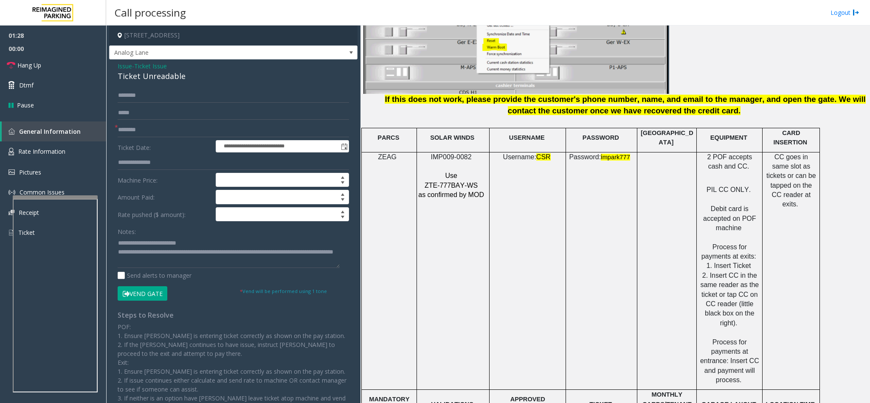
scroll to position [1019, 0]
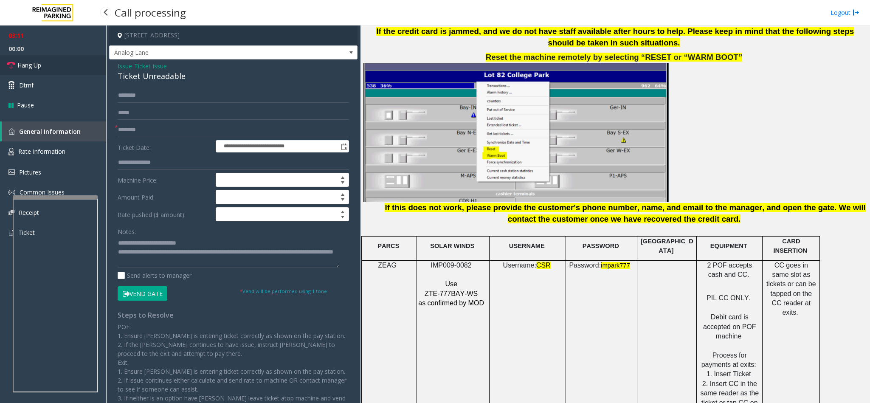
click at [91, 64] on link "Hang Up" at bounding box center [53, 65] width 106 height 20
click at [200, 264] on textarea at bounding box center [229, 252] width 222 height 32
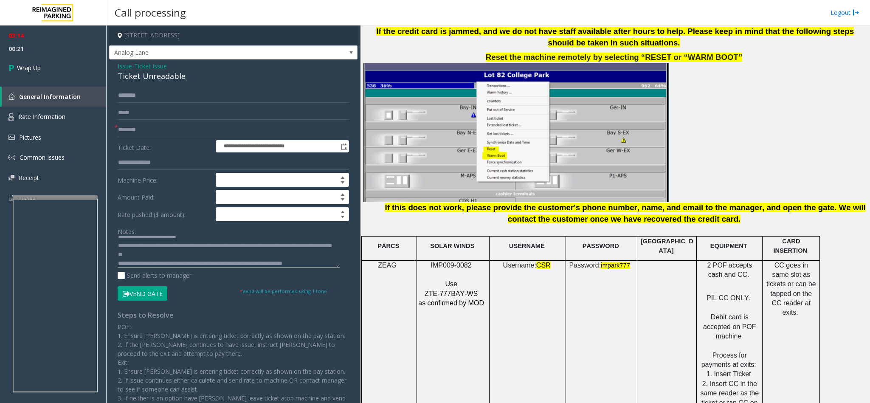
scroll to position [15, 0]
type textarea "**********"
click at [62, 72] on link "Wrap Up" at bounding box center [53, 67] width 106 height 25
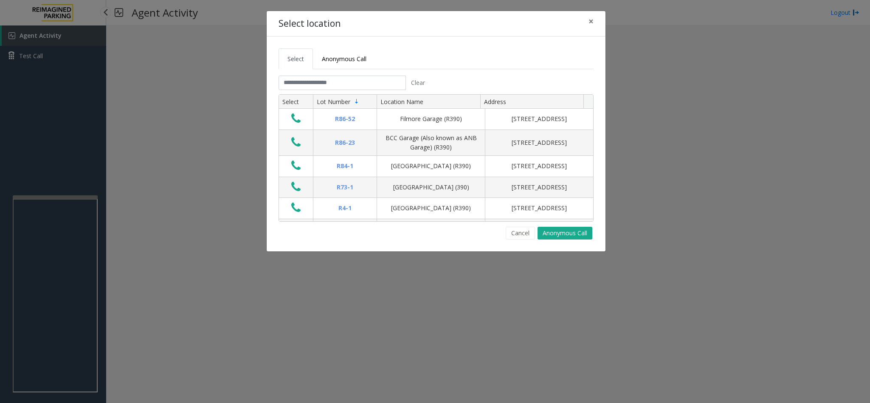
click at [296, 74] on tabset "Select Anonymous Call Clear Select Lot Number Location Name Address R86-52 Film…" at bounding box center [435, 143] width 315 height 191
click at [297, 87] on input "text" at bounding box center [341, 83] width 127 height 14
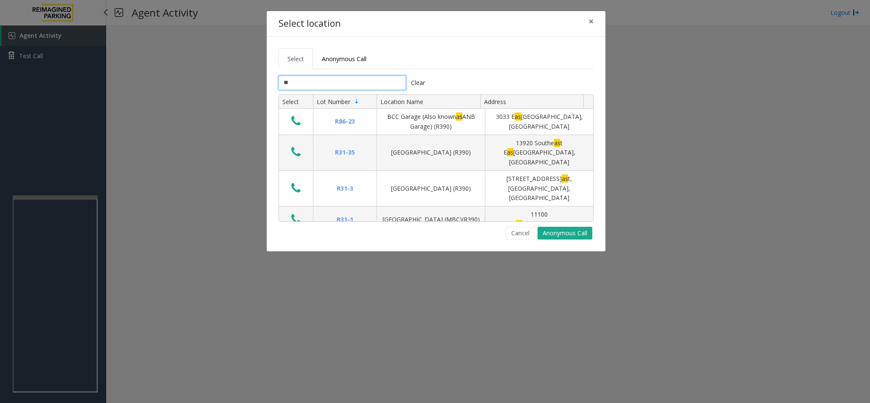
type input "*"
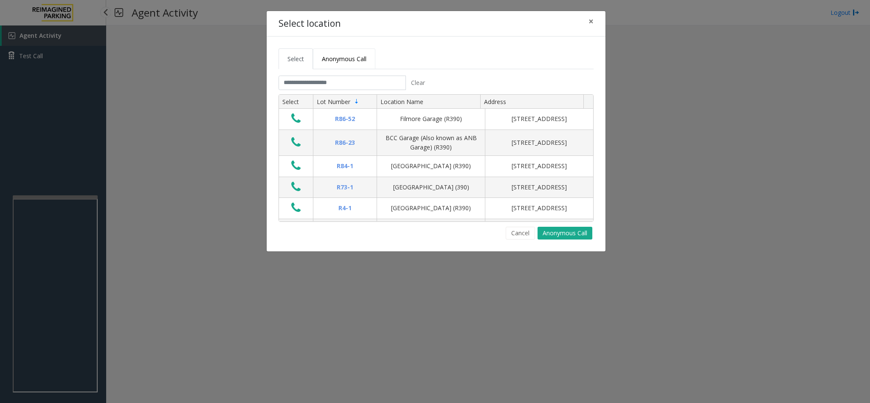
click at [350, 60] on span "Anonymous Call" at bounding box center [344, 59] width 45 height 8
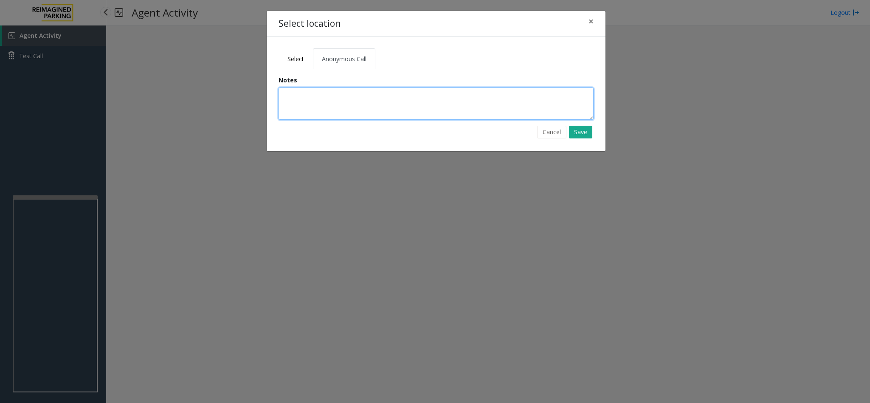
click at [304, 102] on textarea at bounding box center [435, 103] width 315 height 32
type textarea "**********"
click at [580, 135] on button "Save" at bounding box center [580, 132] width 23 height 13
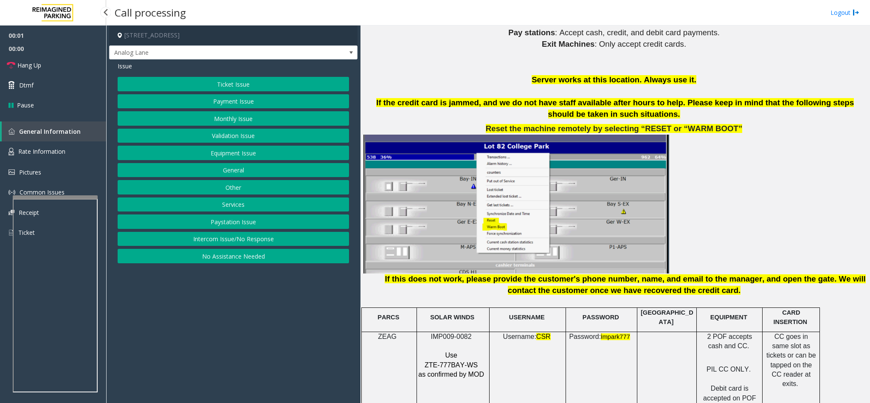
scroll to position [955, 0]
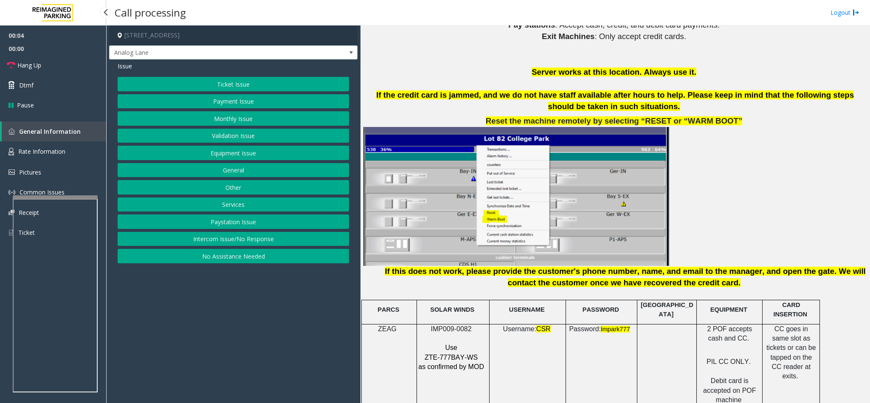
click at [435, 325] on span "IMP009-0082" at bounding box center [451, 328] width 41 height 7
copy p "IMP009-0082"
click at [208, 87] on button "Ticket Issue" at bounding box center [233, 84] width 231 height 14
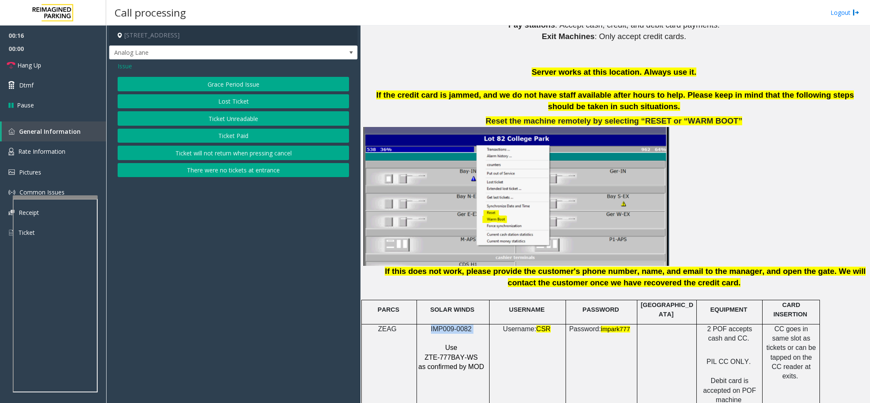
click at [210, 114] on button "Ticket Unreadable" at bounding box center [233, 118] width 231 height 14
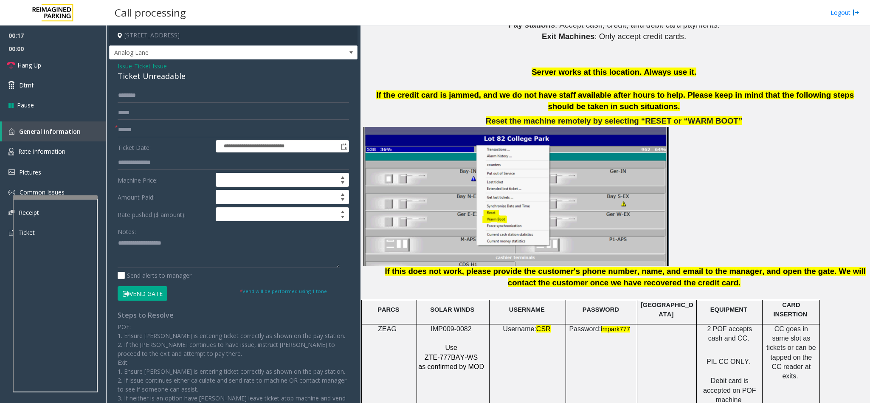
click at [130, 78] on div "Ticket Unreadable" at bounding box center [233, 75] width 231 height 11
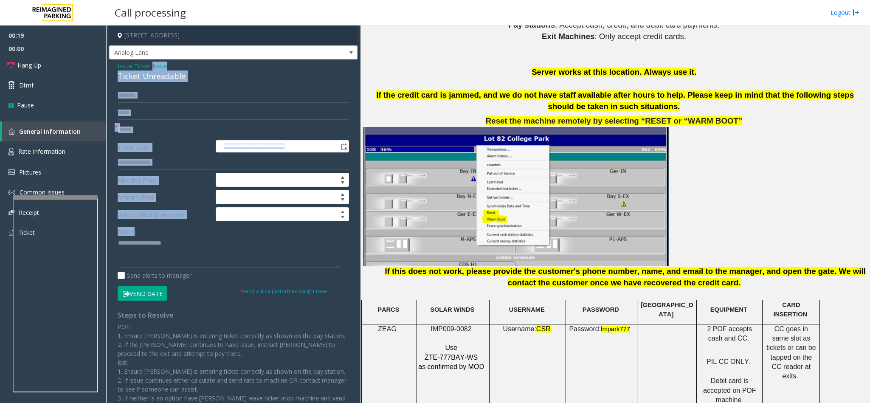
drag, startPoint x: 154, startPoint y: 69, endPoint x: 134, endPoint y: 231, distance: 163.3
click at [134, 231] on div "**********" at bounding box center [233, 252] width 248 height 387
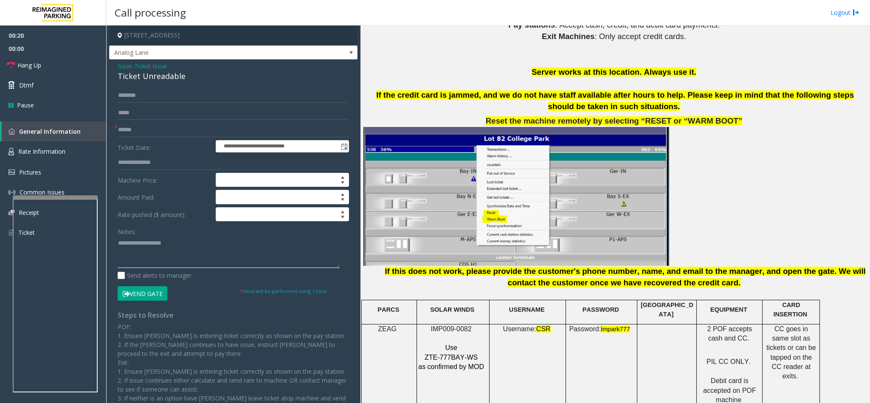
click at [143, 261] on textarea at bounding box center [229, 252] width 222 height 32
click at [136, 80] on div "Ticket Unreadable" at bounding box center [233, 75] width 231 height 11
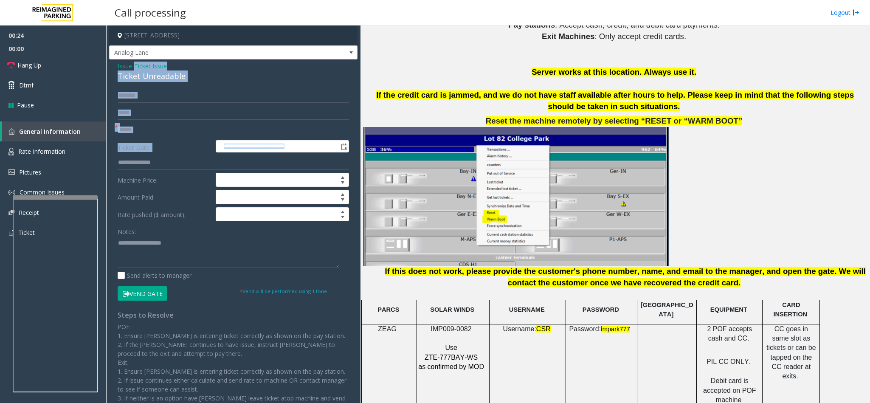
drag, startPoint x: 137, startPoint y: 69, endPoint x: 134, endPoint y: 155, distance: 86.2
click at [134, 155] on div "**********" at bounding box center [233, 252] width 248 height 387
click at [130, 134] on input "text" at bounding box center [233, 130] width 231 height 14
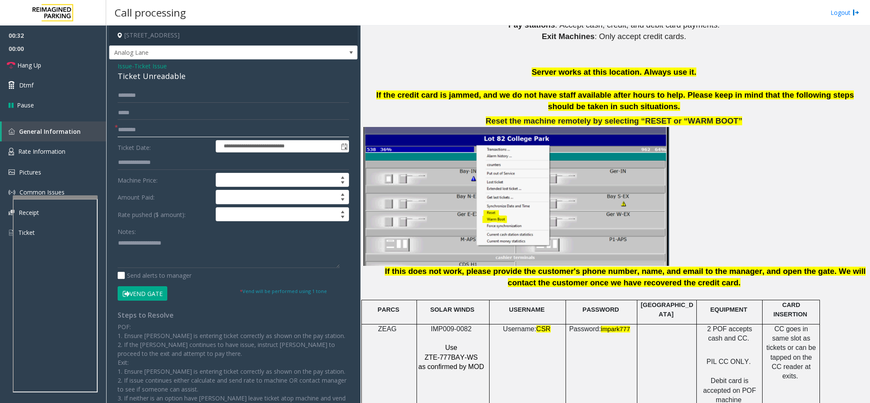
type input "********"
click at [134, 78] on div "Ticket Unreadable" at bounding box center [233, 75] width 231 height 11
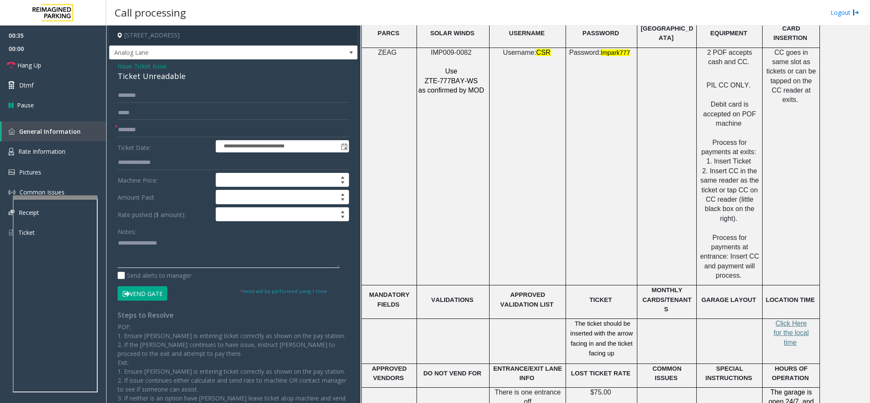
scroll to position [1273, 0]
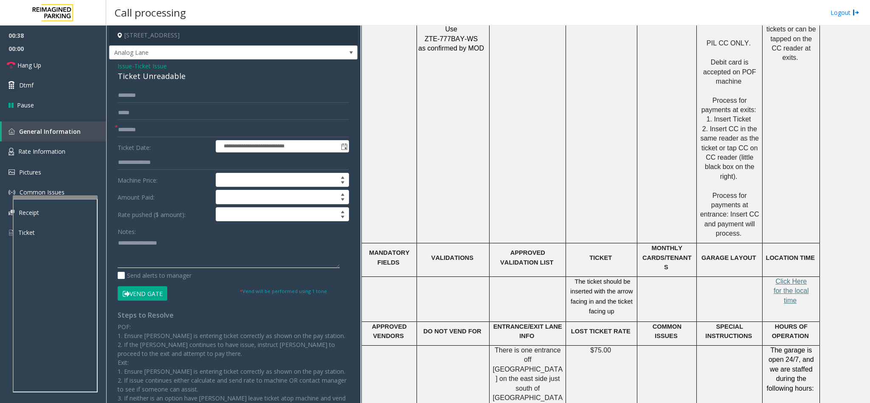
click at [119, 245] on textarea at bounding box center [229, 252] width 222 height 32
click at [210, 247] on textarea at bounding box center [229, 252] width 222 height 32
copy span "the arrow facing in and the ticket facing up"
drag, startPoint x: 607, startPoint y: 256, endPoint x: 619, endPoint y: 274, distance: 21.8
click at [619, 277] on p "The ticket should be inserted with the arrow facing in and the ticket facing up" at bounding box center [601, 297] width 65 height 40
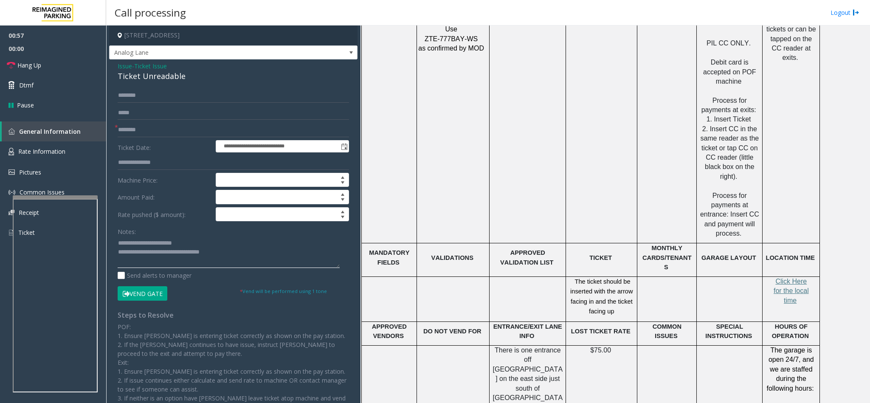
click at [237, 251] on textarea at bounding box center [229, 252] width 222 height 32
paste textarea "**********"
type textarea "**********"
click at [36, 64] on span "Hang Up" at bounding box center [29, 65] width 24 height 9
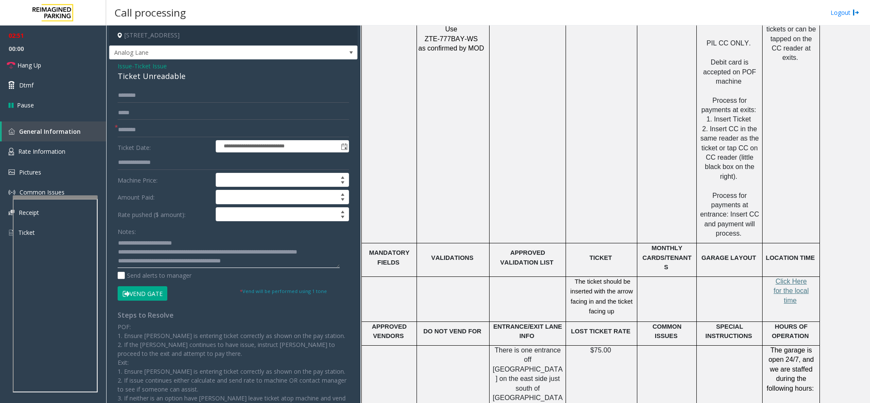
click at [268, 267] on textarea at bounding box center [229, 252] width 222 height 32
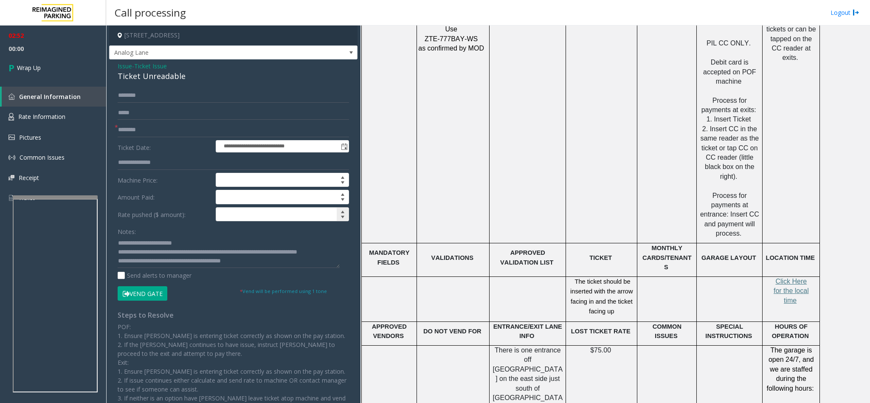
click at [243, 218] on input at bounding box center [282, 215] width 132 height 14
type input "*****"
click at [46, 56] on link "Wrap Up" at bounding box center [53, 67] width 106 height 25
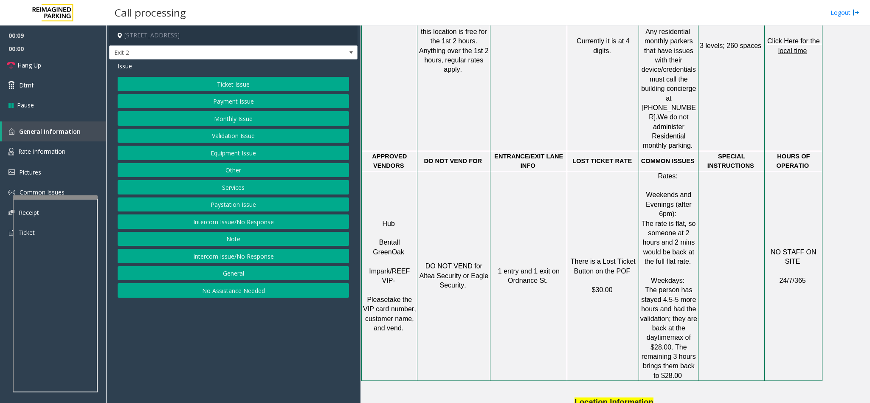
scroll to position [891, 0]
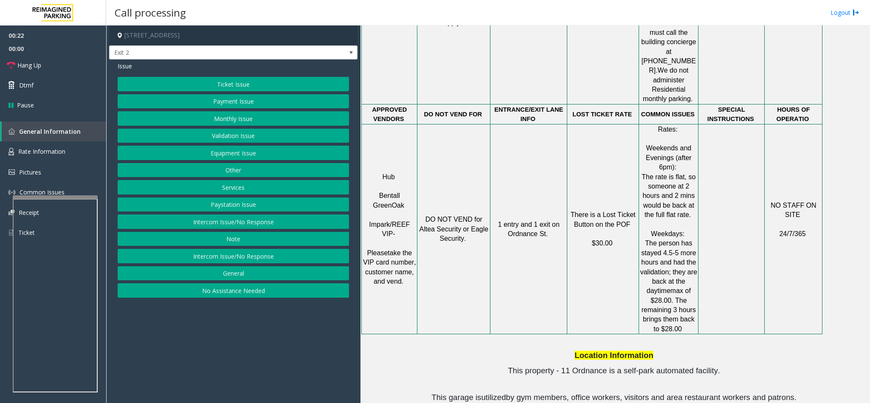
click at [229, 159] on button "Equipment Issue" at bounding box center [233, 153] width 231 height 14
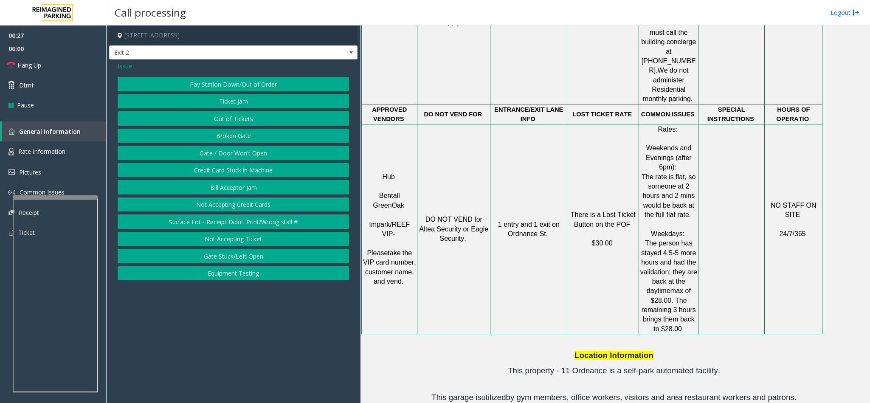
click at [122, 66] on span "Issue" at bounding box center [125, 66] width 14 height 9
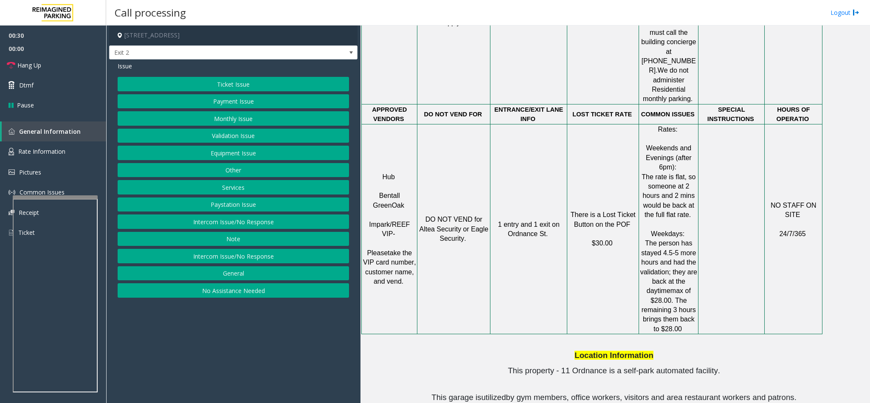
click at [237, 157] on button "Equipment Issue" at bounding box center [233, 153] width 231 height 14
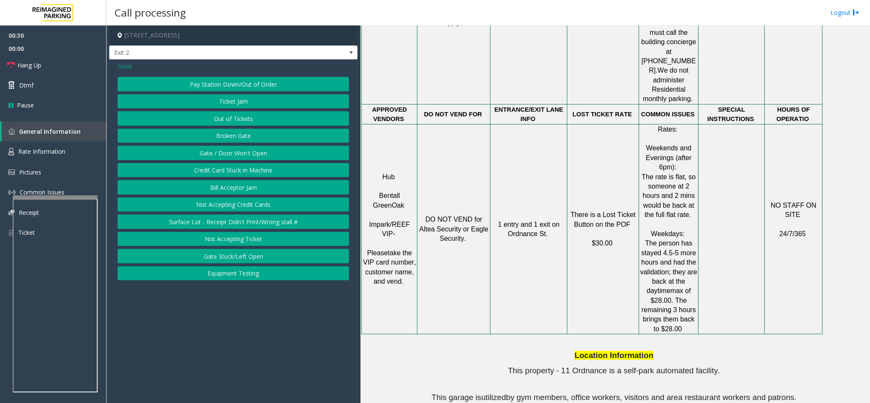
click at [222, 160] on button "Gate / Door Won't Open" at bounding box center [233, 153] width 231 height 14
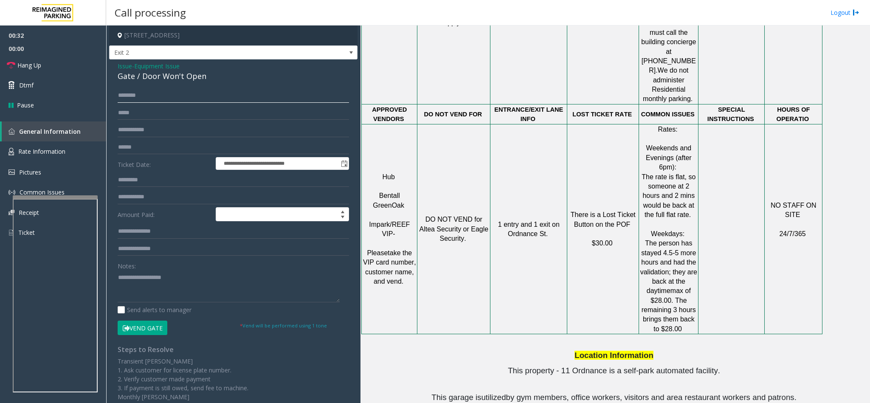
click at [132, 100] on input "text" at bounding box center [233, 95] width 231 height 14
type input "*****"
type input "*"
type input "*****"
click at [132, 326] on button "Vend Gate" at bounding box center [143, 327] width 50 height 14
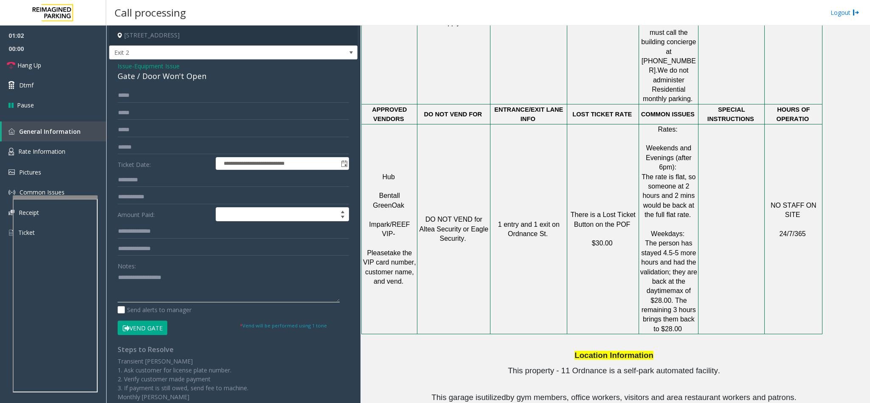
click at [146, 285] on textarea at bounding box center [229, 286] width 222 height 32
click at [73, 59] on link "Hang Up" at bounding box center [53, 65] width 106 height 20
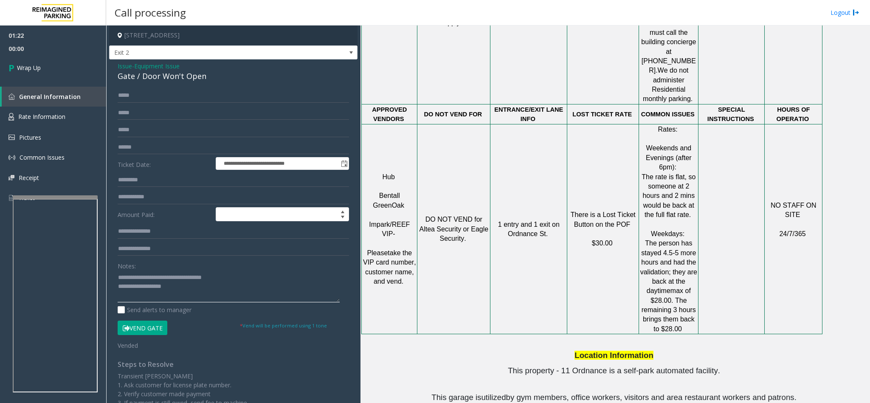
click at [183, 292] on textarea at bounding box center [229, 286] width 222 height 32
type textarea "**********"
click at [50, 58] on link "Wrap Up" at bounding box center [53, 67] width 106 height 25
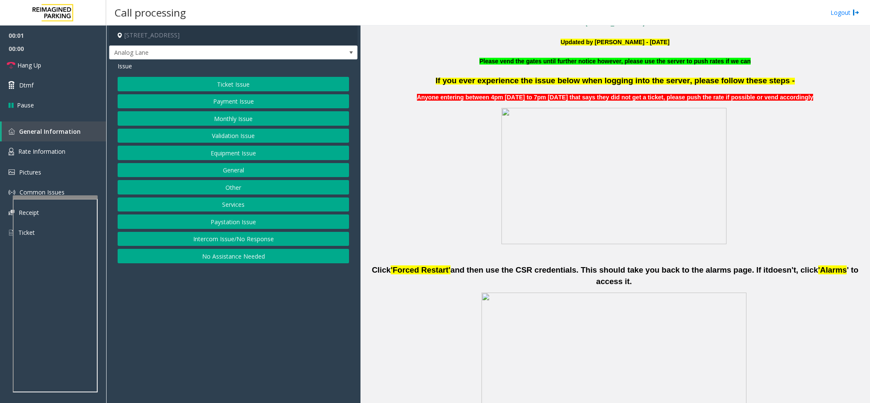
scroll to position [382, 0]
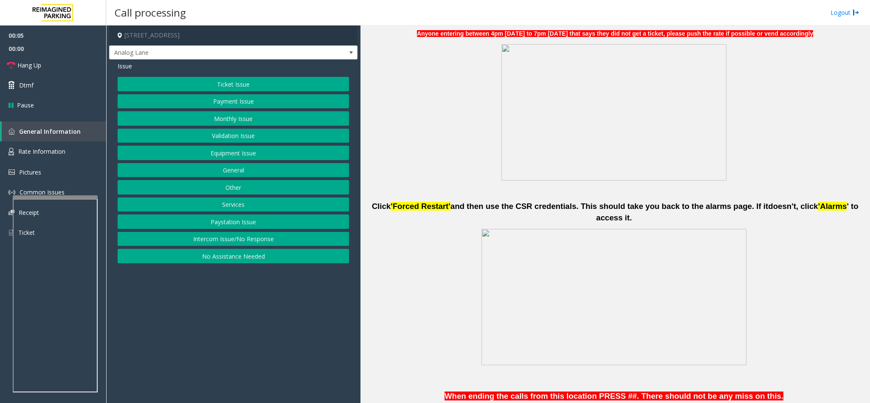
click at [269, 236] on button "Intercom Issue/No Response" at bounding box center [233, 239] width 231 height 14
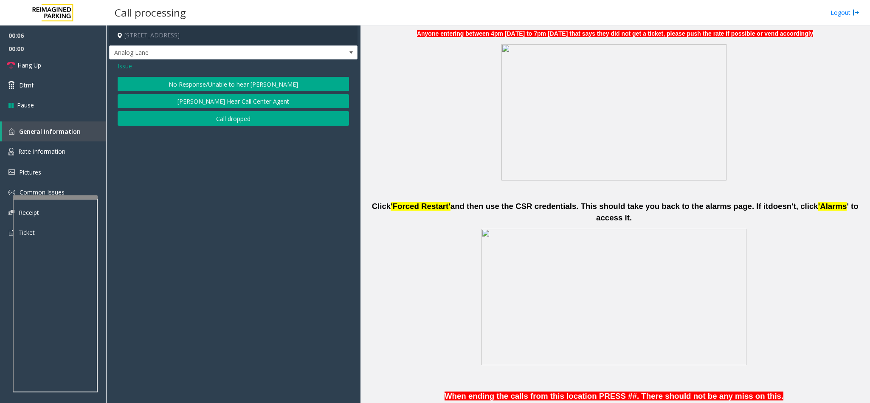
click at [222, 78] on button "No Response/Unable to hear [PERSON_NAME]" at bounding box center [233, 84] width 231 height 14
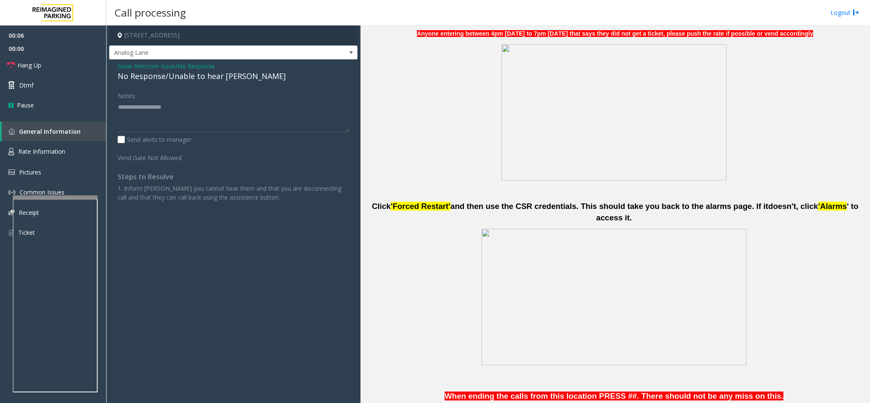
click at [168, 81] on div "No Response/Unable to hear [PERSON_NAME]" at bounding box center [233, 75] width 231 height 11
click at [228, 107] on textarea at bounding box center [233, 116] width 231 height 32
type textarea "**********"
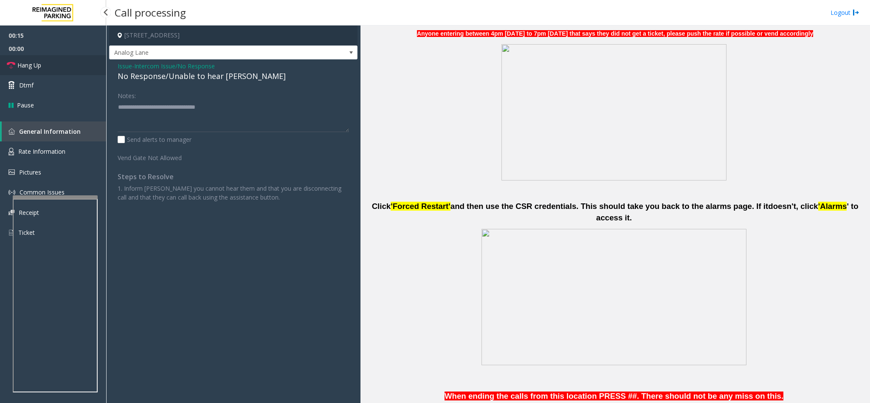
click at [76, 67] on link "Hang Up" at bounding box center [53, 65] width 106 height 20
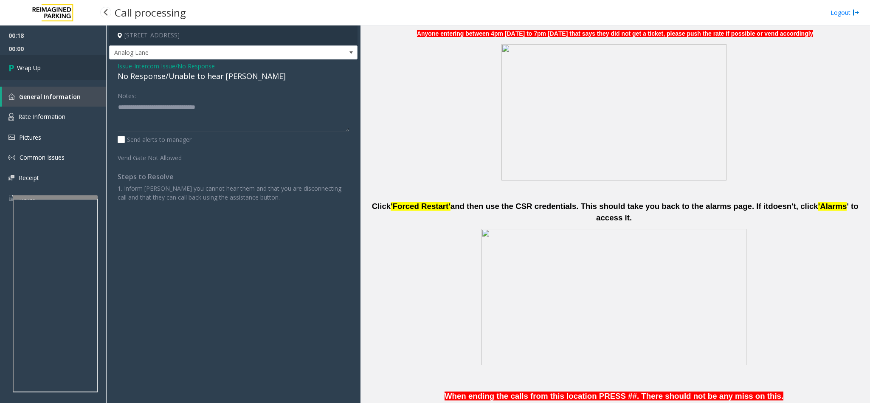
click at [76, 67] on link "Wrap Up" at bounding box center [53, 67] width 106 height 25
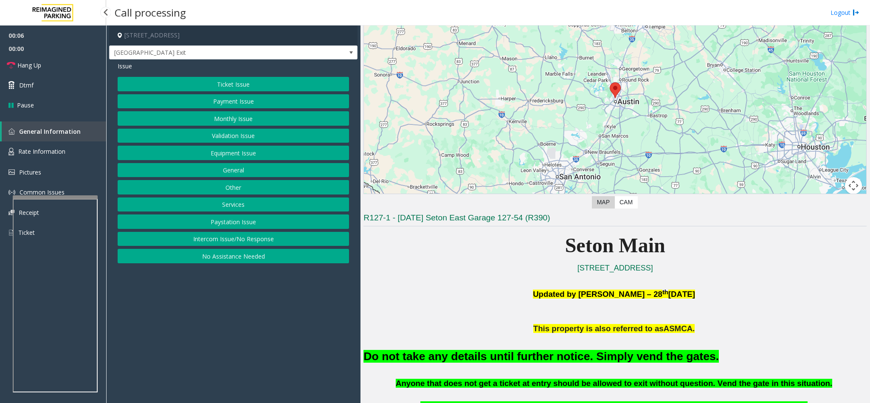
scroll to position [127, 0]
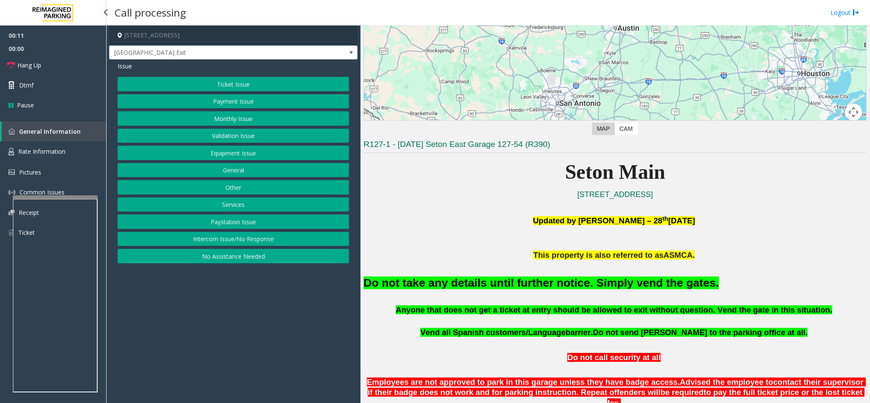
click at [232, 257] on button "No Assistance Needed" at bounding box center [233, 256] width 231 height 14
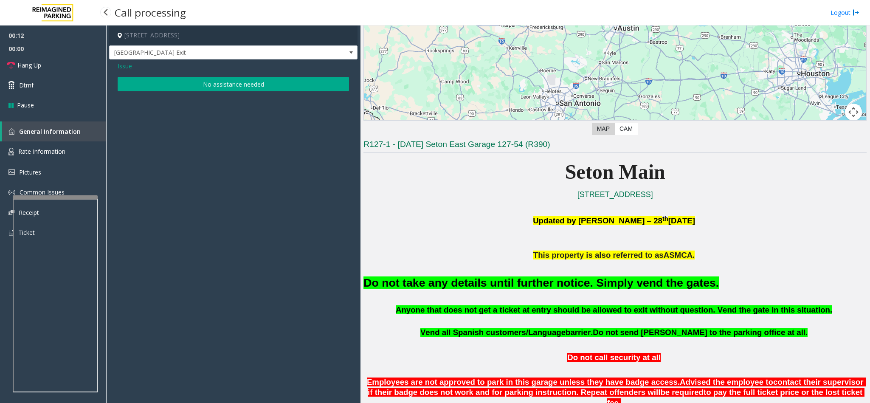
click at [187, 83] on button "No assistance needed" at bounding box center [233, 84] width 231 height 14
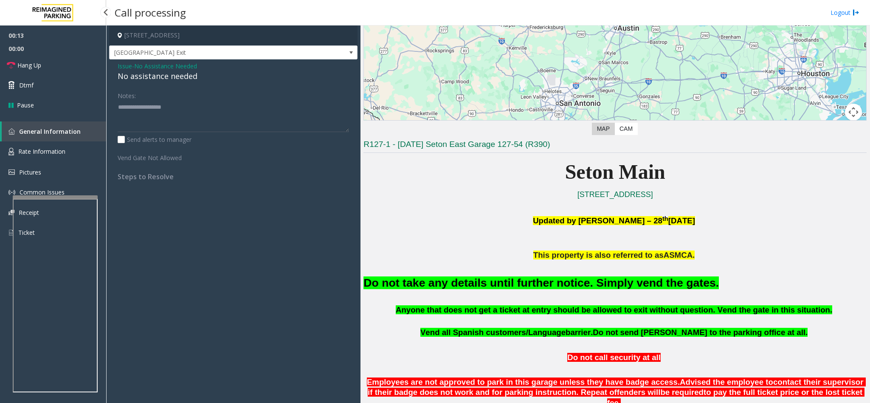
click at [167, 80] on div "No assistance needed" at bounding box center [233, 75] width 231 height 11
type textarea "**********"
click at [62, 66] on link "Hang Up" at bounding box center [53, 65] width 106 height 20
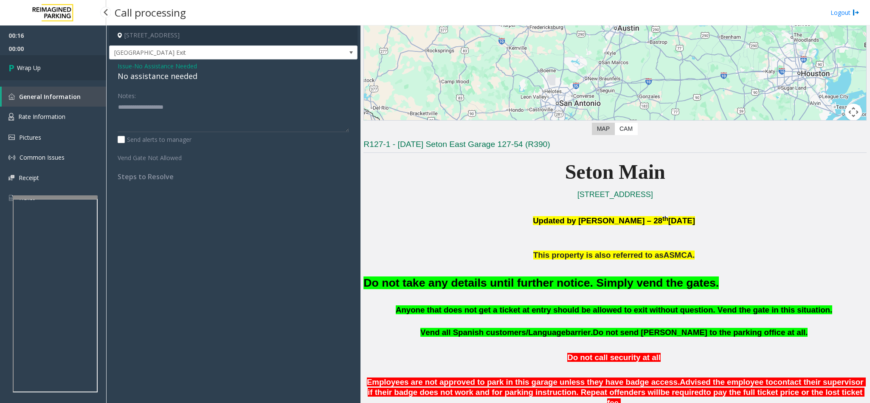
click at [61, 65] on link "Wrap Up" at bounding box center [53, 67] width 106 height 25
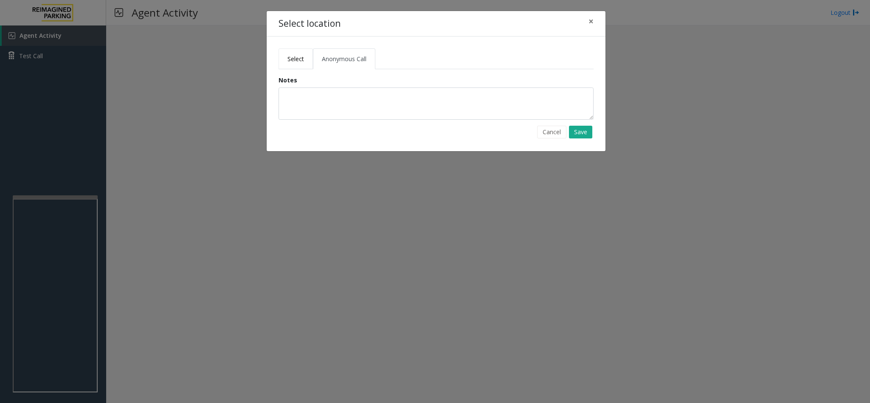
click at [293, 52] on link "Select" at bounding box center [295, 58] width 34 height 21
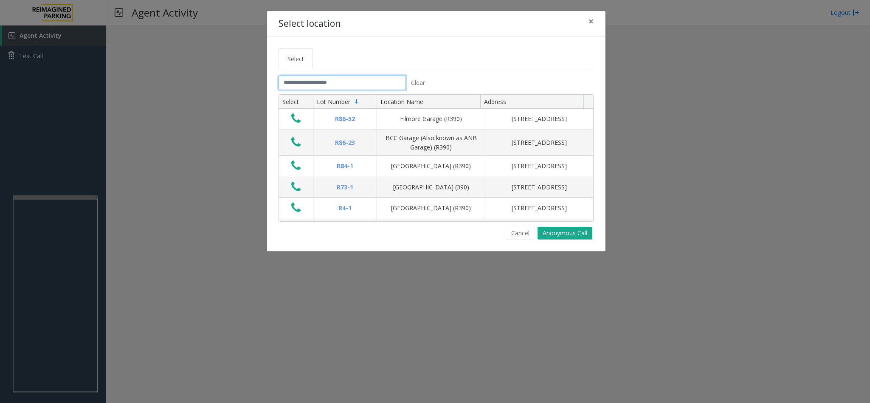
click at [303, 86] on input "text" at bounding box center [341, 83] width 127 height 14
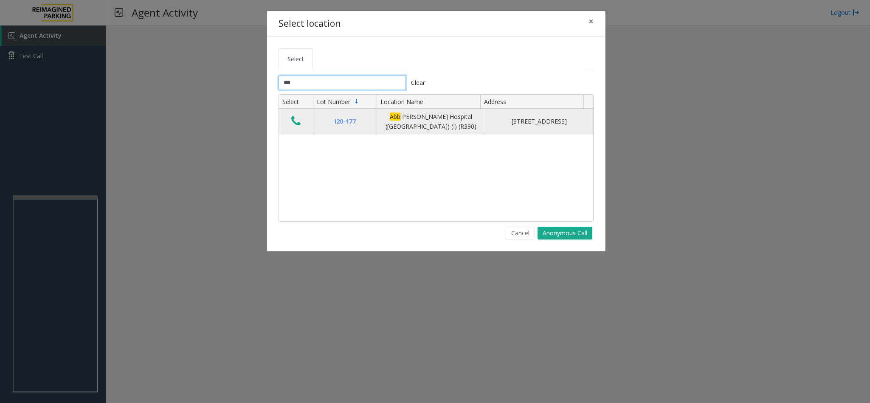
type input "***"
click at [297, 120] on icon "Data table" at bounding box center [295, 121] width 9 height 12
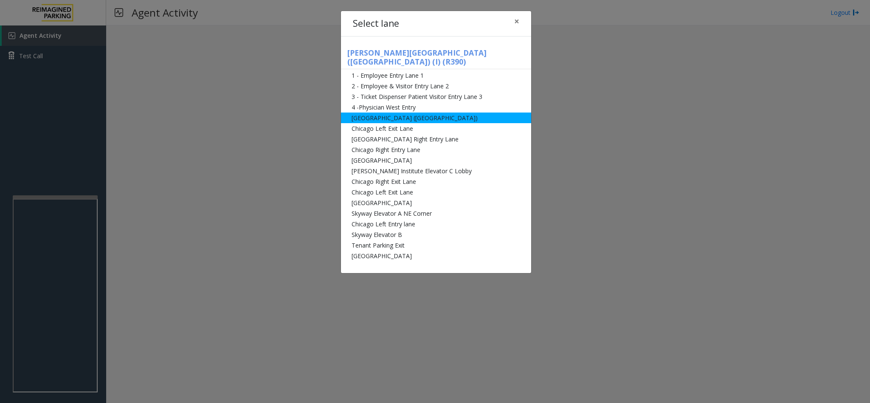
click at [387, 112] on li "[GEOGRAPHIC_DATA] ([GEOGRAPHIC_DATA])" at bounding box center [436, 117] width 190 height 11
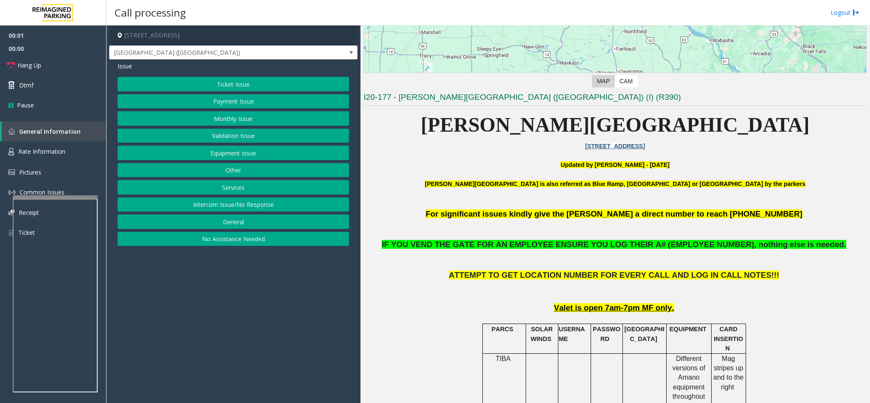
scroll to position [191, 0]
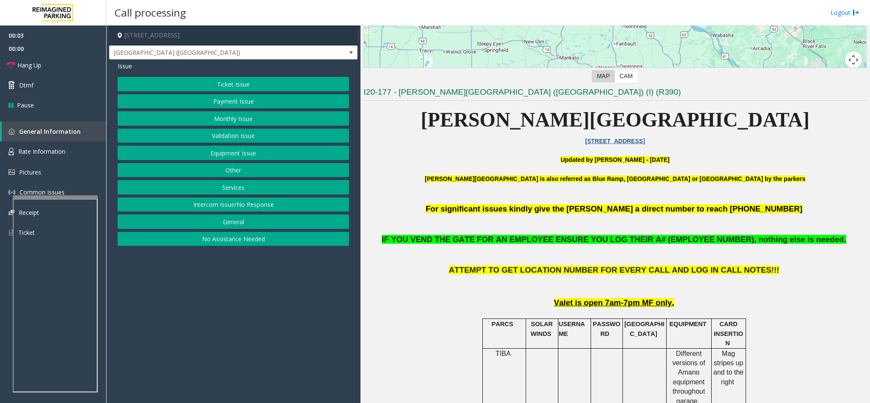
click at [226, 160] on button "Equipment Issue" at bounding box center [233, 153] width 231 height 14
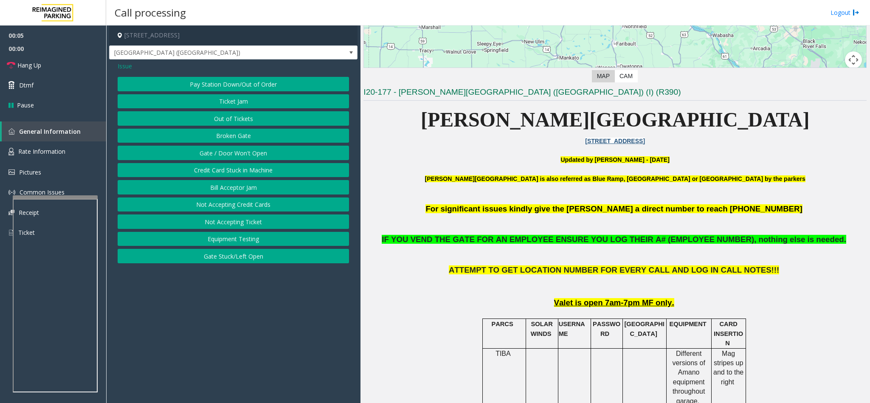
click at [232, 149] on button "Gate / Door Won't Open" at bounding box center [233, 153] width 231 height 14
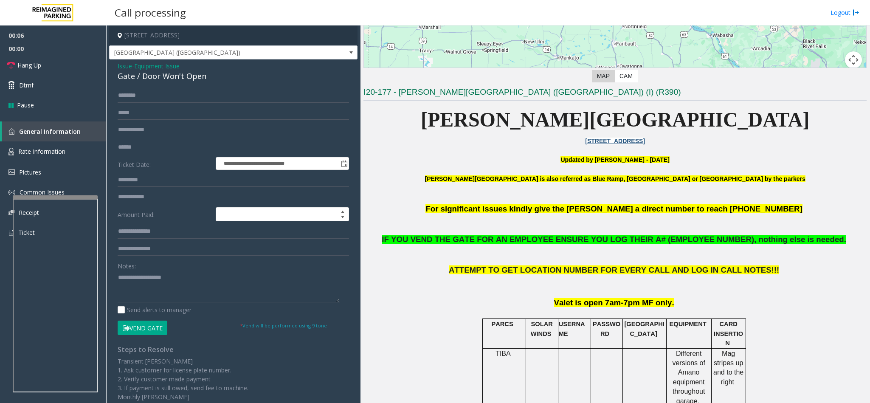
click at [132, 330] on button "Vend Gate" at bounding box center [143, 327] width 50 height 14
click at [140, 287] on textarea at bounding box center [229, 286] width 222 height 32
click at [55, 70] on link "Hang Up" at bounding box center [53, 65] width 106 height 20
click at [232, 283] on textarea at bounding box center [229, 286] width 222 height 32
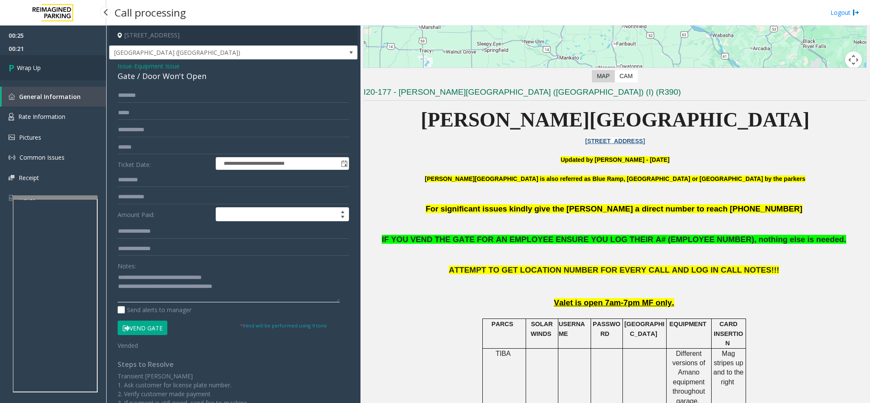
type textarea "**********"
click at [45, 74] on link "Wrap Up" at bounding box center [53, 67] width 106 height 25
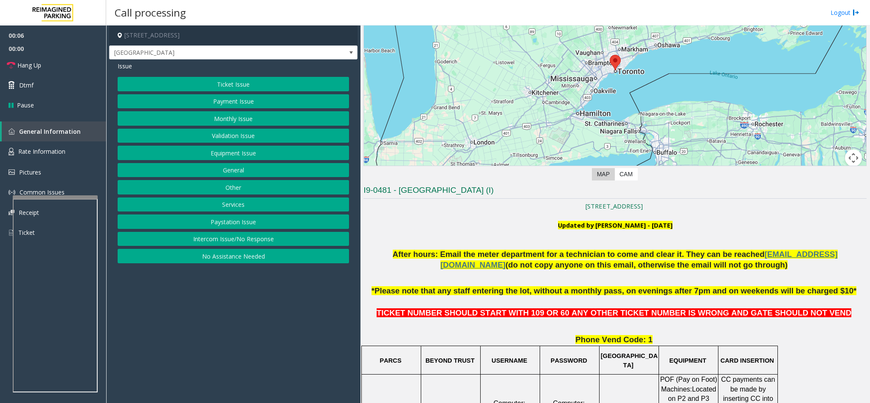
scroll to position [255, 0]
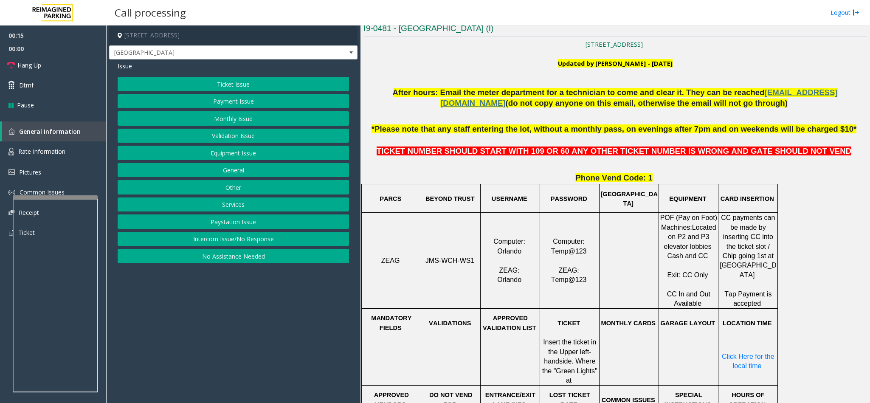
click at [222, 88] on button "Ticket Issue" at bounding box center [233, 84] width 231 height 14
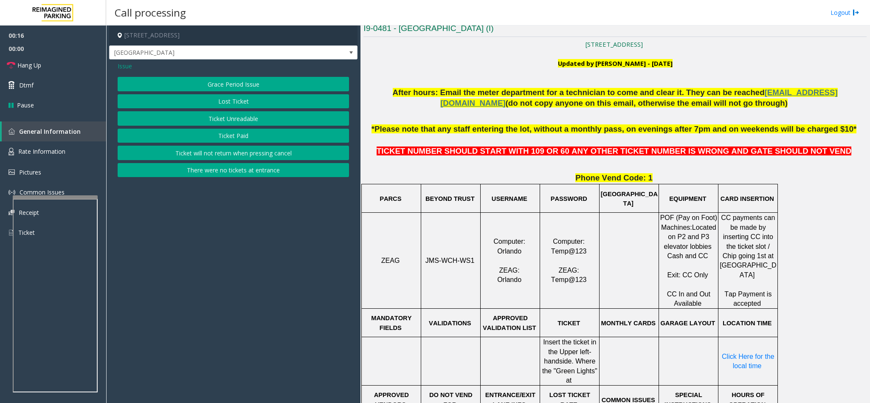
click at [223, 120] on button "Ticket Unreadable" at bounding box center [233, 118] width 231 height 14
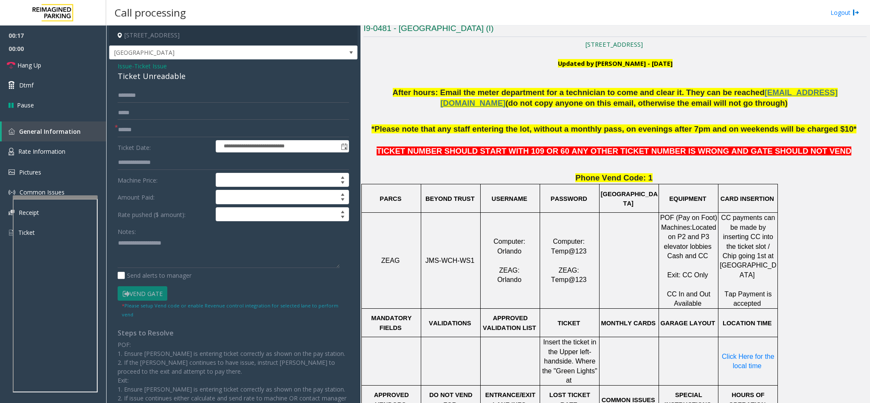
click at [144, 76] on div "Ticket Unreadable" at bounding box center [233, 75] width 231 height 11
click at [129, 126] on input "text" at bounding box center [233, 130] width 231 height 14
click at [118, 240] on textarea at bounding box center [229, 252] width 222 height 32
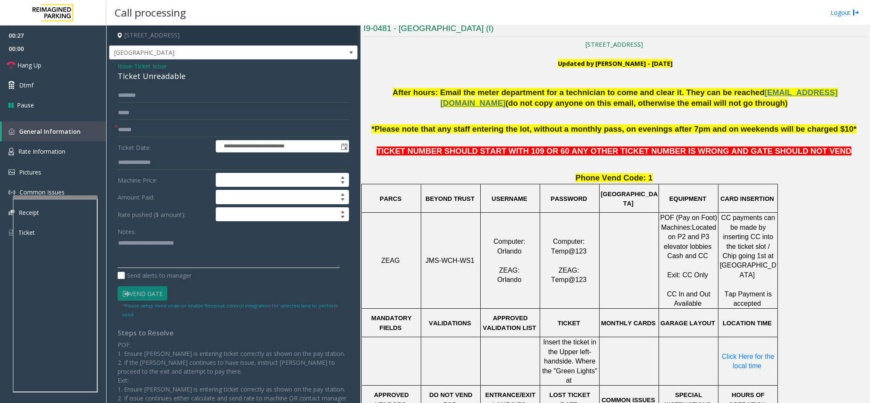
type textarea "**********"
click at [135, 132] on input "text" at bounding box center [233, 130] width 231 height 14
type input "*"
drag, startPoint x: 146, startPoint y: 129, endPoint x: 93, endPoint y: 132, distance: 53.5
click at [93, 132] on app-root "**********" at bounding box center [435, 201] width 870 height 403
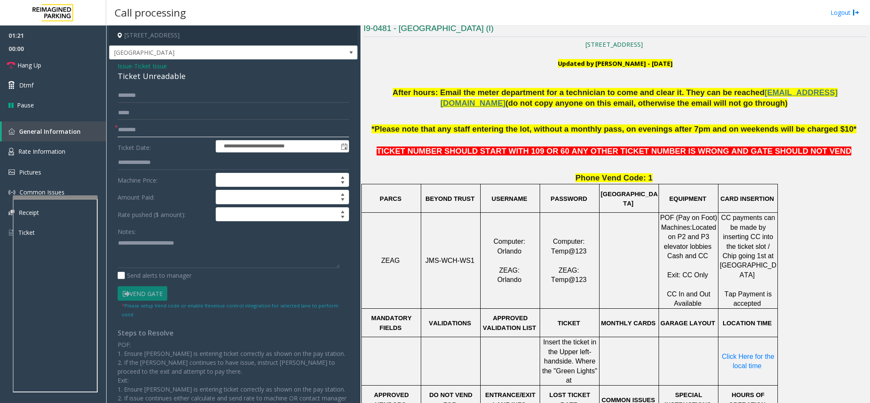
type input "********"
click at [533, 129] on span "*Please note that any staff entering the lot, without a monthly pass, on evenin…" at bounding box center [613, 128] width 485 height 9
click at [46, 81] on link "Dtmf" at bounding box center [53, 85] width 106 height 20
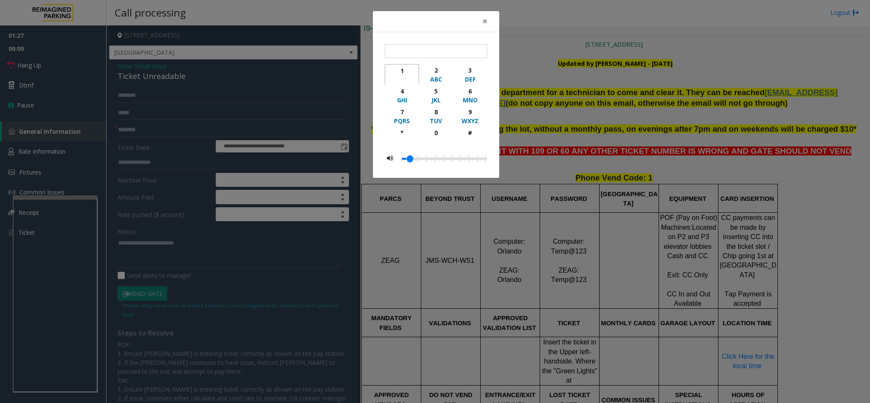
click at [399, 68] on div "1" at bounding box center [401, 70] width 23 height 9
type input "*"
click at [483, 26] on span "×" at bounding box center [484, 21] width 5 height 12
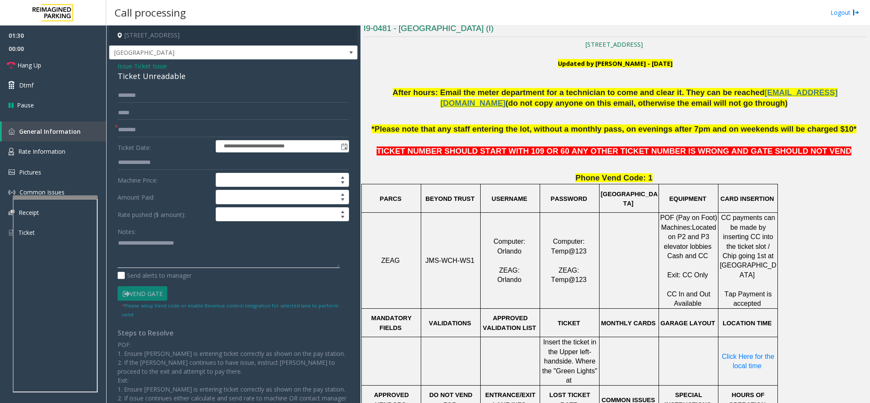
click at [198, 249] on textarea at bounding box center [229, 252] width 222 height 32
click at [76, 69] on link "Hang Up" at bounding box center [53, 65] width 106 height 20
click at [203, 254] on textarea at bounding box center [229, 252] width 222 height 32
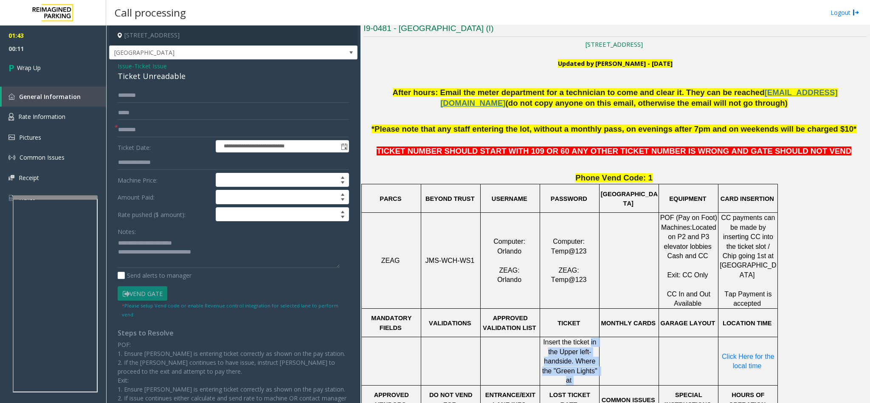
drag, startPoint x: 590, startPoint y: 342, endPoint x: 596, endPoint y: 371, distance: 29.6
click at [596, 371] on p "Insert the ticket in the Upper left-hand side. Where the "Green Lights" at" at bounding box center [569, 361] width 58 height 48
copy p "in the Upper left-hand side. Where the "Green Lights" at"
click at [218, 255] on textarea at bounding box center [229, 252] width 222 height 32
paste textarea "**********"
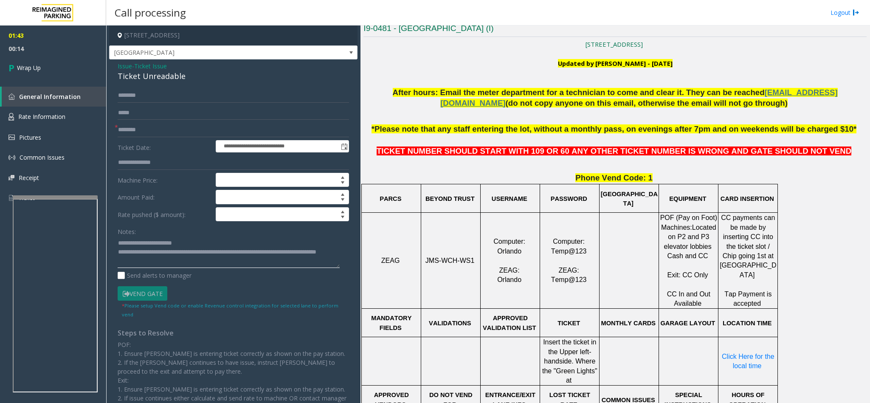
scroll to position [6, 0]
type textarea "**********"
click at [46, 67] on link "Wrap Up" at bounding box center [53, 67] width 106 height 25
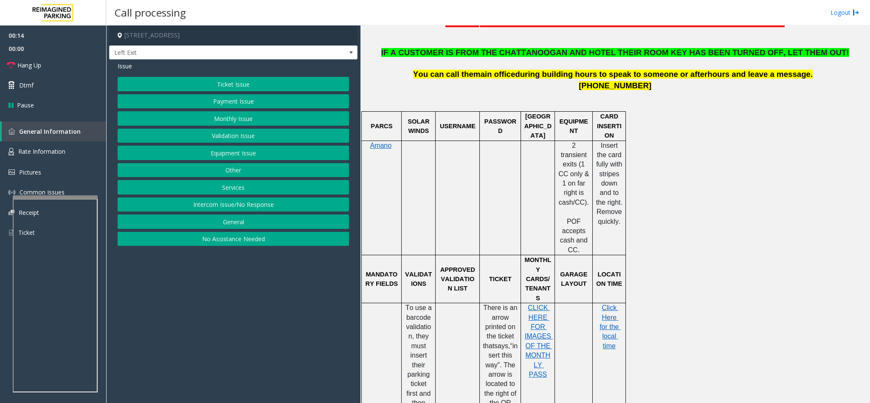
scroll to position [382, 0]
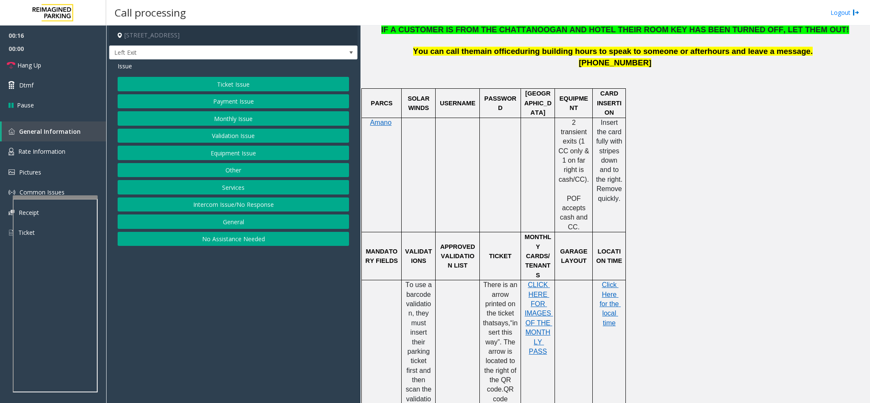
click at [266, 88] on button "Ticket Issue" at bounding box center [233, 84] width 231 height 14
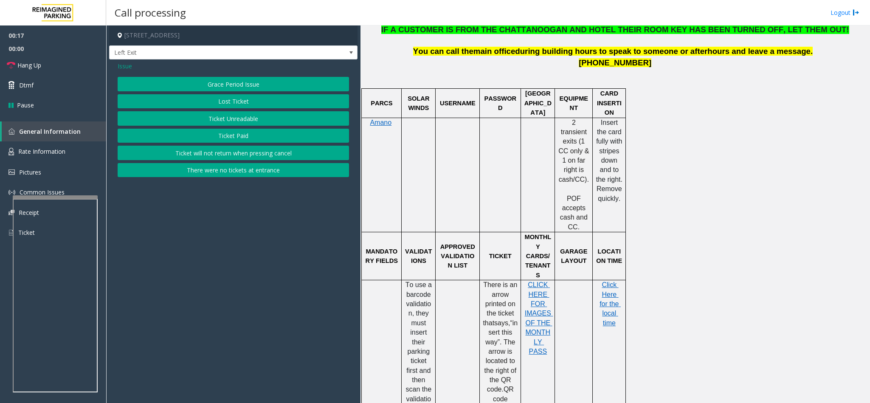
click at [213, 139] on button "Ticket Paid" at bounding box center [233, 136] width 231 height 14
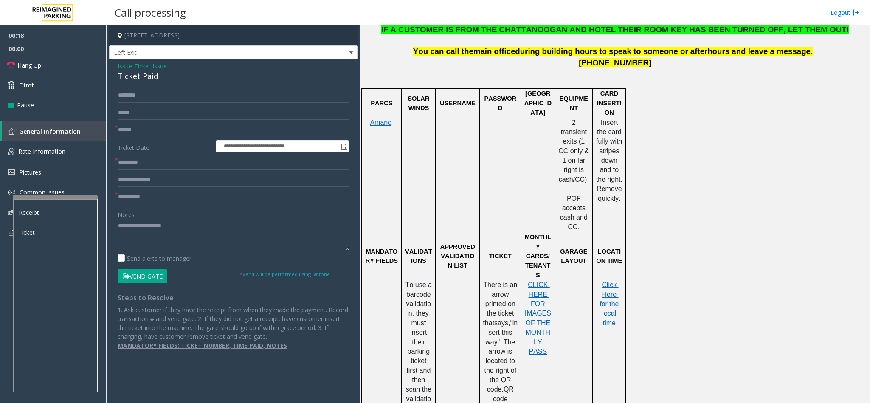
click at [149, 79] on div "Ticket Paid" at bounding box center [233, 75] width 231 height 11
click at [118, 224] on textarea at bounding box center [233, 235] width 231 height 32
click at [219, 234] on textarea at bounding box center [233, 235] width 231 height 32
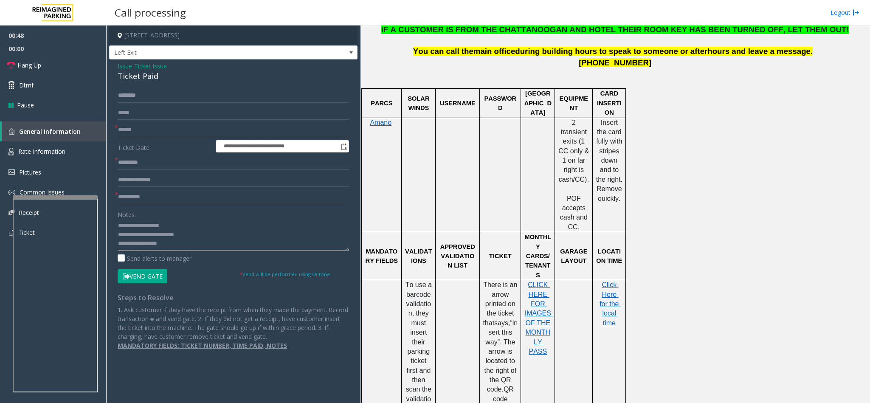
scroll to position [6, 0]
type textarea "**********"
click at [126, 133] on input "text" at bounding box center [233, 130] width 231 height 14
click at [152, 199] on input "text" at bounding box center [233, 197] width 231 height 14
click at [136, 134] on input "text" at bounding box center [233, 130] width 231 height 14
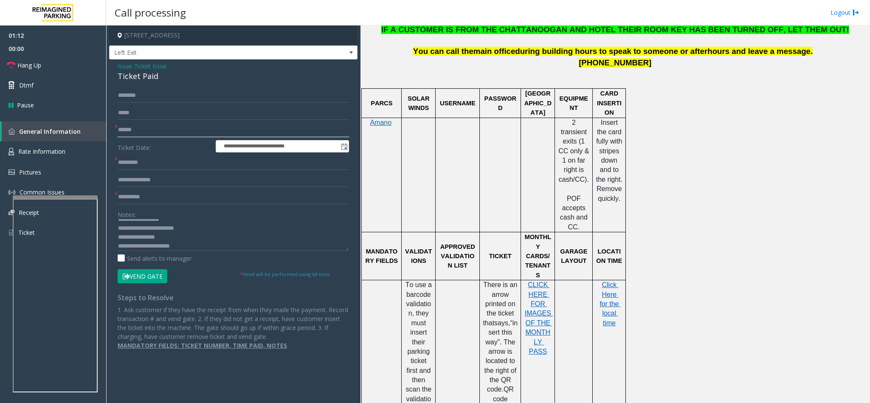
click at [136, 134] on input "text" at bounding box center [233, 130] width 231 height 14
type input "******"
click at [143, 165] on input "text" at bounding box center [233, 162] width 231 height 14
click at [606, 281] on span "Click Here for the local time" at bounding box center [609, 303] width 21 height 45
click at [125, 163] on input "text" at bounding box center [233, 162] width 231 height 14
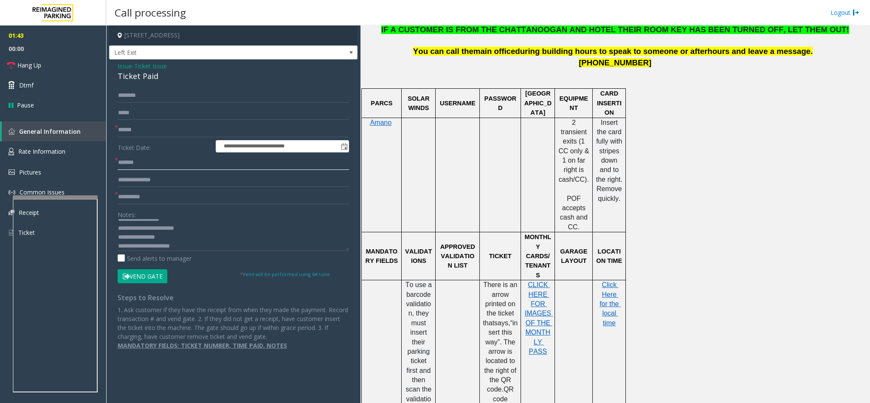
click at [132, 166] on input "*******" at bounding box center [233, 162] width 231 height 14
type input "*******"
click at [144, 280] on button "Vend Gate" at bounding box center [143, 276] width 50 height 14
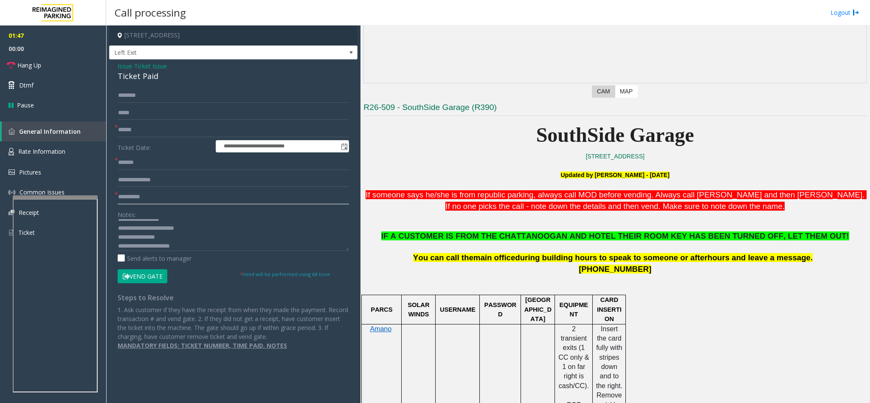
scroll to position [127, 0]
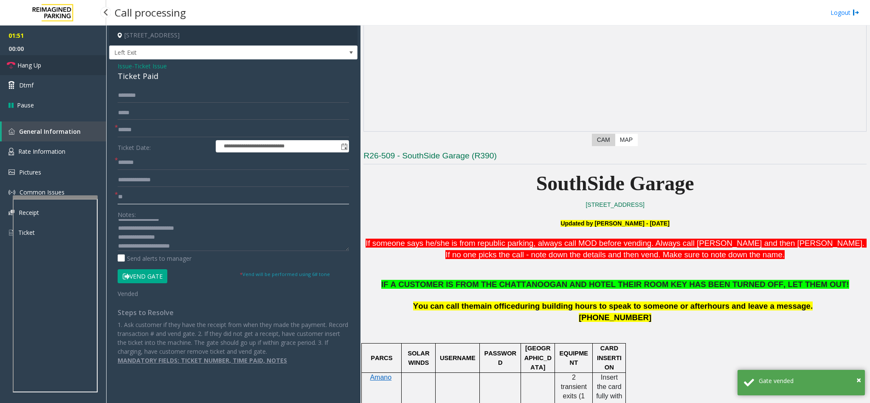
type input "**"
click at [75, 67] on link "Hang Up" at bounding box center [53, 65] width 106 height 20
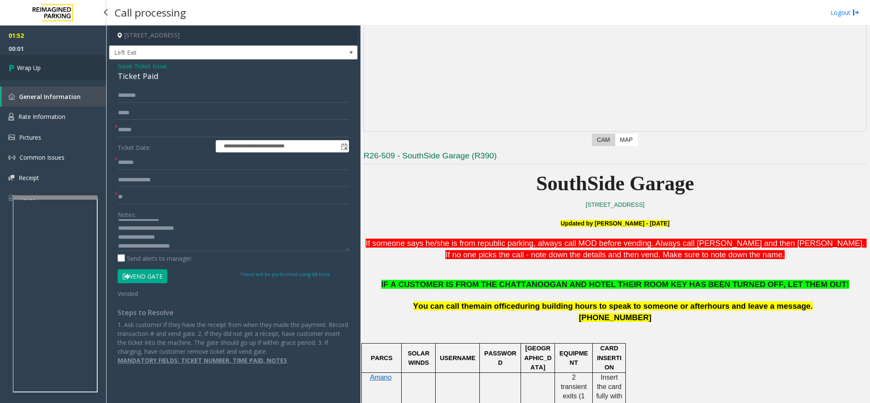
click at [75, 67] on link "Wrap Up" at bounding box center [53, 67] width 106 height 25
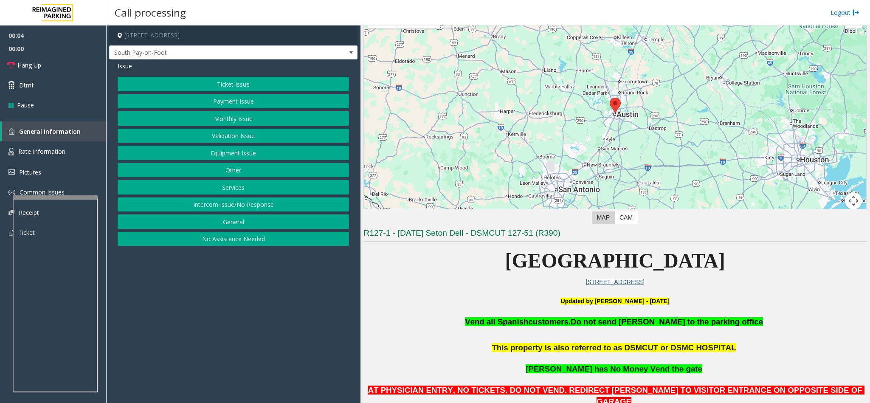
scroll to position [191, 0]
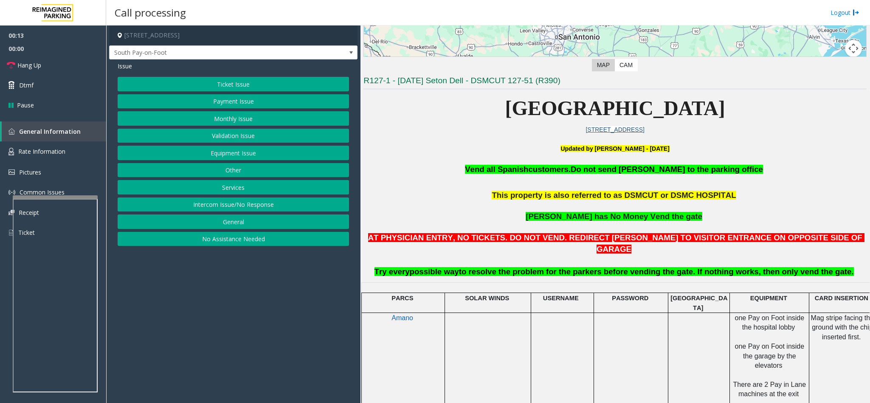
click at [209, 149] on button "Equipment Issue" at bounding box center [233, 153] width 231 height 14
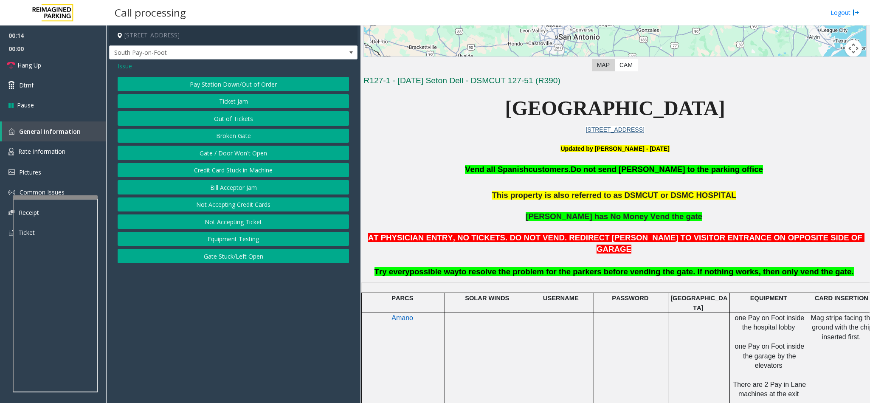
click at [209, 148] on button "Gate / Door Won't Open" at bounding box center [233, 153] width 231 height 14
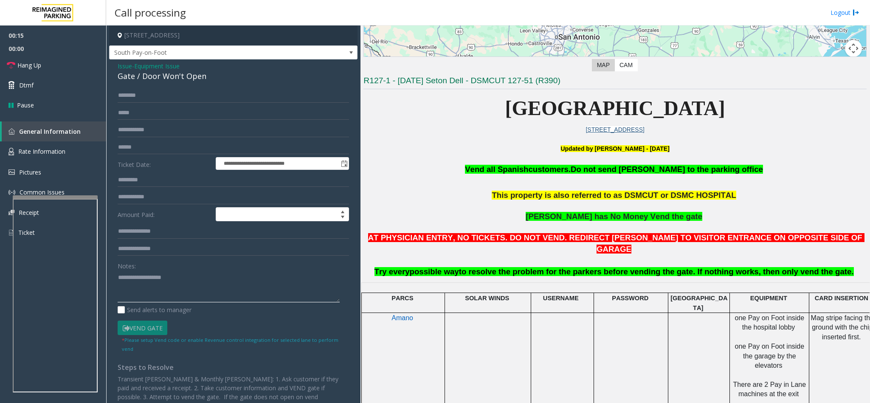
click at [132, 279] on textarea at bounding box center [229, 286] width 222 height 32
type textarea "**********"
click at [48, 69] on link "Hang Up" at bounding box center [53, 65] width 106 height 20
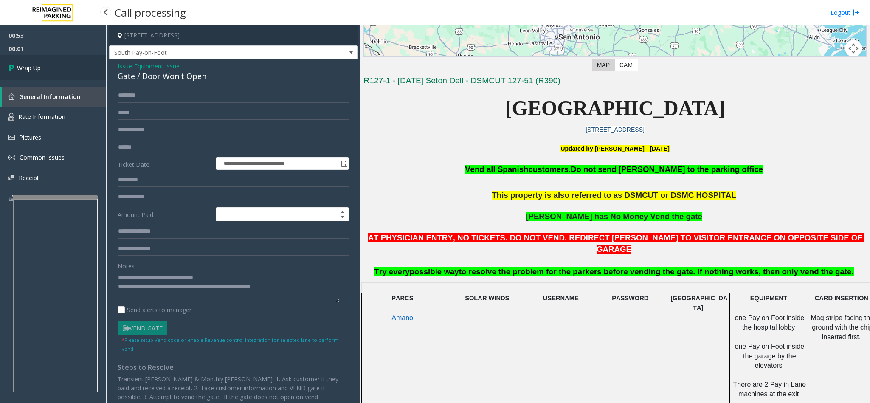
click at [48, 69] on link "Wrap Up" at bounding box center [53, 67] width 106 height 25
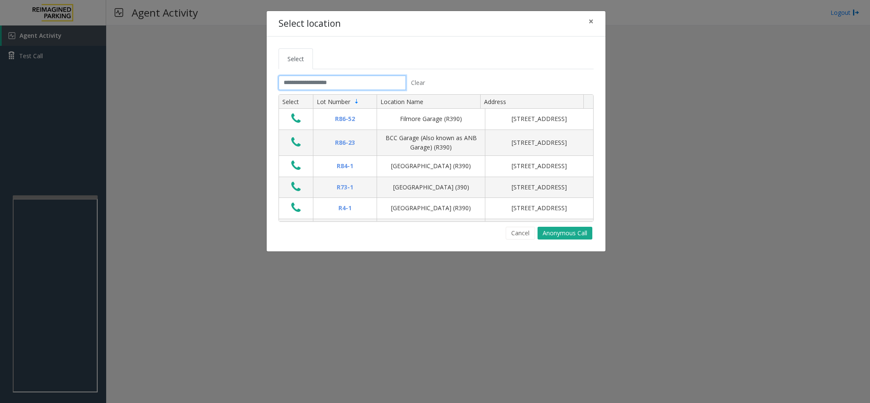
click at [312, 84] on input "text" at bounding box center [341, 83] width 127 height 14
click at [529, 235] on button "Cancel" at bounding box center [519, 233] width 29 height 13
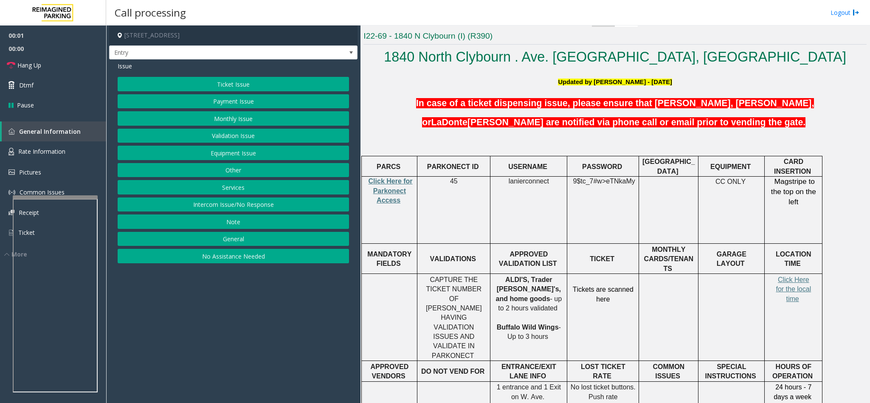
scroll to position [255, 0]
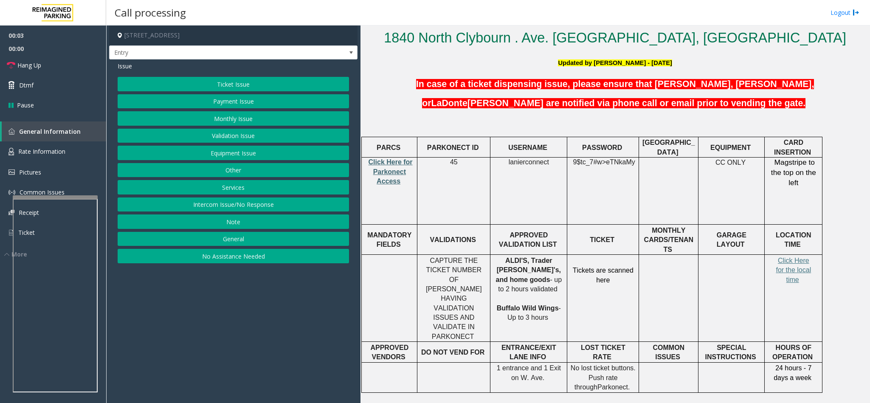
click at [380, 179] on span "Click Here for Parkonect Access" at bounding box center [390, 171] width 44 height 26
click at [219, 210] on button "Intercom Issue/No Response" at bounding box center [233, 204] width 231 height 14
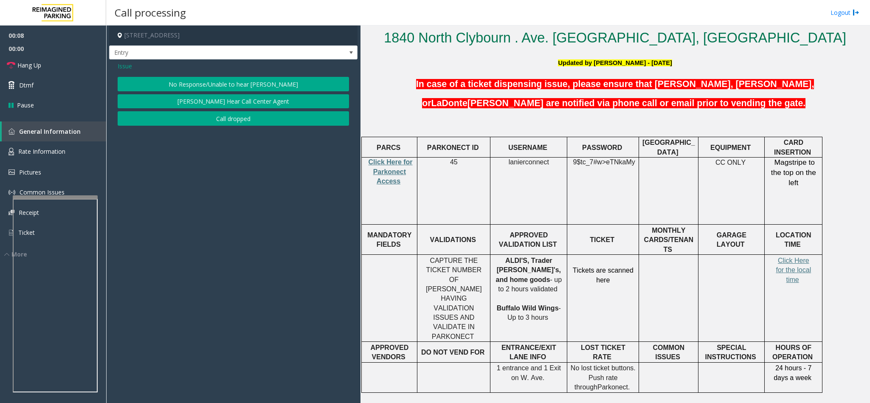
click at [206, 83] on button "No Response/Unable to hear [PERSON_NAME]" at bounding box center [233, 84] width 231 height 14
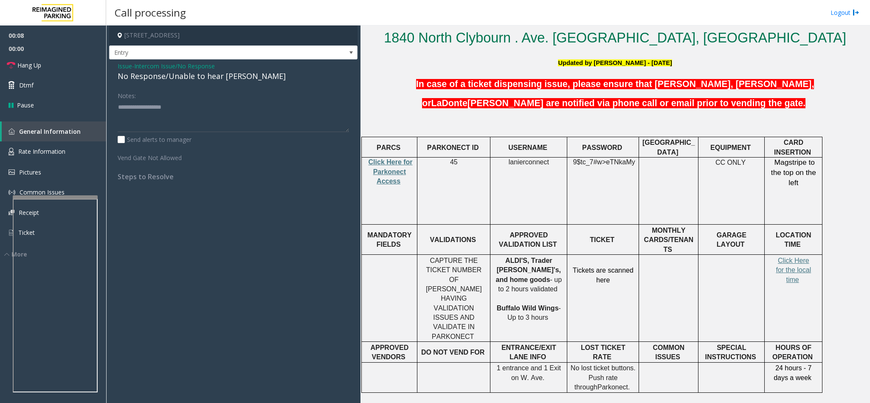
click at [142, 79] on div "No Response/Unable to hear [PERSON_NAME]" at bounding box center [233, 75] width 231 height 11
click at [230, 111] on textarea at bounding box center [233, 116] width 231 height 32
type textarea "**********"
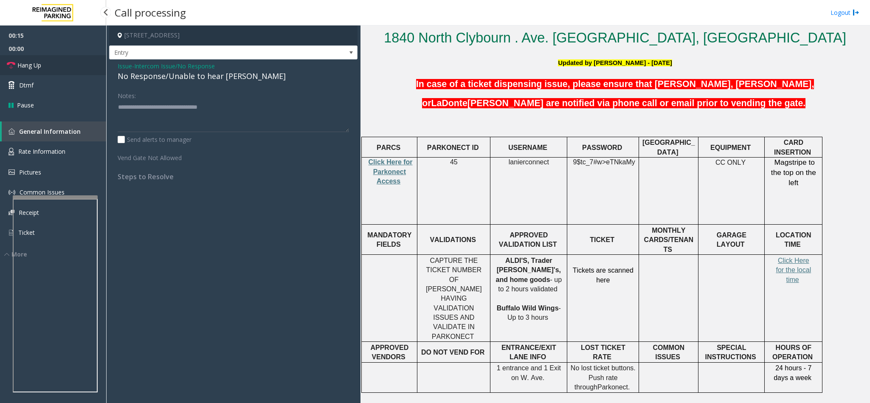
click at [59, 69] on link "Hang Up" at bounding box center [53, 65] width 106 height 20
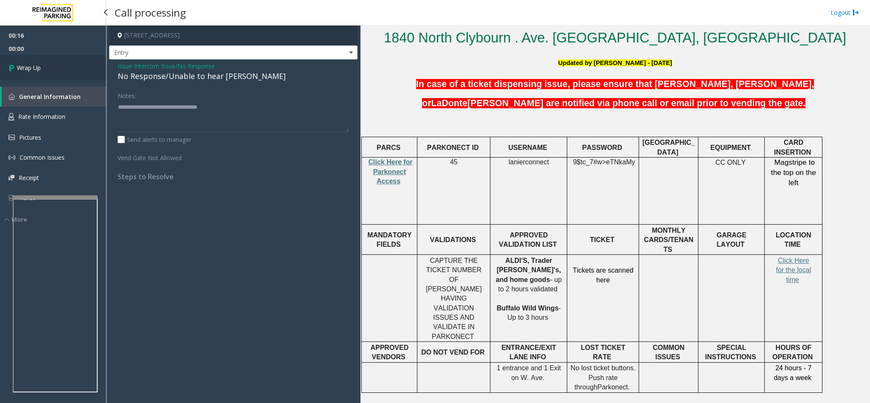
click at [59, 69] on link "Wrap Up" at bounding box center [53, 67] width 106 height 25
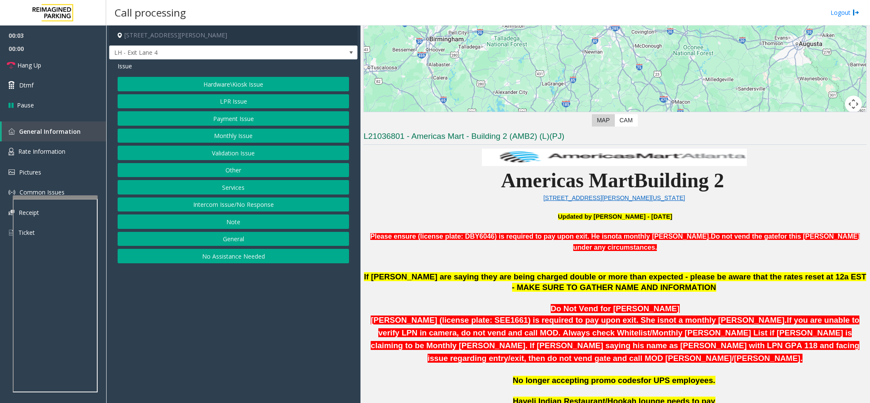
scroll to position [255, 0]
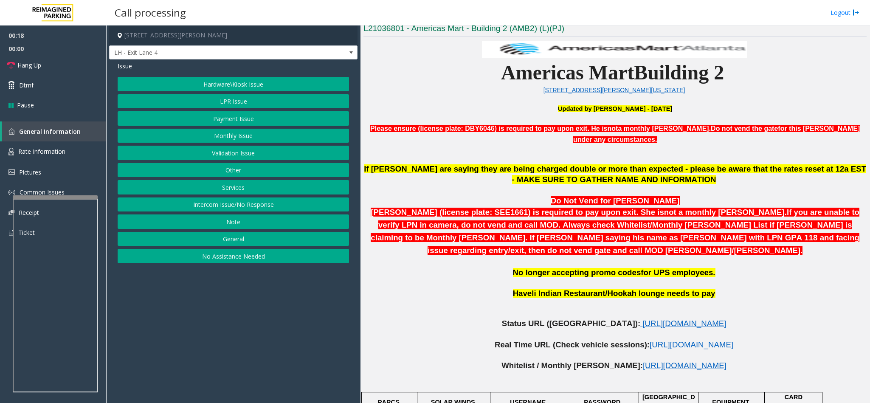
click at [224, 97] on button "LPR Issue" at bounding box center [233, 101] width 231 height 14
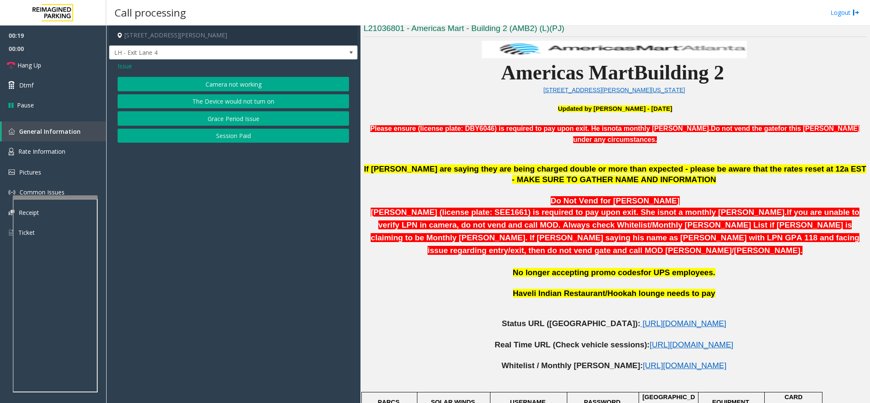
click at [199, 83] on button "Camera not working" at bounding box center [233, 84] width 231 height 14
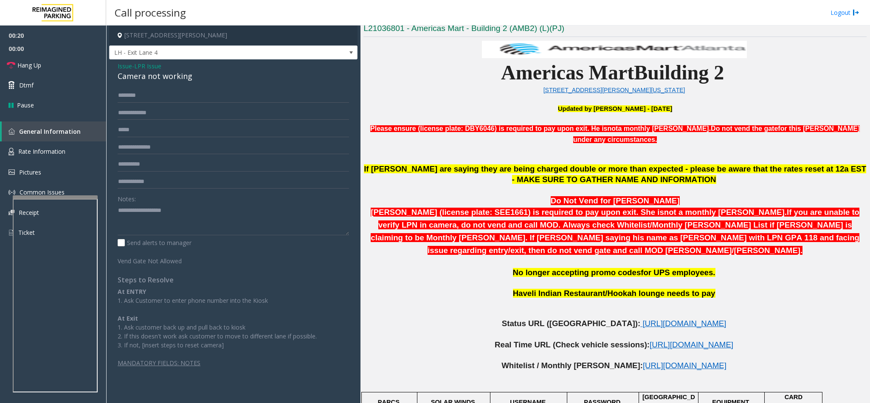
click at [148, 78] on div "Camera not working" at bounding box center [233, 75] width 231 height 11
click at [119, 212] on textarea at bounding box center [233, 219] width 231 height 32
type textarea "**********"
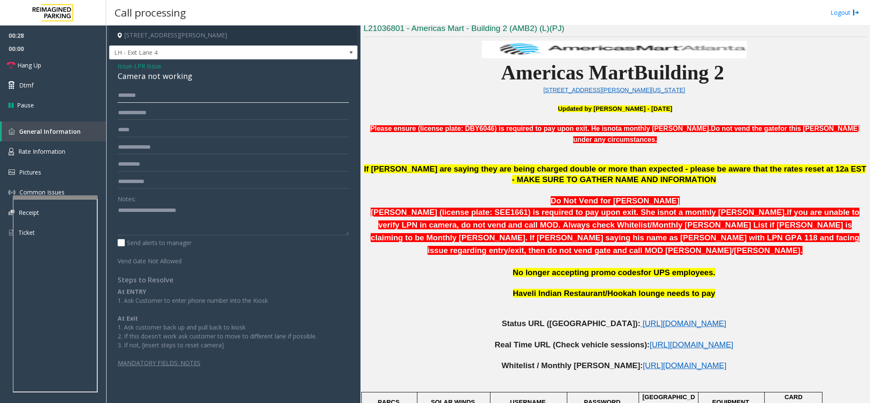
click at [171, 95] on input "text" at bounding box center [233, 95] width 231 height 14
click at [130, 96] on input "text" at bounding box center [233, 95] width 231 height 14
type input "*****"
click at [134, 115] on input "text" at bounding box center [233, 113] width 231 height 14
type input "*******"
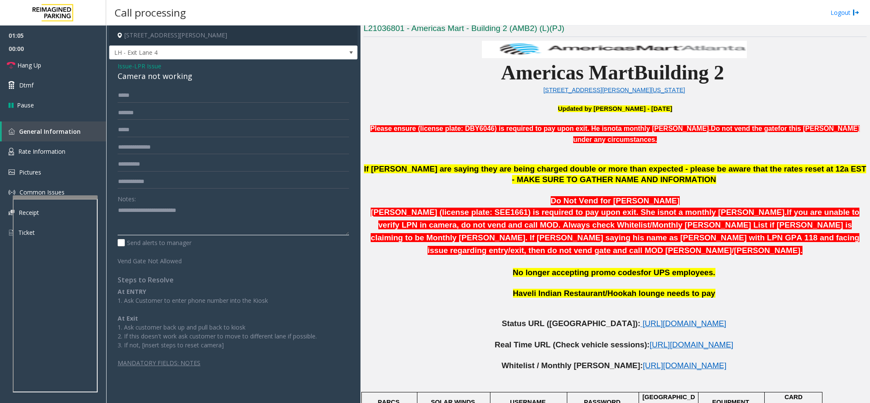
click at [209, 214] on textarea at bounding box center [233, 219] width 231 height 32
type textarea "**********"
click at [27, 64] on span "Hang Up" at bounding box center [29, 65] width 24 height 9
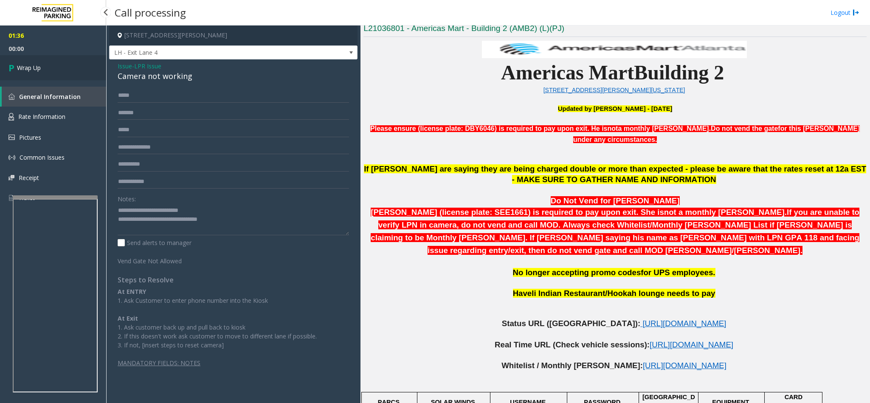
click at [27, 64] on span "Wrap Up" at bounding box center [29, 67] width 24 height 9
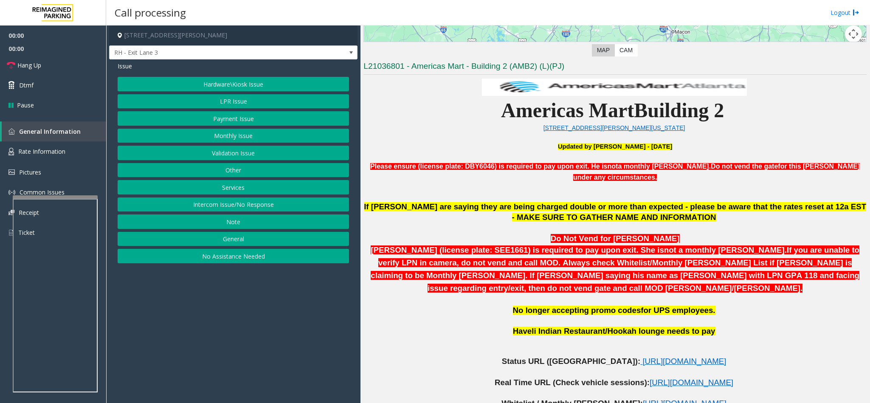
scroll to position [382, 0]
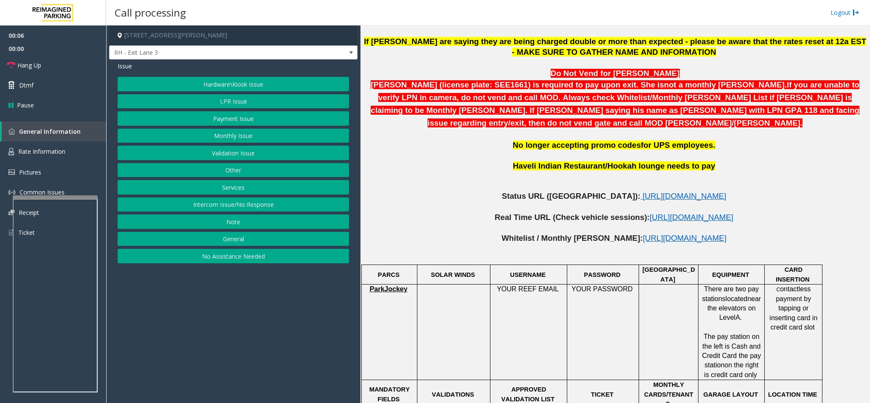
click at [245, 207] on button "Intercom Issue/No Response" at bounding box center [233, 204] width 231 height 14
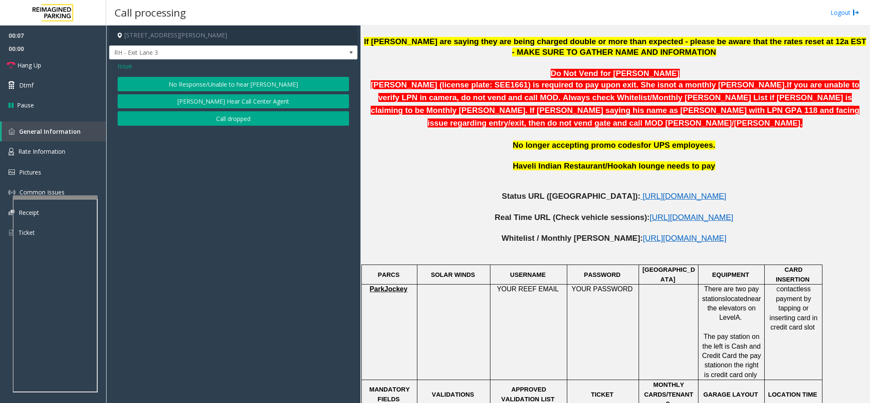
click at [223, 78] on button "No Response/Unable to hear [PERSON_NAME]" at bounding box center [233, 84] width 231 height 14
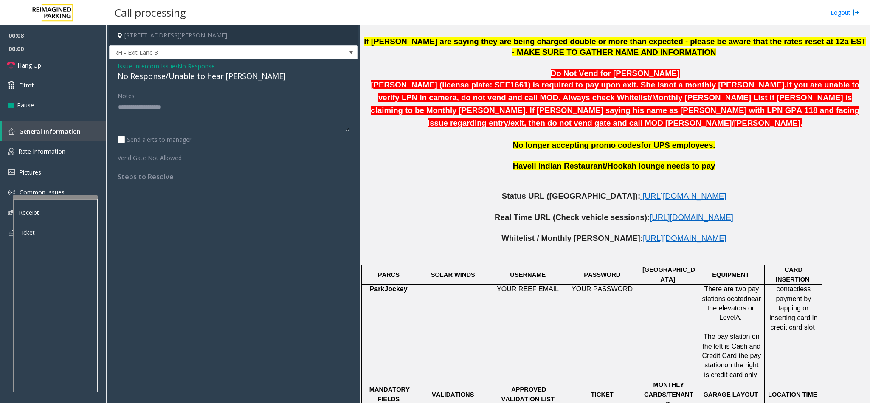
click at [197, 77] on div "No Response/Unable to hear [PERSON_NAME]" at bounding box center [233, 75] width 231 height 11
click at [240, 106] on textarea at bounding box center [233, 116] width 231 height 32
type textarea "**********"
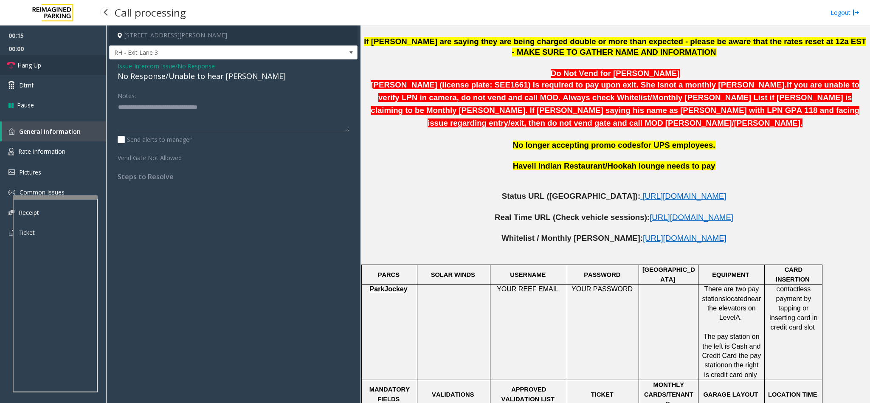
click at [62, 64] on link "Hang Up" at bounding box center [53, 65] width 106 height 20
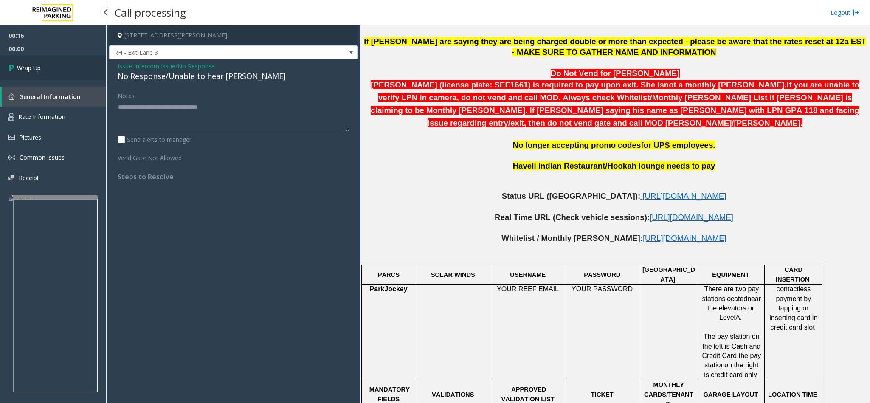
click at [62, 64] on link "Wrap Up" at bounding box center [53, 67] width 106 height 25
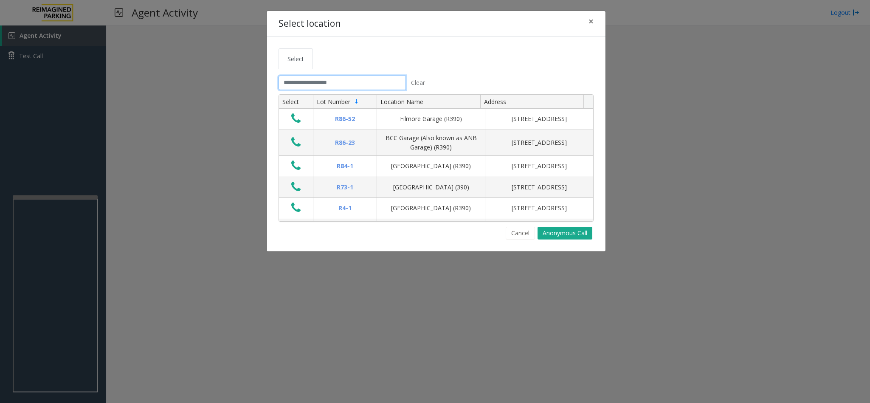
click at [316, 78] on input "text" at bounding box center [341, 83] width 127 height 14
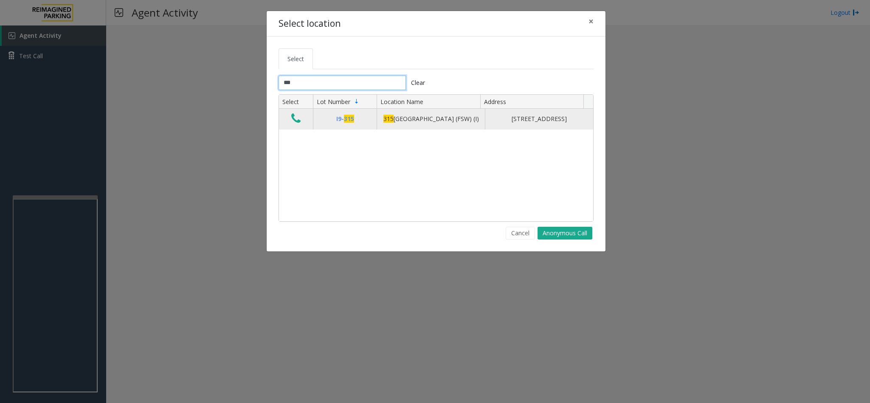
type input "***"
click at [294, 124] on icon "Data table" at bounding box center [295, 118] width 9 height 12
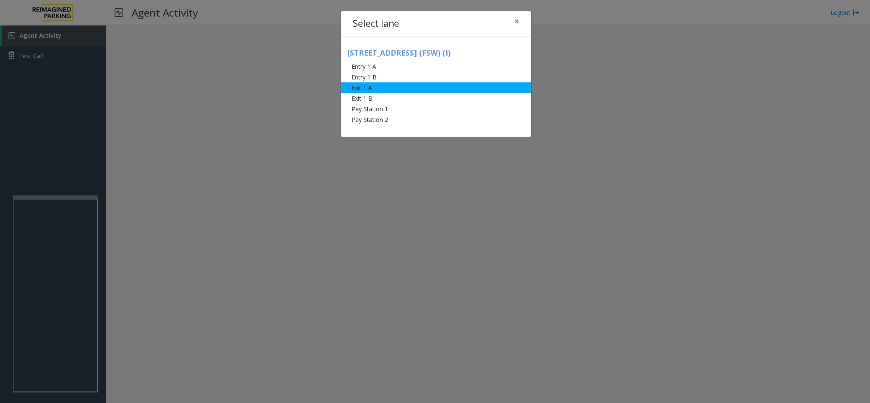
click at [359, 87] on li "Exit 1 A" at bounding box center [436, 87] width 190 height 11
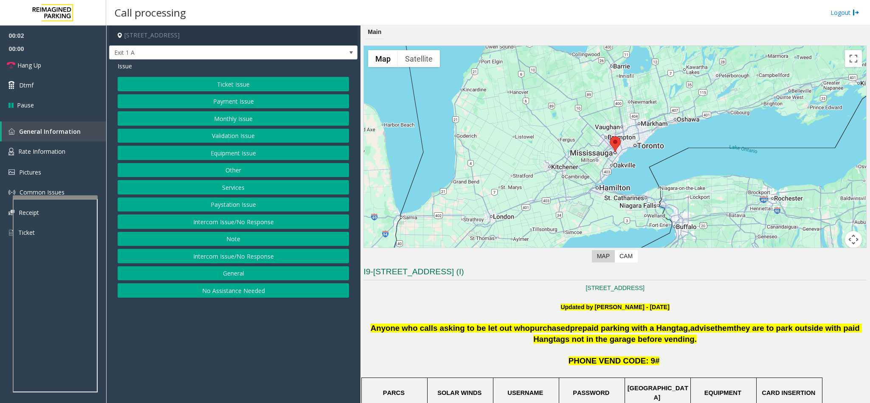
scroll to position [191, 0]
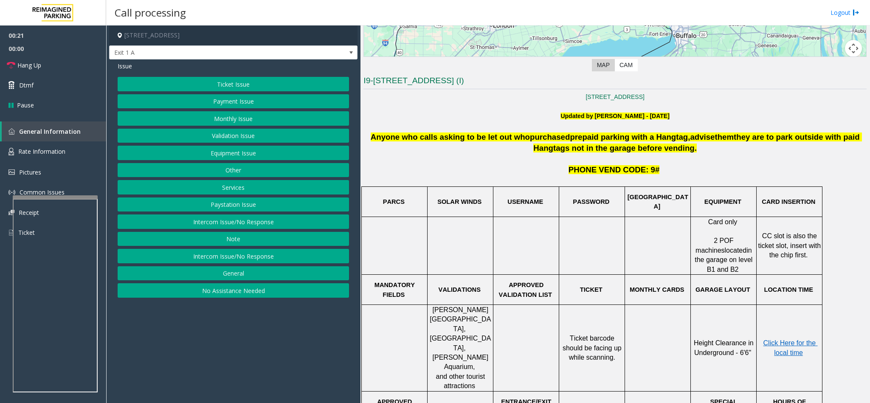
click at [241, 88] on button "Ticket Issue" at bounding box center [233, 84] width 231 height 14
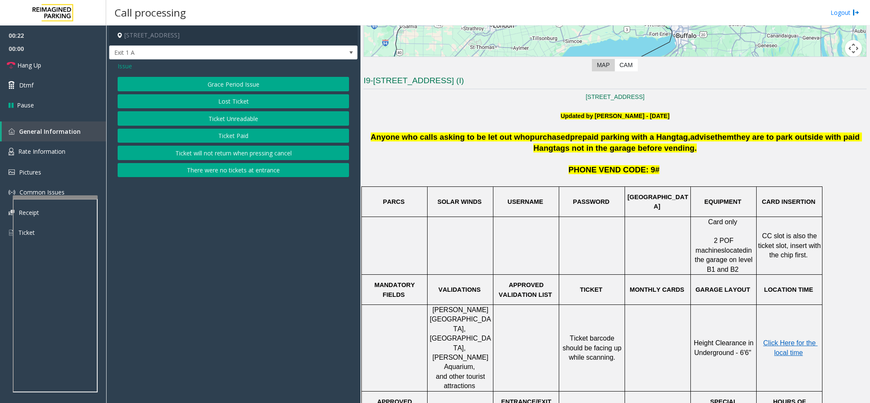
click at [223, 122] on button "Ticket Unreadable" at bounding box center [233, 118] width 231 height 14
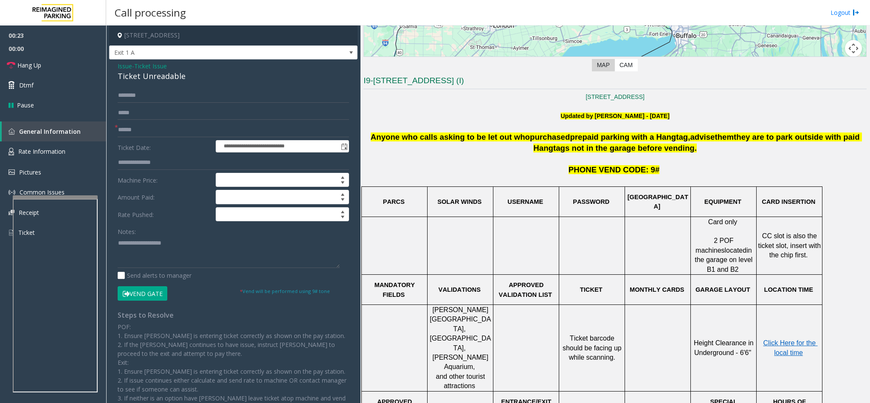
click at [122, 79] on div "Ticket Unreadable" at bounding box center [233, 75] width 231 height 11
click at [118, 246] on textarea at bounding box center [229, 252] width 222 height 32
click at [229, 244] on textarea at bounding box center [229, 252] width 222 height 32
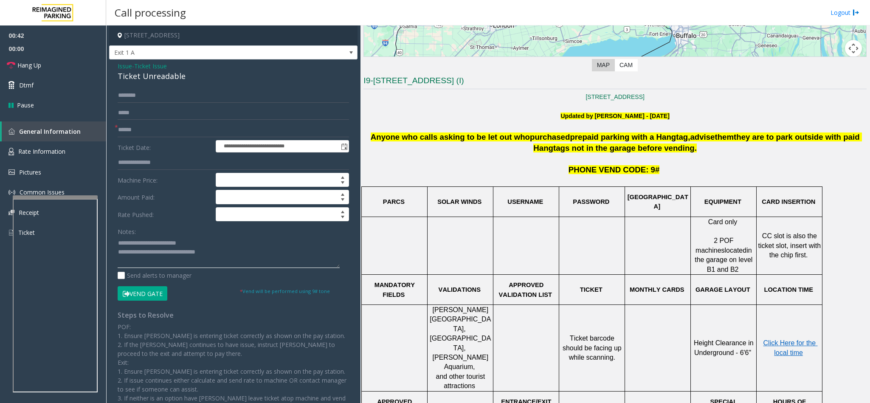
type textarea "**********"
click at [140, 128] on input "text" at bounding box center [233, 130] width 231 height 14
drag, startPoint x: 162, startPoint y: 134, endPoint x: 72, endPoint y: 125, distance: 90.4
click at [72, 125] on app-root "**********" at bounding box center [435, 201] width 870 height 403
type input "**********"
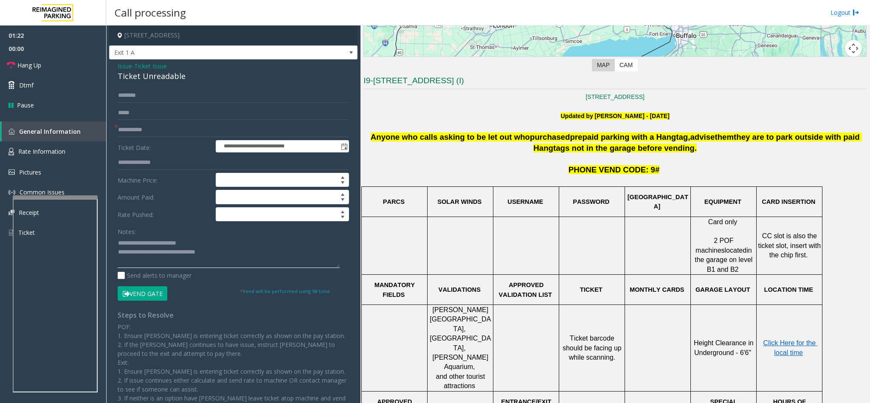
click at [219, 255] on textarea at bounding box center [229, 252] width 222 height 32
drag, startPoint x: 581, startPoint y: 316, endPoint x: 606, endPoint y: 335, distance: 32.2
click at [606, 335] on p "Ticket barcode should be facing up while scanning." at bounding box center [591, 348] width 65 height 28
copy span "barcode should be facing up while scanning."
click at [239, 255] on textarea at bounding box center [229, 252] width 222 height 32
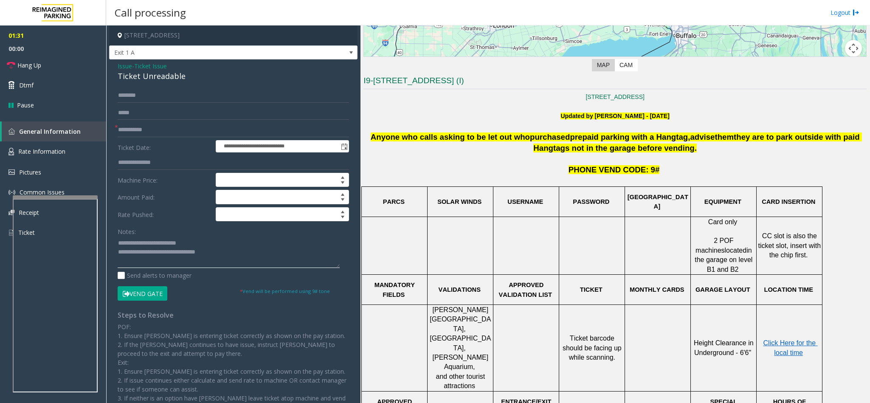
paste textarea "**********"
click at [251, 254] on textarea at bounding box center [229, 252] width 222 height 32
click at [239, 253] on textarea at bounding box center [229, 252] width 222 height 32
click at [304, 250] on textarea at bounding box center [229, 252] width 222 height 32
type textarea "**********"
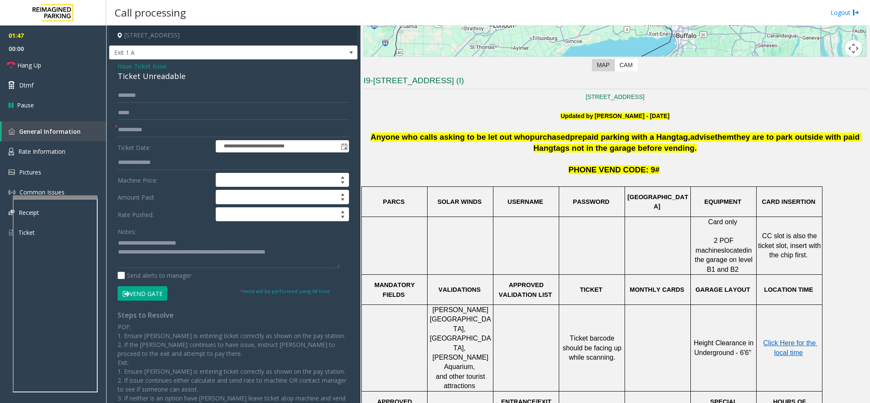
click at [152, 289] on button "Vend Gate" at bounding box center [143, 293] width 50 height 14
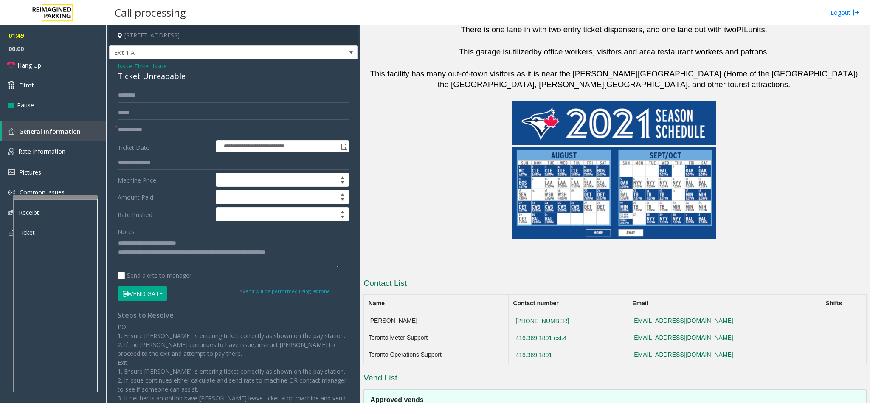
scroll to position [791, 0]
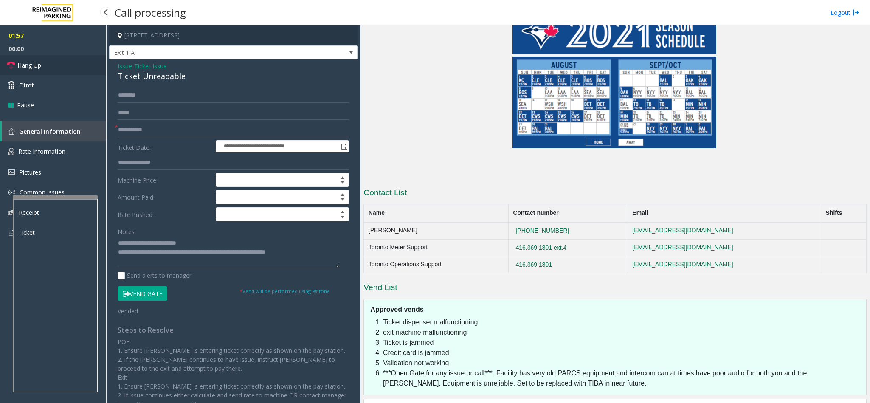
click at [53, 65] on link "Hang Up" at bounding box center [53, 65] width 106 height 20
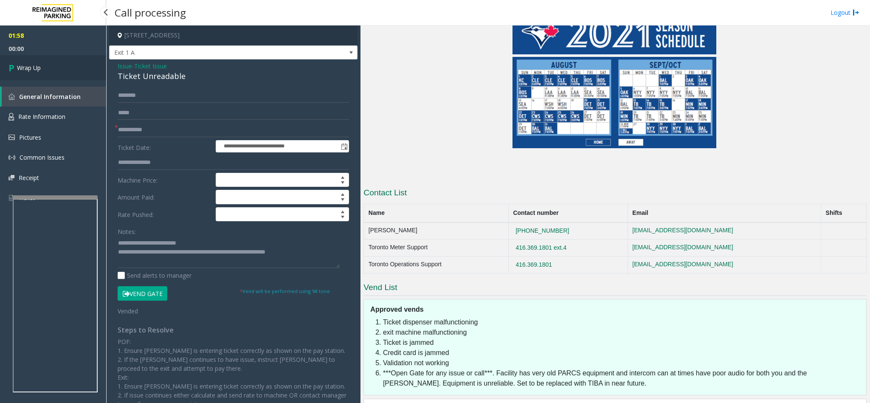
click at [53, 65] on link "Wrap Up" at bounding box center [53, 67] width 106 height 25
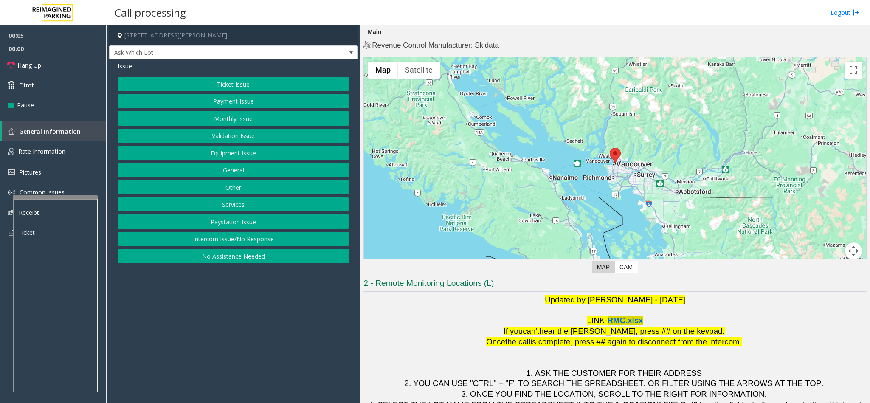
click at [615, 320] on span "RMC.xlsx" at bounding box center [625, 320] width 36 height 9
click at [247, 148] on button "Equipment Issue" at bounding box center [233, 153] width 231 height 14
click at [247, 148] on button "Gate / Door Won't Open" at bounding box center [233, 153] width 231 height 14
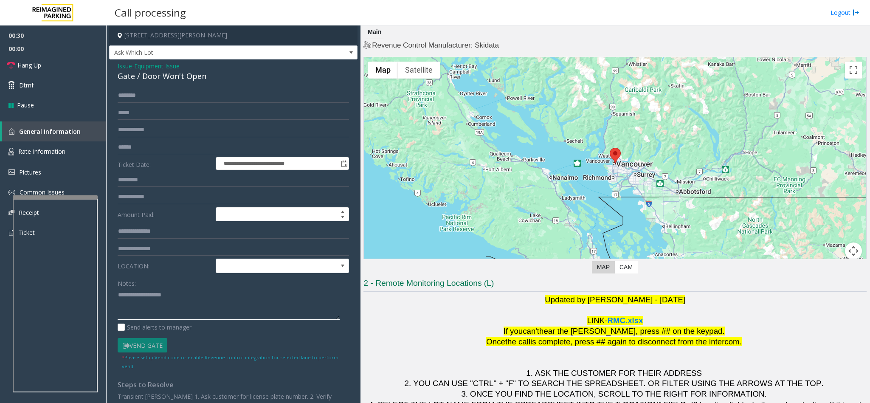
click at [158, 302] on textarea at bounding box center [229, 304] width 222 height 32
click at [127, 306] on textarea at bounding box center [229, 304] width 222 height 32
type textarea "**********"
click at [129, 148] on input "text" at bounding box center [233, 147] width 231 height 14
type input "*******"
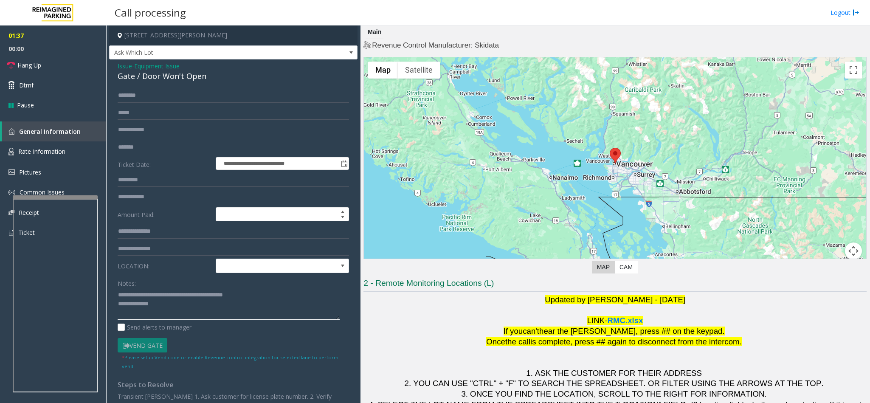
click at [175, 306] on textarea at bounding box center [229, 304] width 222 height 32
type textarea "**********"
click at [130, 94] on input "text" at bounding box center [233, 95] width 231 height 14
type input "*****"
click at [74, 81] on link "Dtmf" at bounding box center [53, 85] width 106 height 20
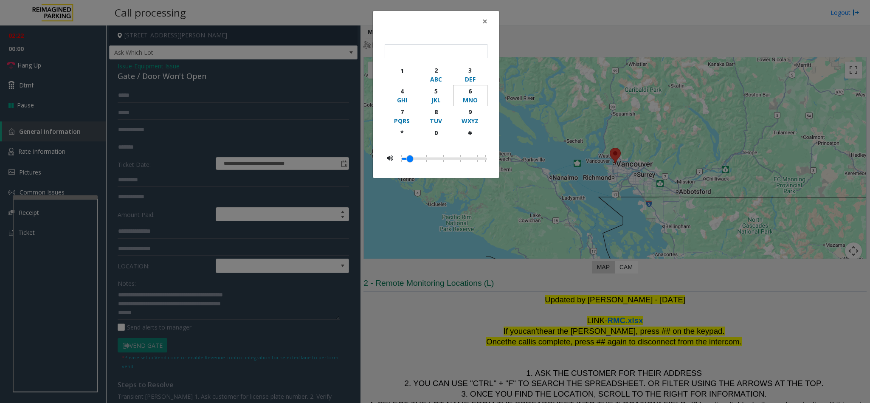
click at [465, 95] on button "6 MNO" at bounding box center [470, 95] width 34 height 21
type input "*"
click at [484, 25] on span "×" at bounding box center [484, 21] width 5 height 12
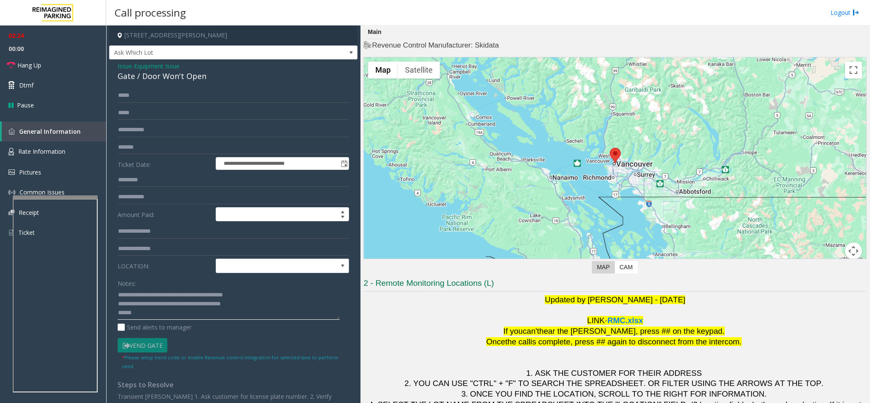
click at [188, 314] on textarea at bounding box center [229, 304] width 222 height 32
type textarea "**********"
click at [80, 62] on link "Hang Up" at bounding box center [53, 65] width 106 height 20
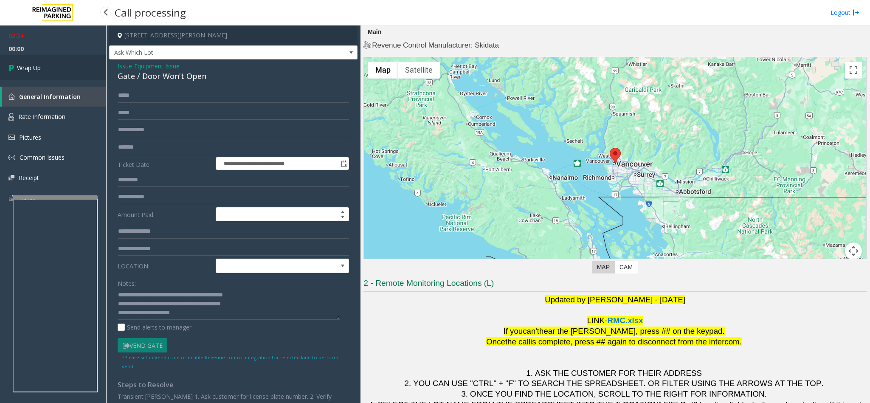
click at [79, 62] on link "Wrap Up" at bounding box center [53, 67] width 106 height 25
